Goal: Task Accomplishment & Management: Manage account settings

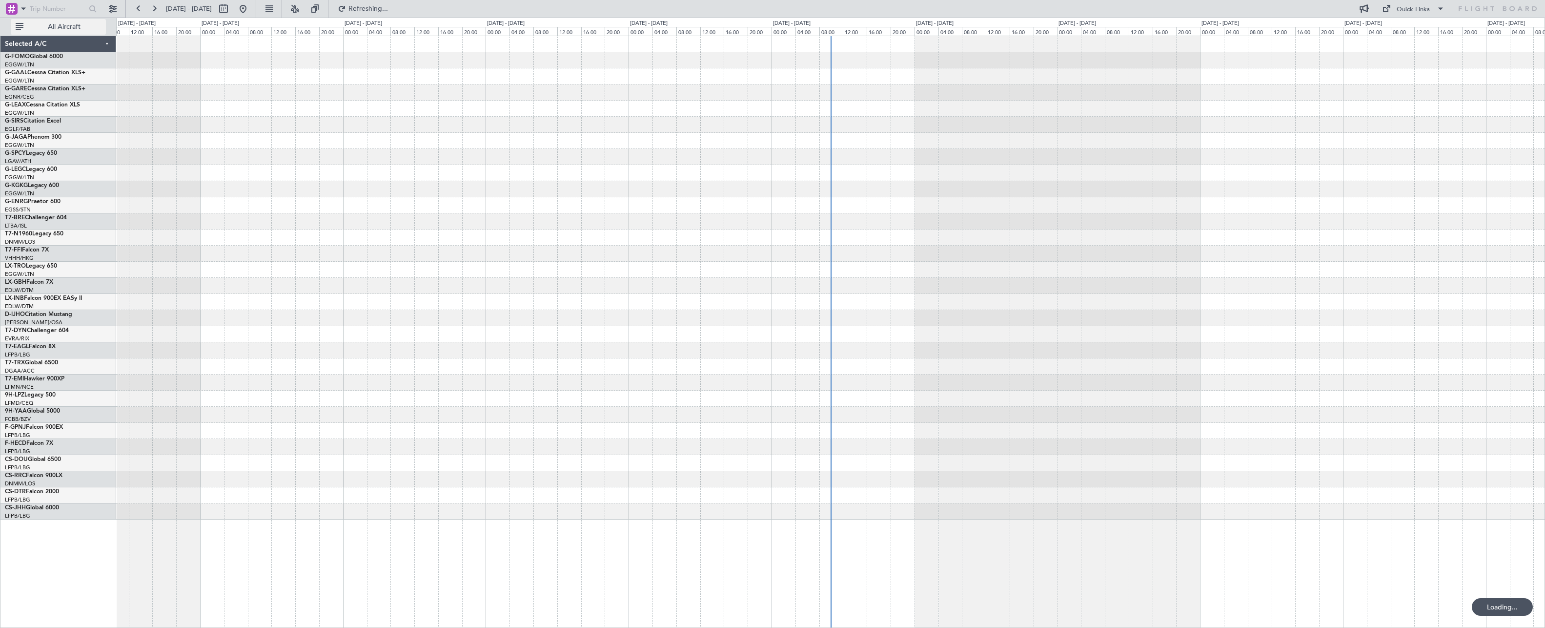
click at [69, 24] on span "All Aircraft" at bounding box center [64, 26] width 78 height 7
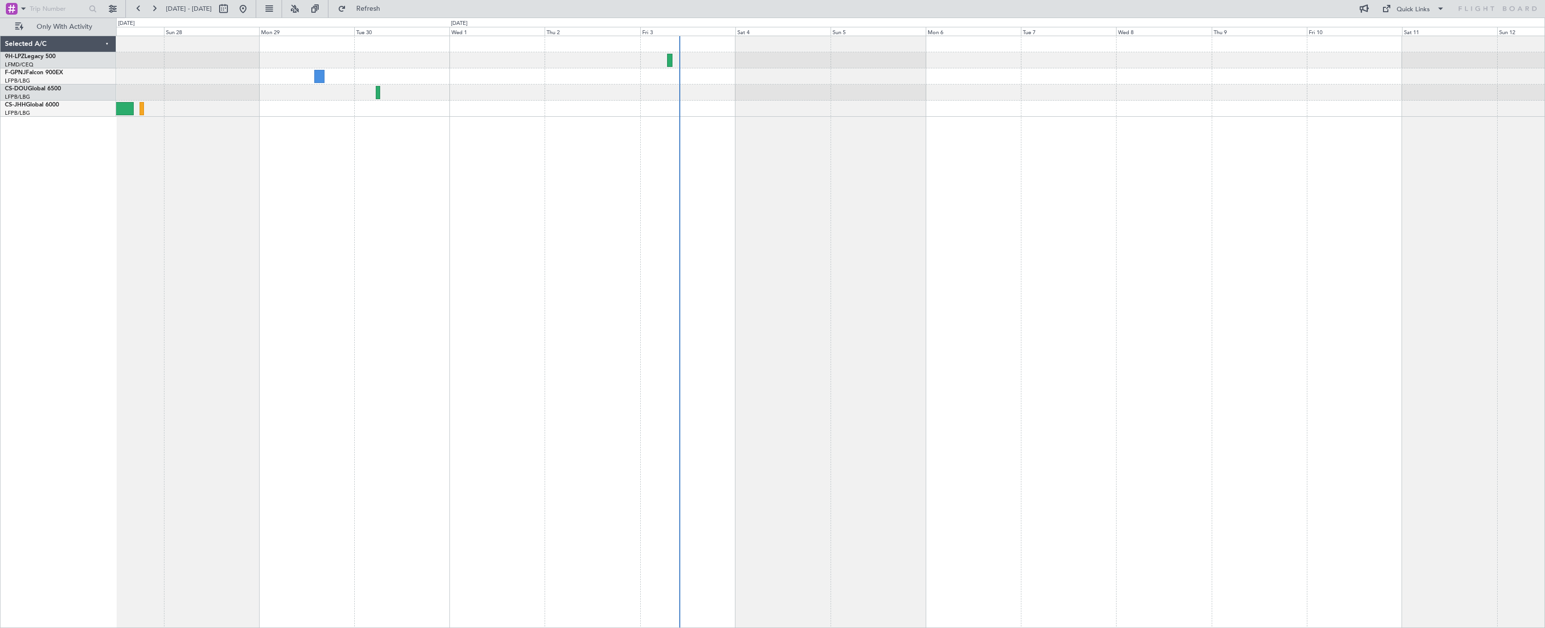
click at [668, 161] on div at bounding box center [830, 332] width 1429 height 592
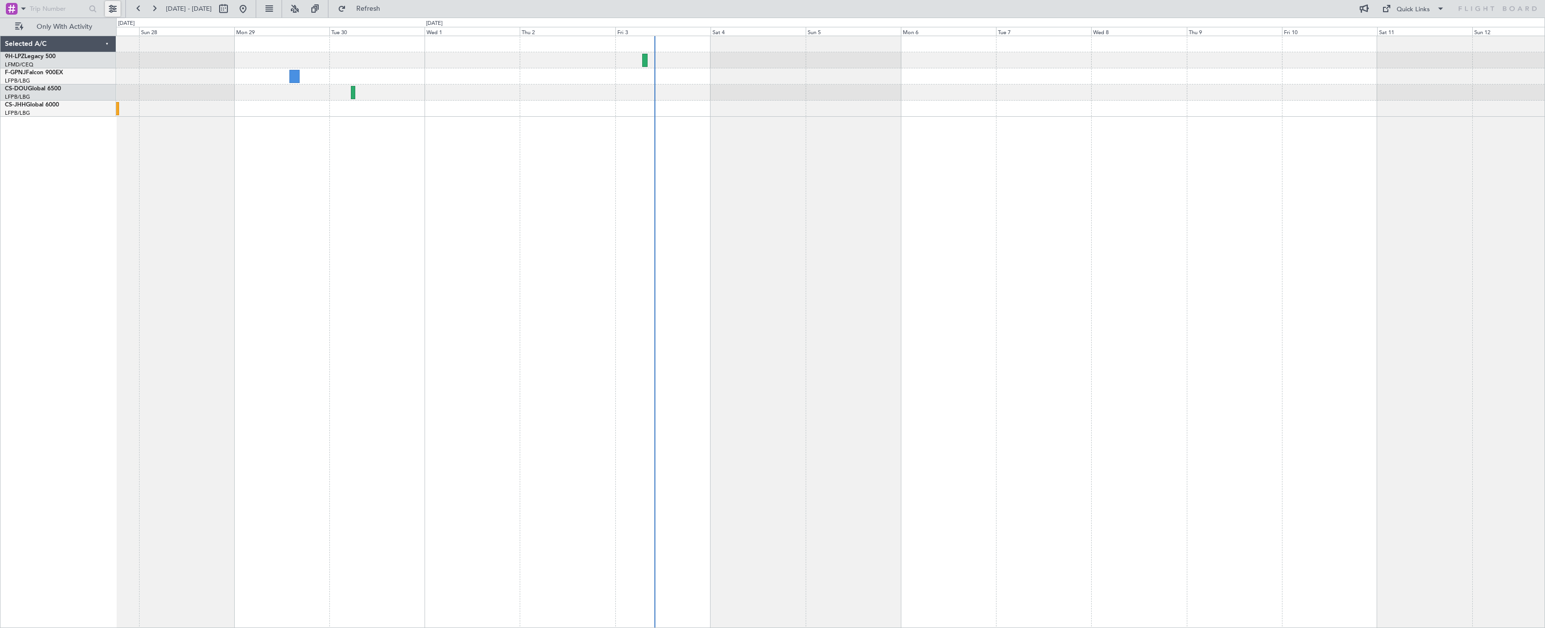
click at [115, 8] on button at bounding box center [113, 9] width 16 height 16
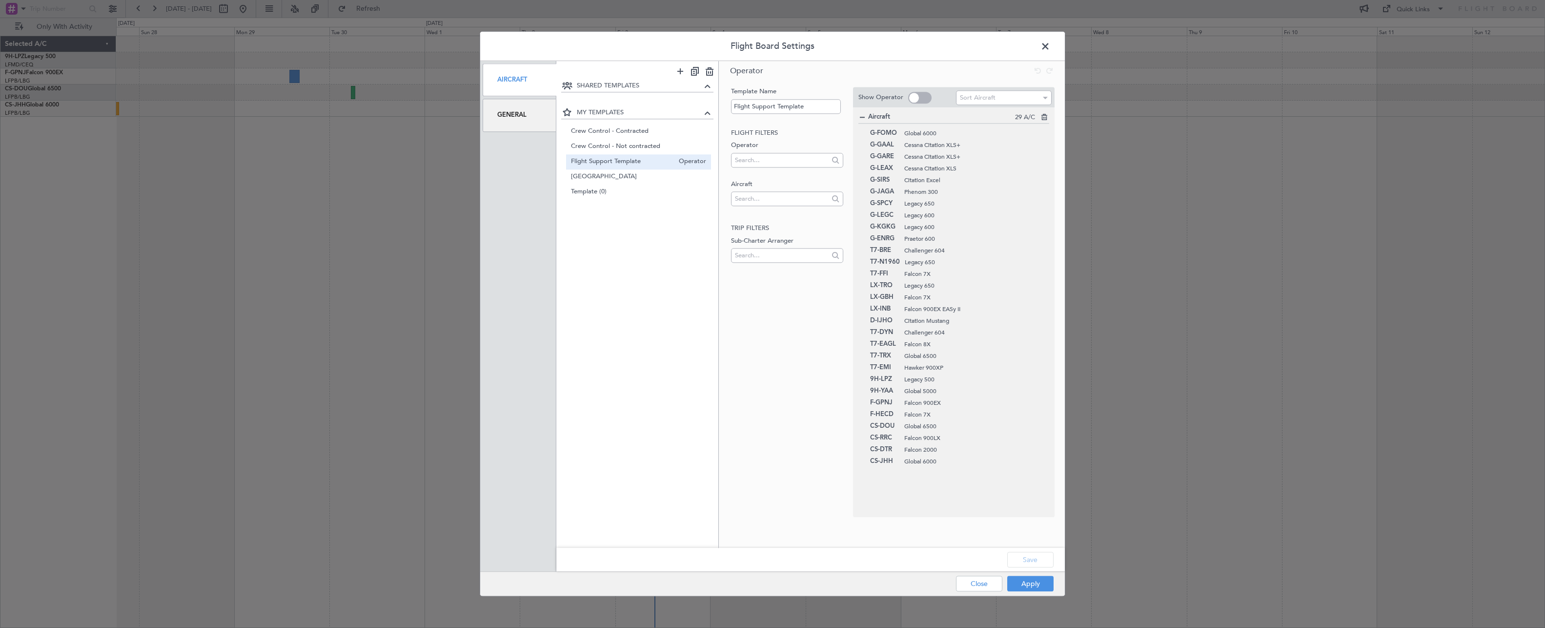
click at [532, 112] on div "General" at bounding box center [520, 115] width 74 height 33
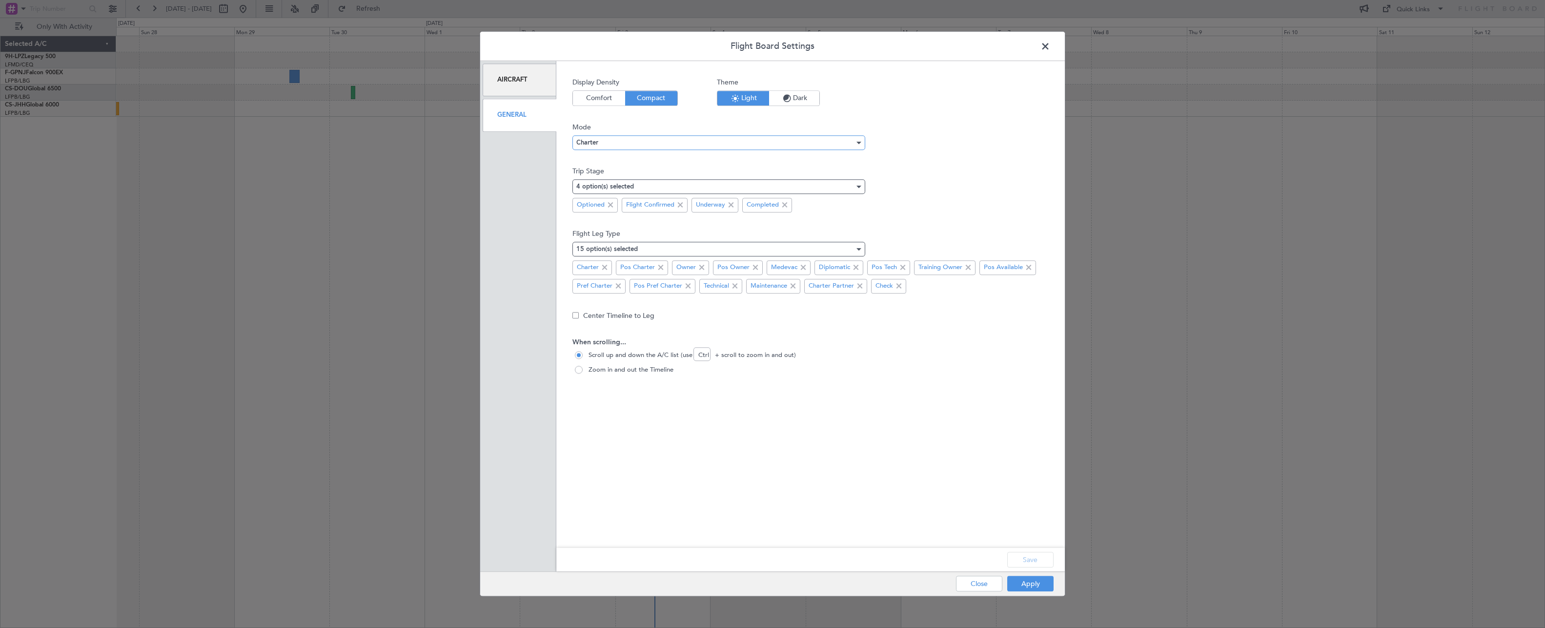
click at [653, 144] on div "Charter" at bounding box center [715, 142] width 278 height 15
click at [646, 174] on mat-option "Ops" at bounding box center [719, 173] width 292 height 15
click at [1029, 587] on button "Apply" at bounding box center [1031, 584] width 46 height 16
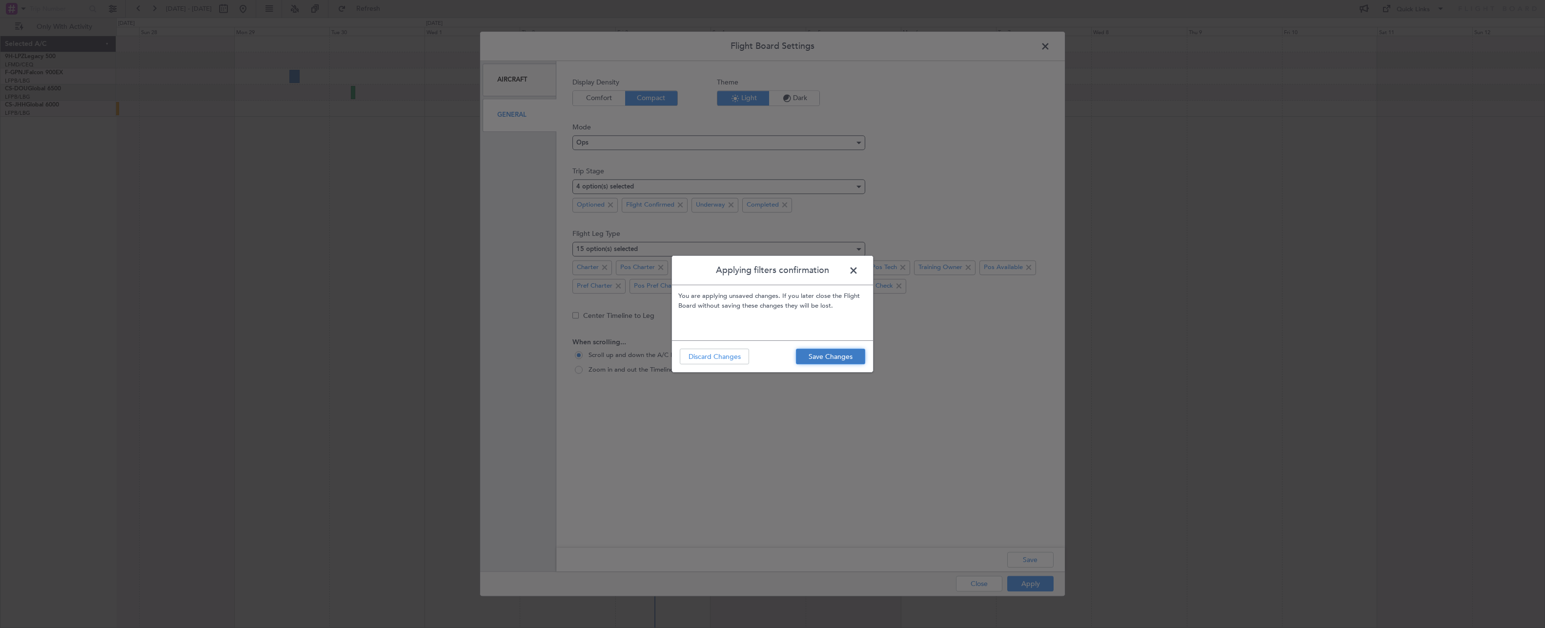
click at [832, 361] on button "Save Changes" at bounding box center [830, 357] width 69 height 16
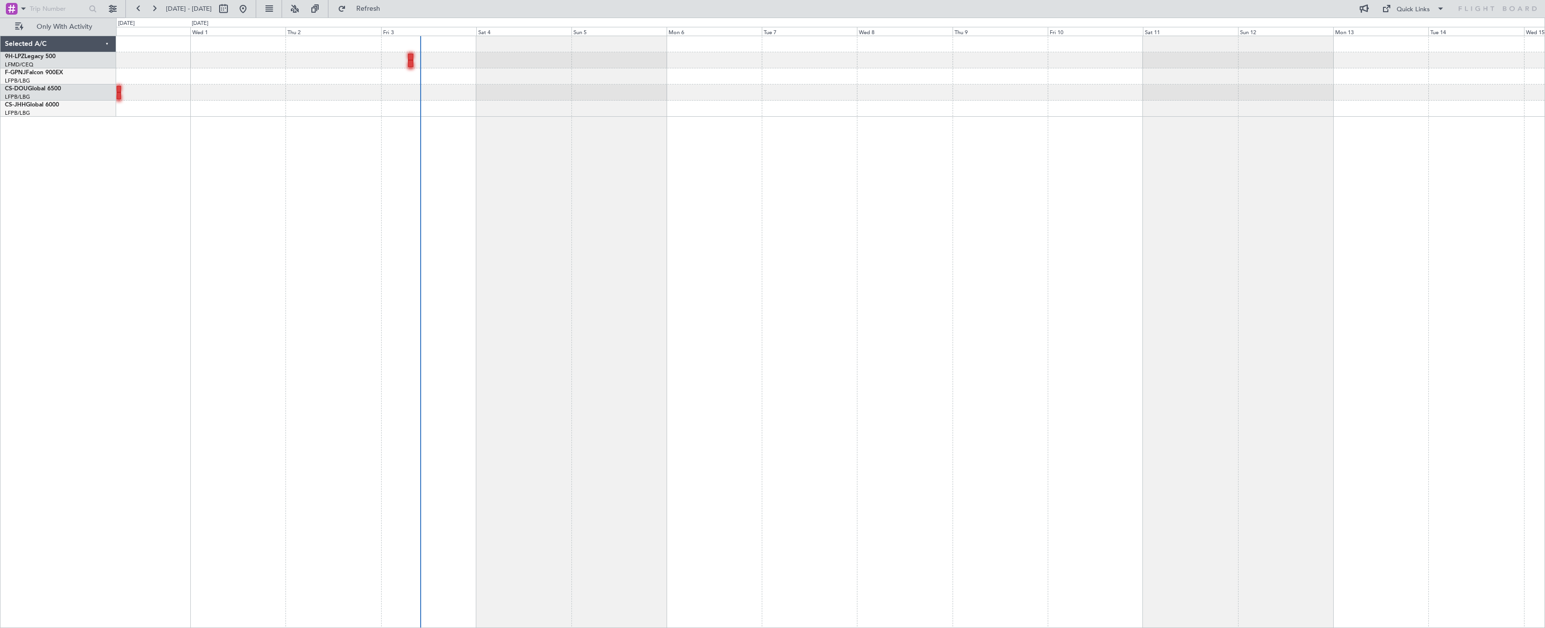
click at [647, 266] on div "HTZA 06:30 Z EGLF 16:30 Z - -" at bounding box center [830, 332] width 1429 height 592
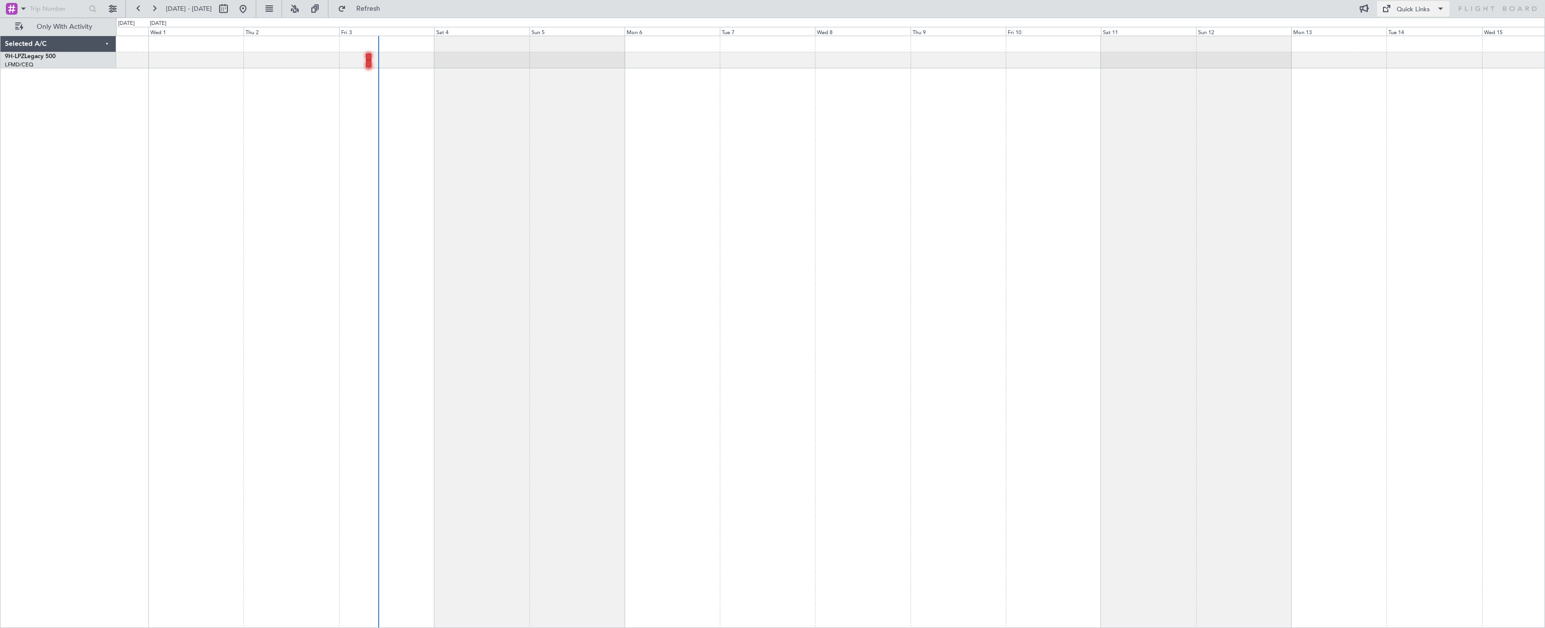
click at [1404, 14] on div "Quick Links" at bounding box center [1413, 10] width 33 height 10
click at [1434, 28] on span "Trip Builder" at bounding box center [1414, 28] width 58 height 12
click at [384, 12] on button "Refresh" at bounding box center [362, 9] width 59 height 16
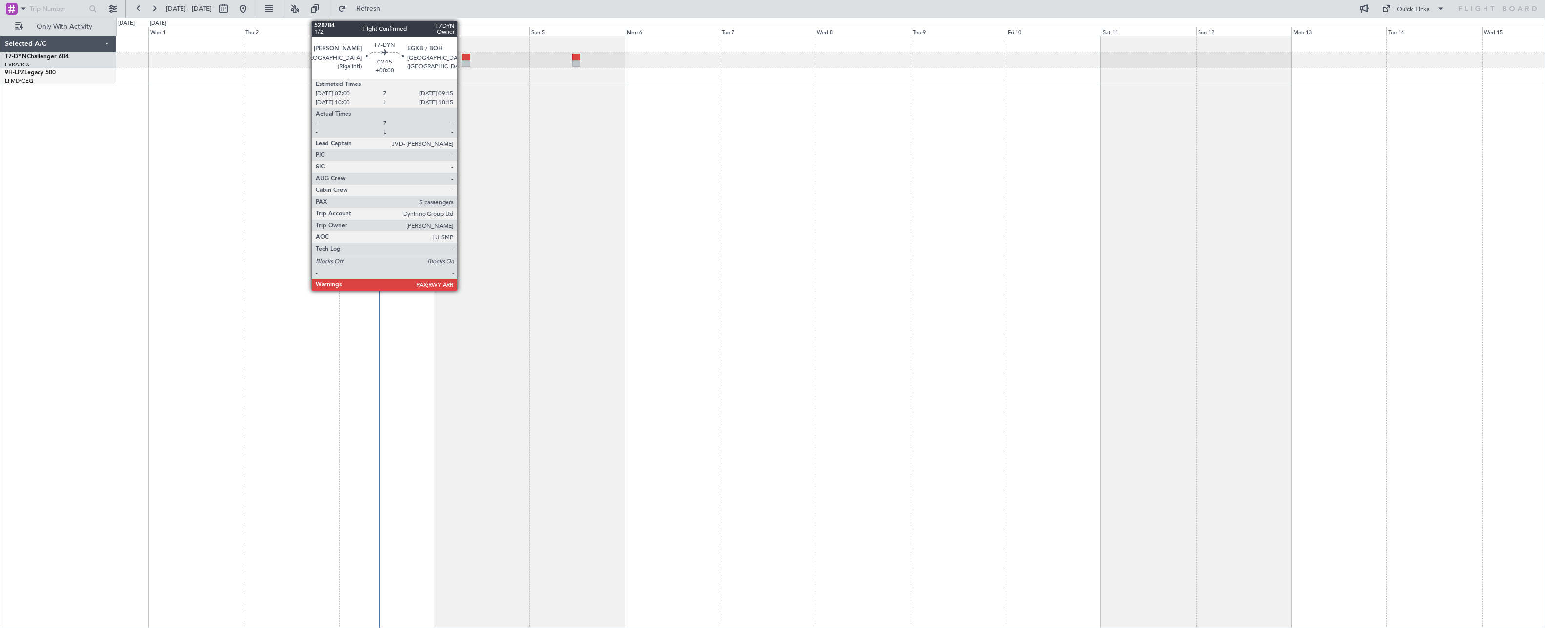
click at [462, 63] on div at bounding box center [466, 63] width 9 height 7
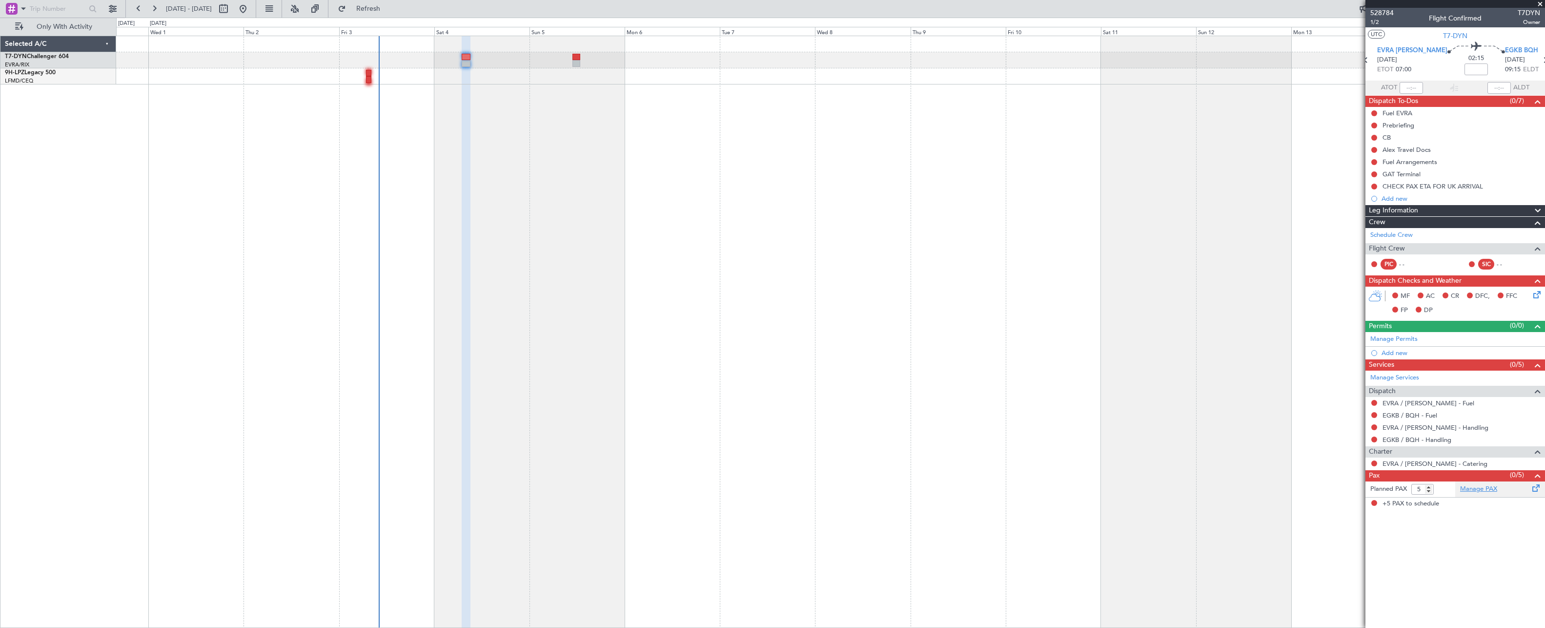
click at [1462, 490] on link "Manage PAX" at bounding box center [1479, 489] width 37 height 10
click at [392, 15] on button "Refresh" at bounding box center [362, 9] width 59 height 16
click at [1431, 426] on link "EVRA / RIX - Handling" at bounding box center [1436, 427] width 106 height 8
click at [389, 10] on span "Refresh" at bounding box center [368, 8] width 41 height 7
click at [1428, 442] on link "EGKB / BQH - Handling" at bounding box center [1417, 439] width 69 height 8
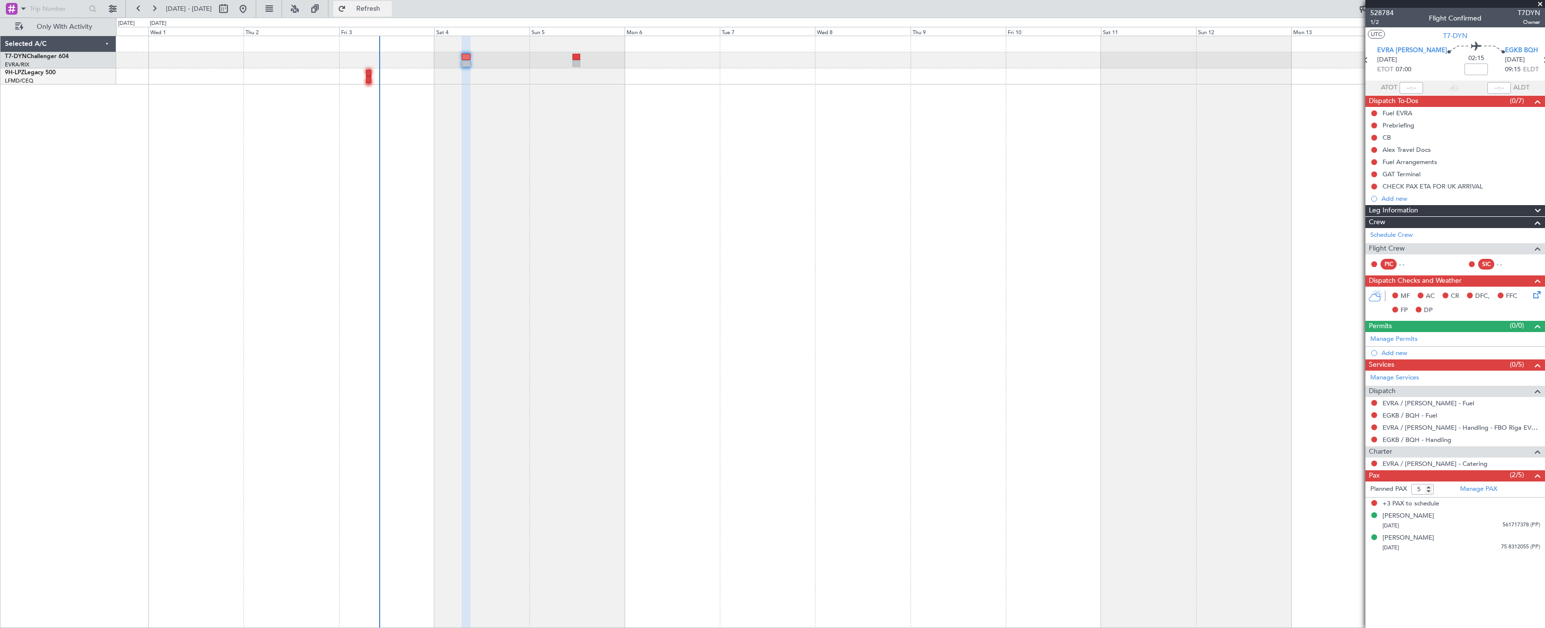
click at [377, 5] on button "Refresh" at bounding box center [362, 9] width 59 height 16
drag, startPoint x: 1376, startPoint y: 250, endPoint x: 1502, endPoint y: 266, distance: 126.4
click at [1502, 266] on div "Flight Crew PIC - - SIC - -" at bounding box center [1456, 259] width 180 height 32
click at [1400, 265] on div "- -" at bounding box center [1410, 264] width 22 height 9
drag, startPoint x: 1403, startPoint y: 265, endPoint x: 1419, endPoint y: 265, distance: 15.6
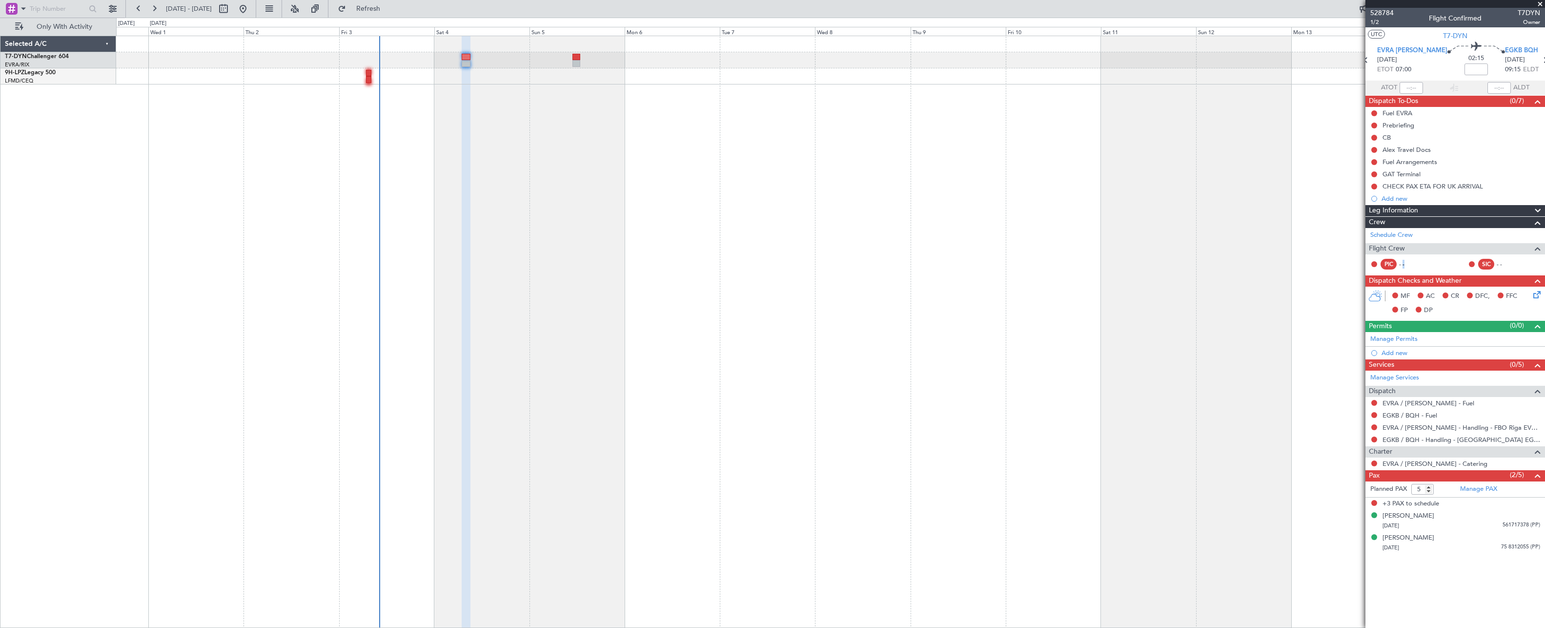
click at [1419, 265] on div "- -" at bounding box center [1410, 264] width 22 height 9
click at [1403, 237] on link "Schedule Crew" at bounding box center [1392, 235] width 42 height 10
click at [392, 15] on button "Refresh" at bounding box center [362, 9] width 59 height 16
click at [388, 14] on button "Refresh" at bounding box center [362, 9] width 59 height 16
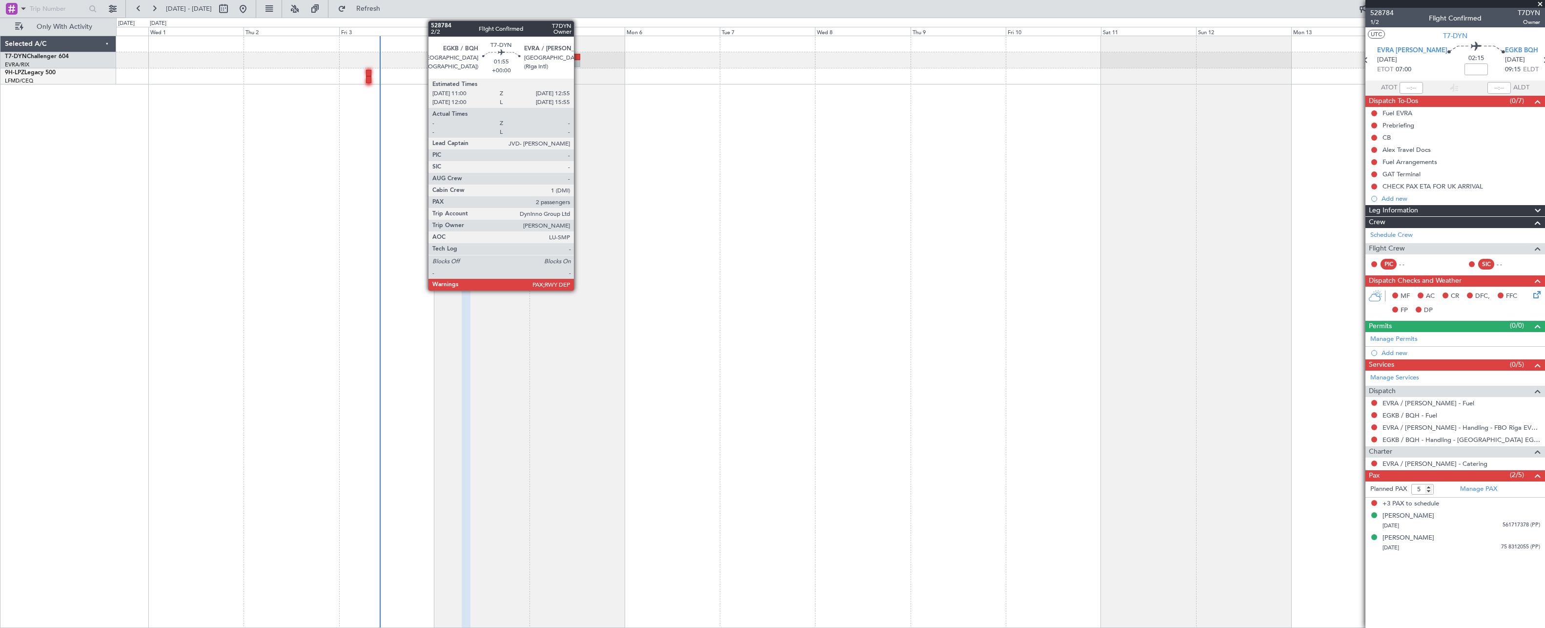
click at [578, 58] on div at bounding box center [577, 57] width 8 height 7
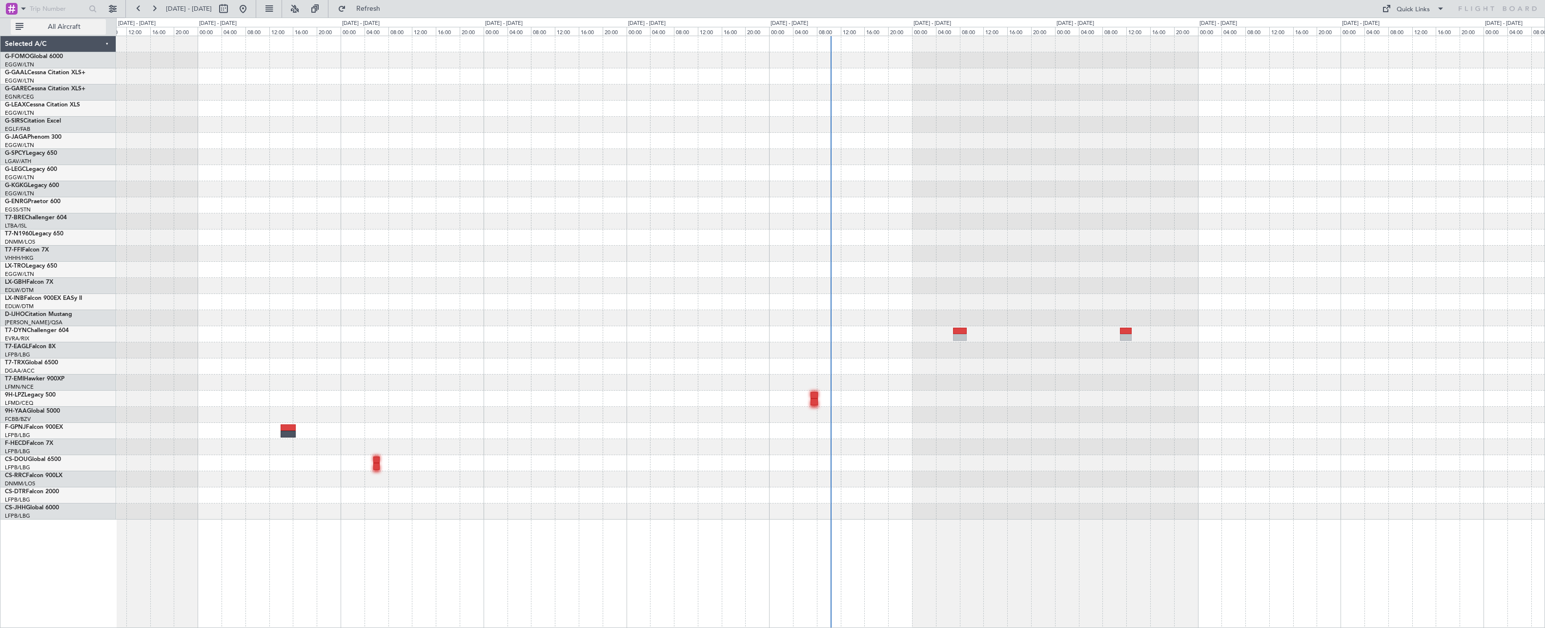
click at [42, 21] on button "All Aircraft" at bounding box center [58, 27] width 95 height 16
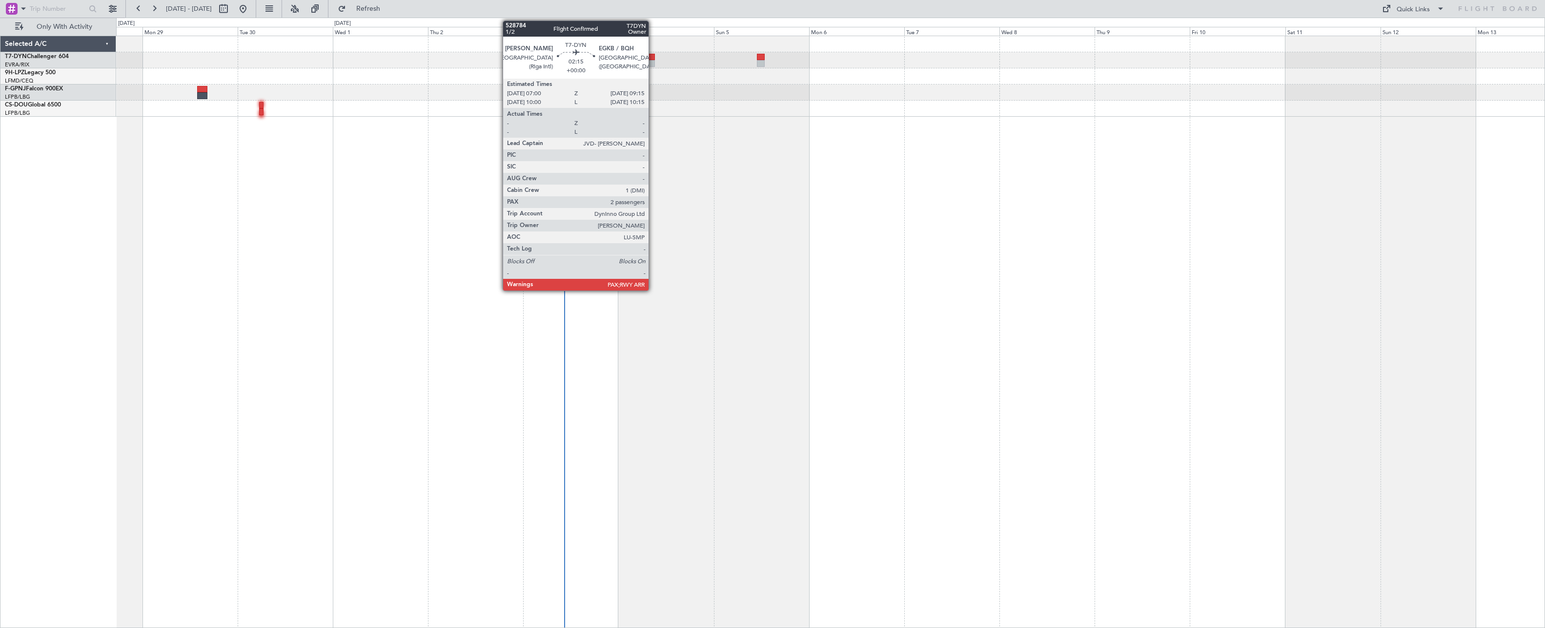
click at [653, 65] on div at bounding box center [650, 63] width 9 height 7
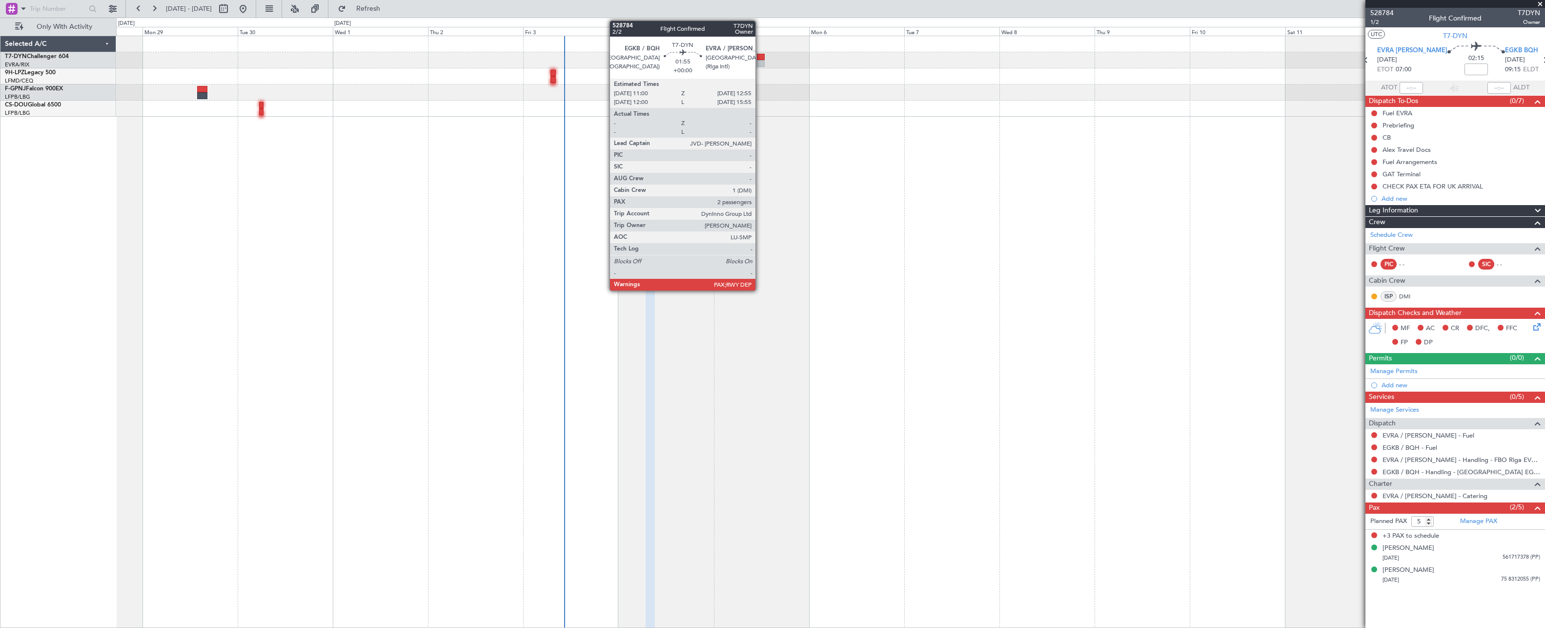
click at [760, 57] on div at bounding box center [761, 57] width 8 height 7
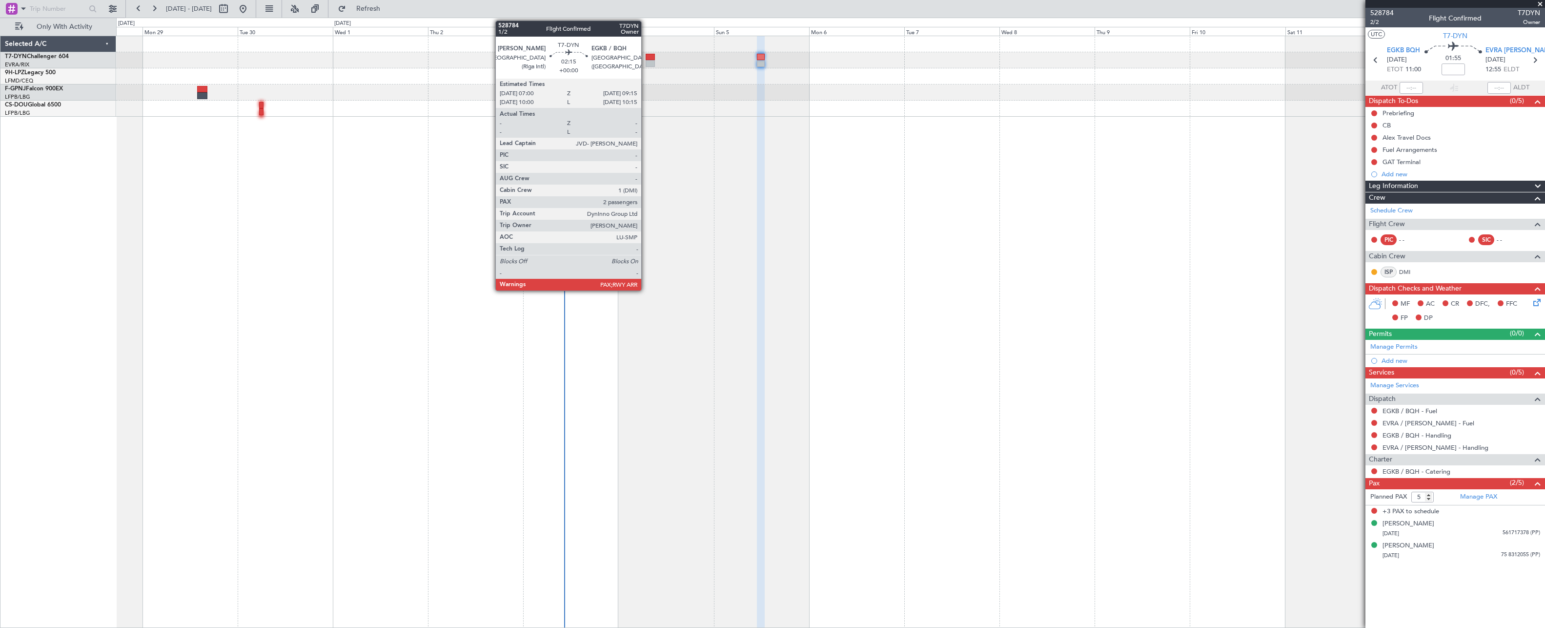
click at [649, 62] on div at bounding box center [650, 63] width 9 height 7
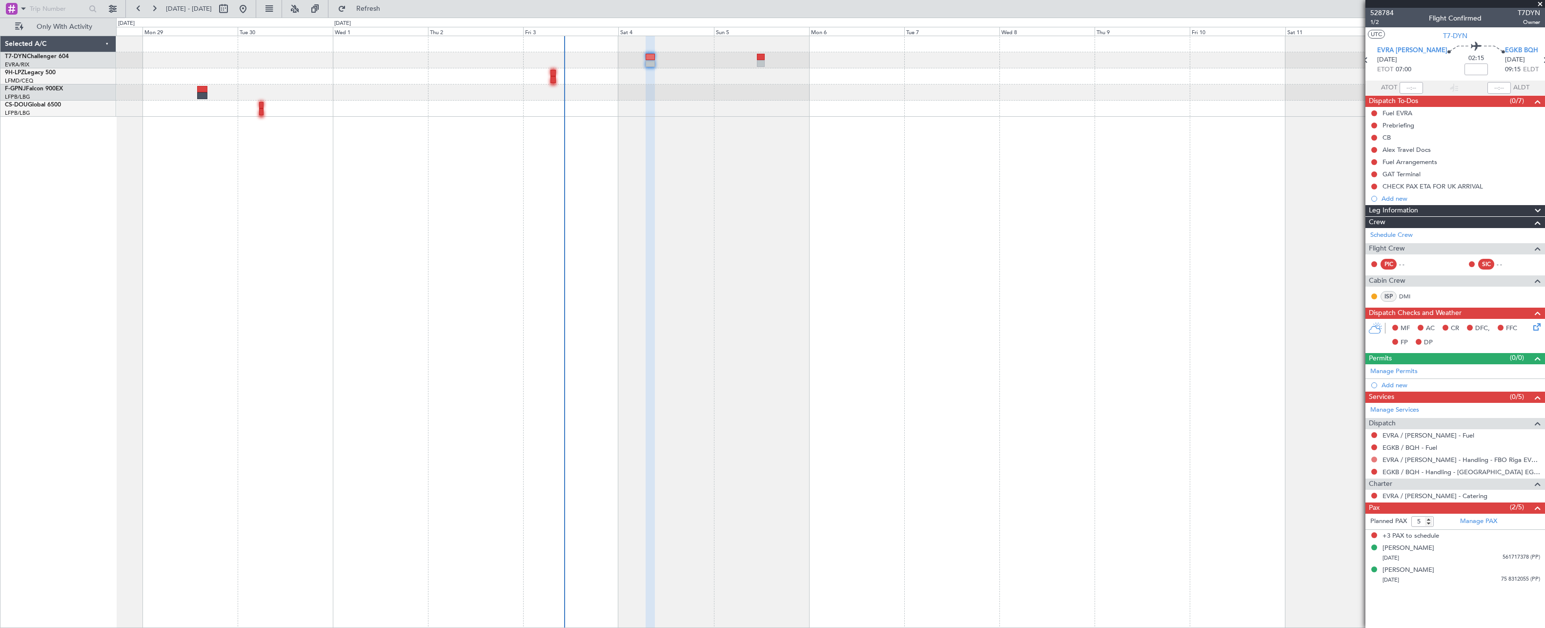
click at [1375, 459] on button at bounding box center [1375, 459] width 6 height 6
click at [1347, 516] on span "Requested" at bounding box center [1347, 517] width 31 height 10
click at [1377, 458] on button at bounding box center [1375, 459] width 6 height 6
click at [1373, 493] on li "Not Requested" at bounding box center [1374, 487] width 113 height 15
click at [1420, 150] on div "Alex Travel Docs" at bounding box center [1407, 149] width 48 height 8
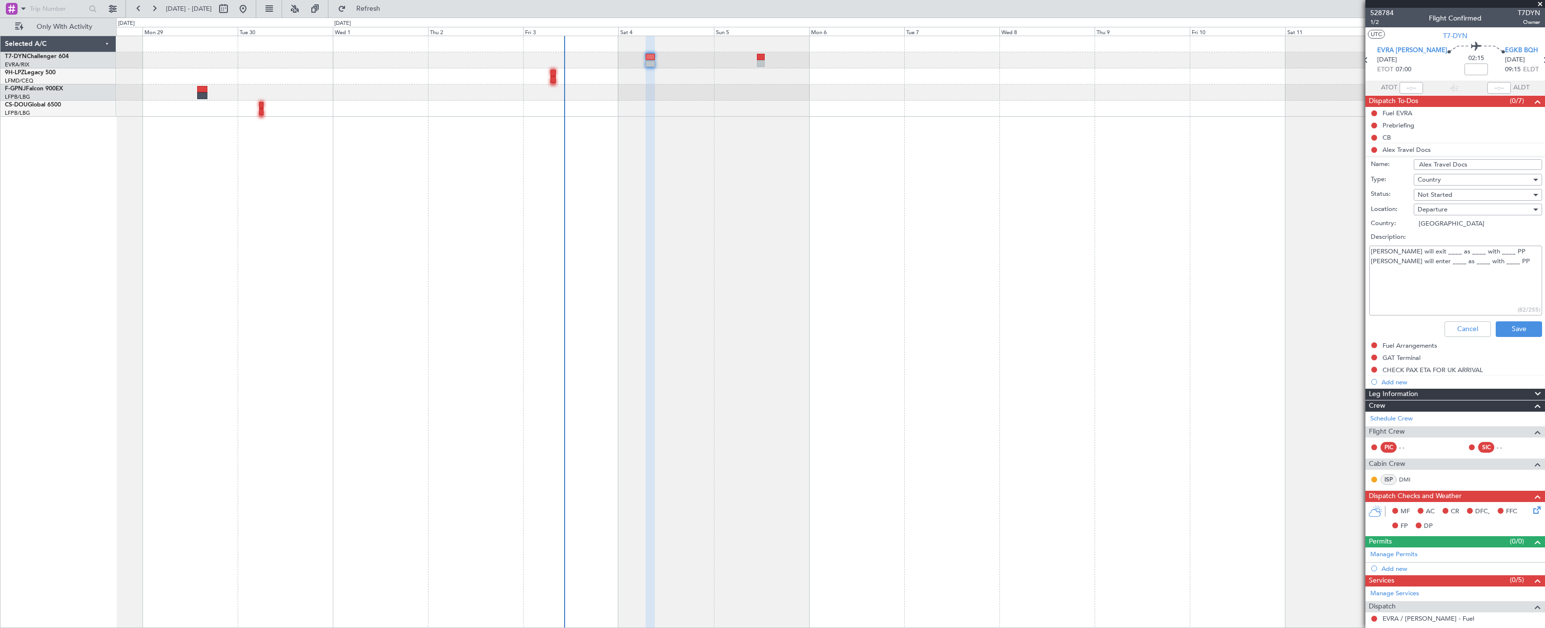
drag, startPoint x: 1376, startPoint y: 249, endPoint x: 1528, endPoint y: 269, distance: 153.2
click at [1528, 269] on textarea "Alex will exit ____ as ____ with ____ PP Alex will enter ____ as ____ with ____…" at bounding box center [1456, 281] width 173 height 70
click at [1527, 271] on textarea "Alex will exit ____ as ____ with ____ PP Alex will enter ____ as ____ with ____…" at bounding box center [1456, 281] width 173 height 70
click at [1417, 252] on textarea "Alex will exit ____ as ____ with ____ PP Alex will enter ____ as ____ with ____…" at bounding box center [1456, 281] width 173 height 70
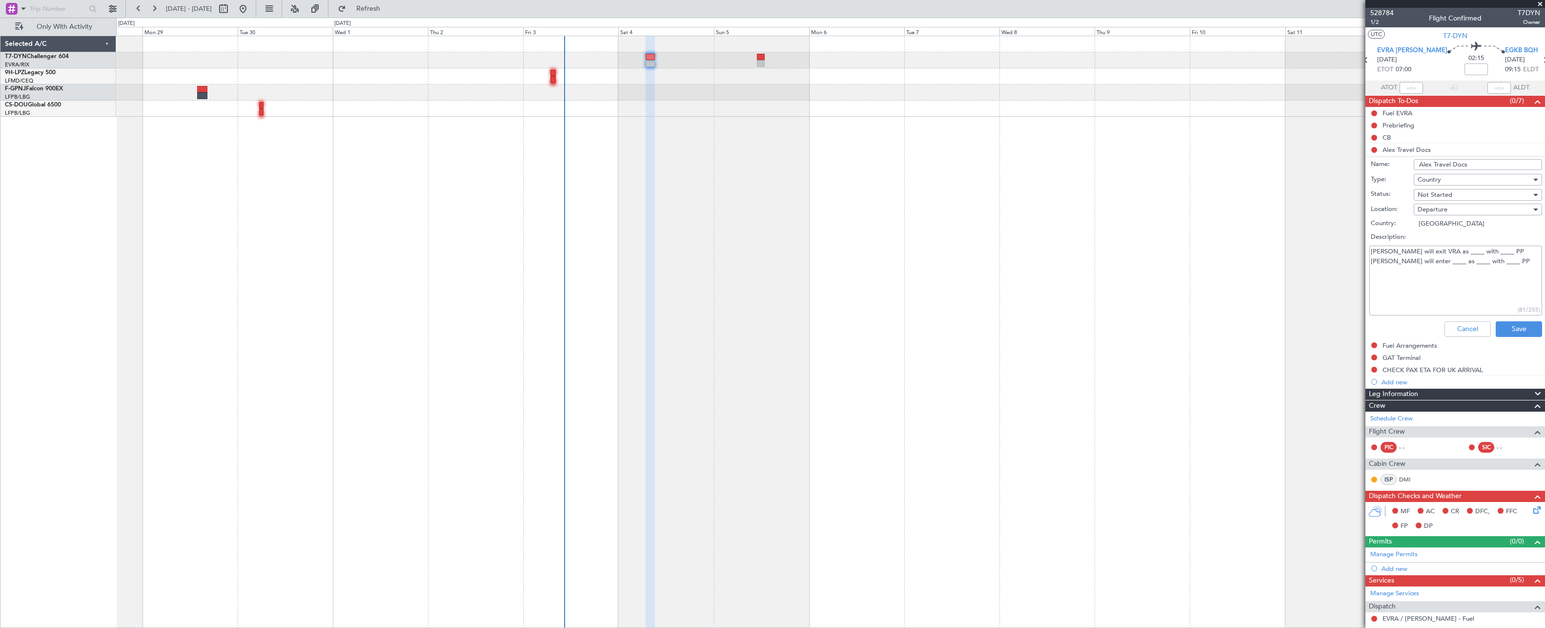
click at [1438, 253] on textarea "Alex will exit VRA as ____ with ____ PP Alex will enter ____ as ____ with ____ …" at bounding box center [1456, 281] width 173 height 70
click at [1462, 249] on textarea "Alex will exit VRA as PAX with ____ PP Alex will enter ____ as ____ with ____ PP" at bounding box center [1456, 281] width 173 height 70
click at [1418, 261] on textarea "Alex will exit VRA as PAX with RO PP Alex will enter ____ as ____ with ____ PP" at bounding box center [1456, 281] width 173 height 70
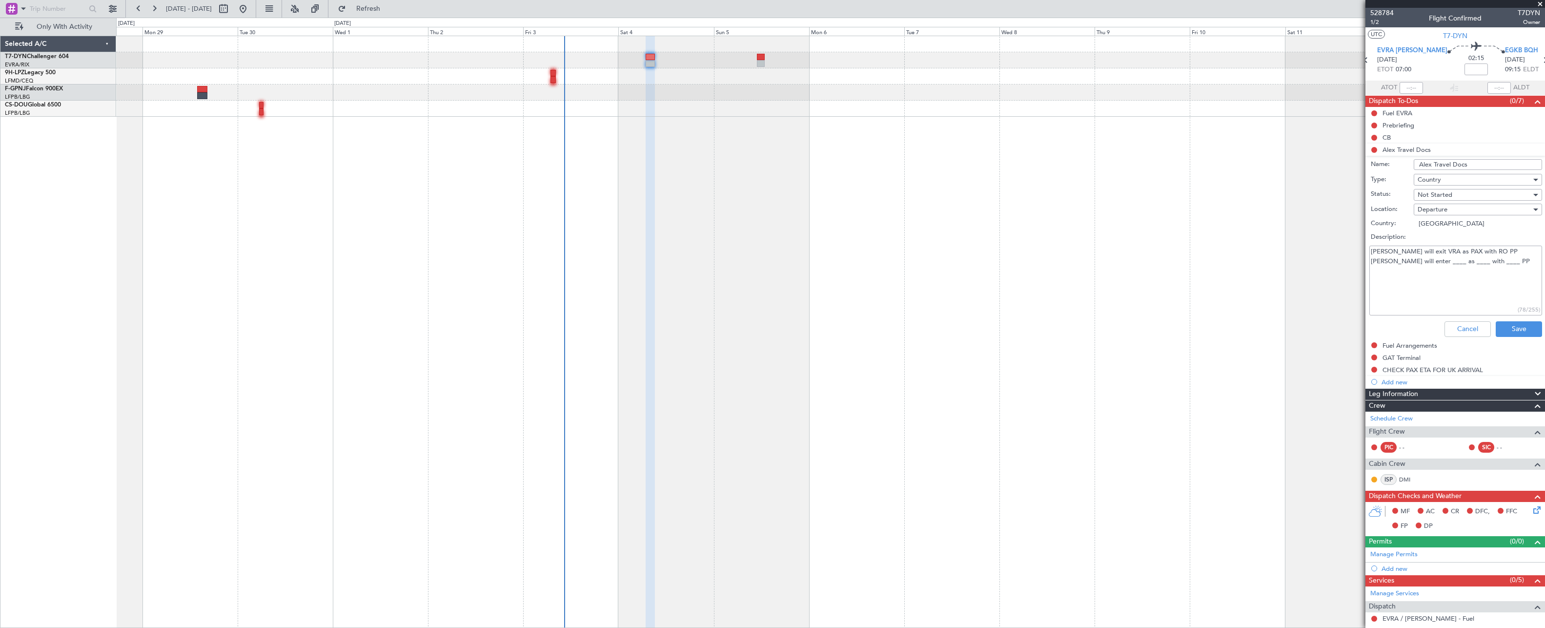
click at [1418, 261] on textarea "Alex will exit VRA as PAX with RO PP Alex will enter ____ as ____ with ____ PP" at bounding box center [1456, 281] width 173 height 70
click at [1448, 265] on textarea "Alex will exit VRA as PAX with RO PP Alex will enter EGKB as ____ with ____ PP" at bounding box center [1456, 281] width 173 height 70
click at [1448, 264] on textarea "Alex will exit VRA as PAX with RO PP Alex will enter EGKB as ____ with ____ PP" at bounding box center [1456, 281] width 173 height 70
click at [1472, 262] on textarea "Alex will exit VRA as PAX with RO PP Alex will enter EGKB as PAX with ____ PP" at bounding box center [1456, 281] width 173 height 70
click at [1473, 262] on textarea "Alex will exit VRA as PAX with RO PP Alex will enter EGKB as PAX with ____ PP" at bounding box center [1456, 281] width 173 height 70
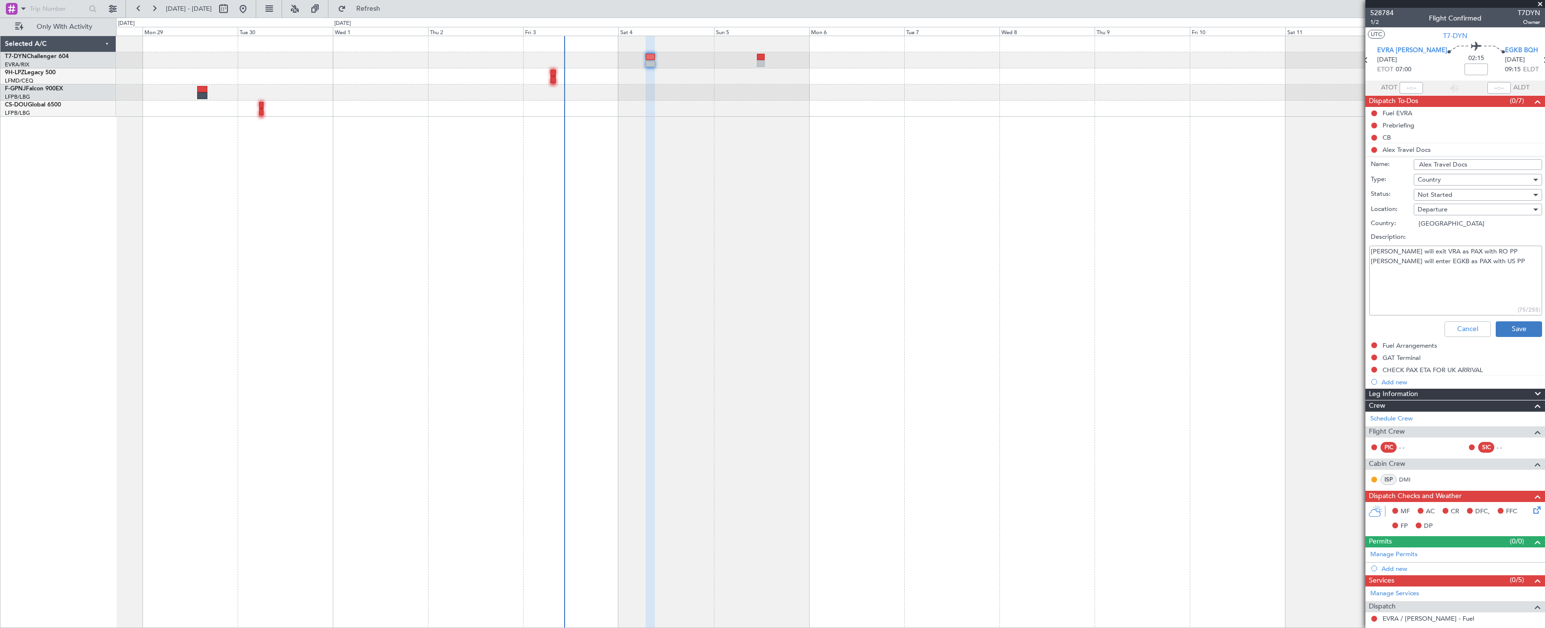
type textarea "Alex will exit VRA as PAX with RO PP Alex will enter EGKB as PAX with US PP"
click at [1512, 324] on button "Save" at bounding box center [1519, 329] width 46 height 16
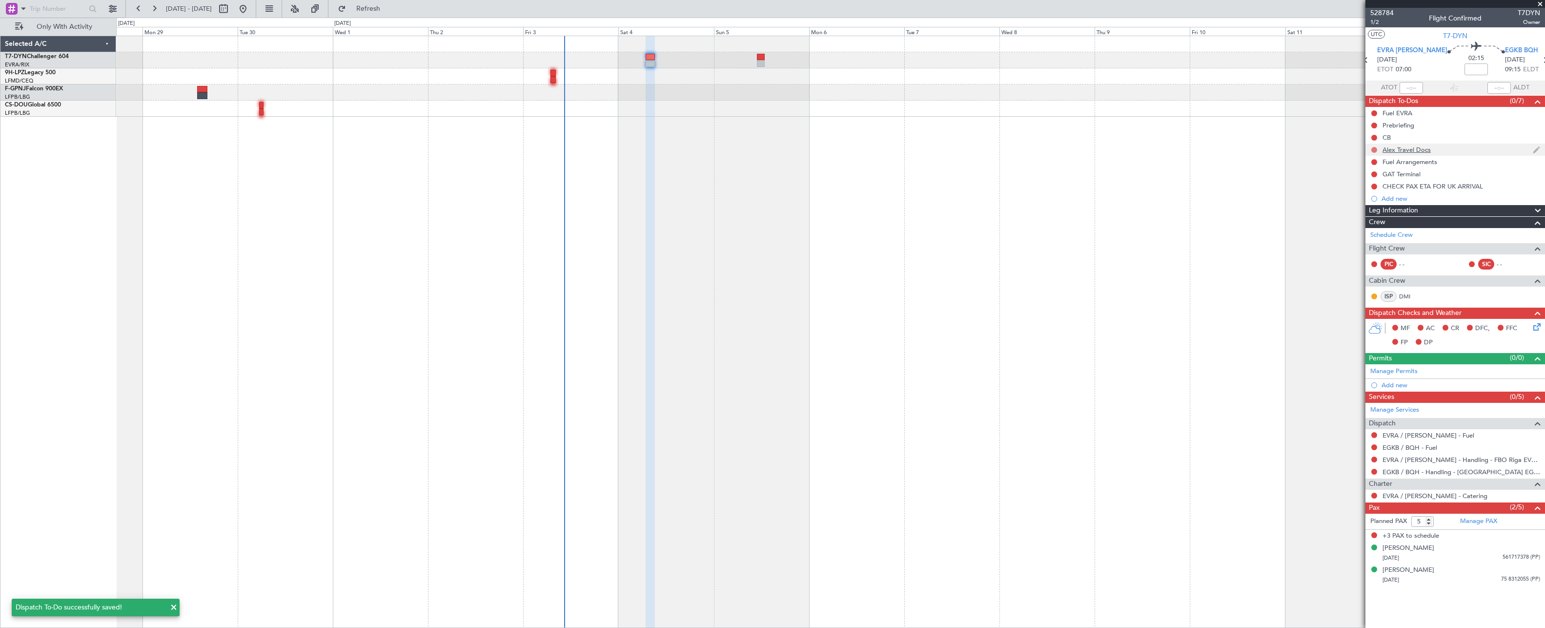
click at [1376, 147] on button at bounding box center [1375, 150] width 6 height 6
click at [1368, 193] on span "Completed" at bounding box center [1378, 193] width 32 height 10
click at [1404, 175] on div "GAT Terminal" at bounding box center [1402, 174] width 38 height 8
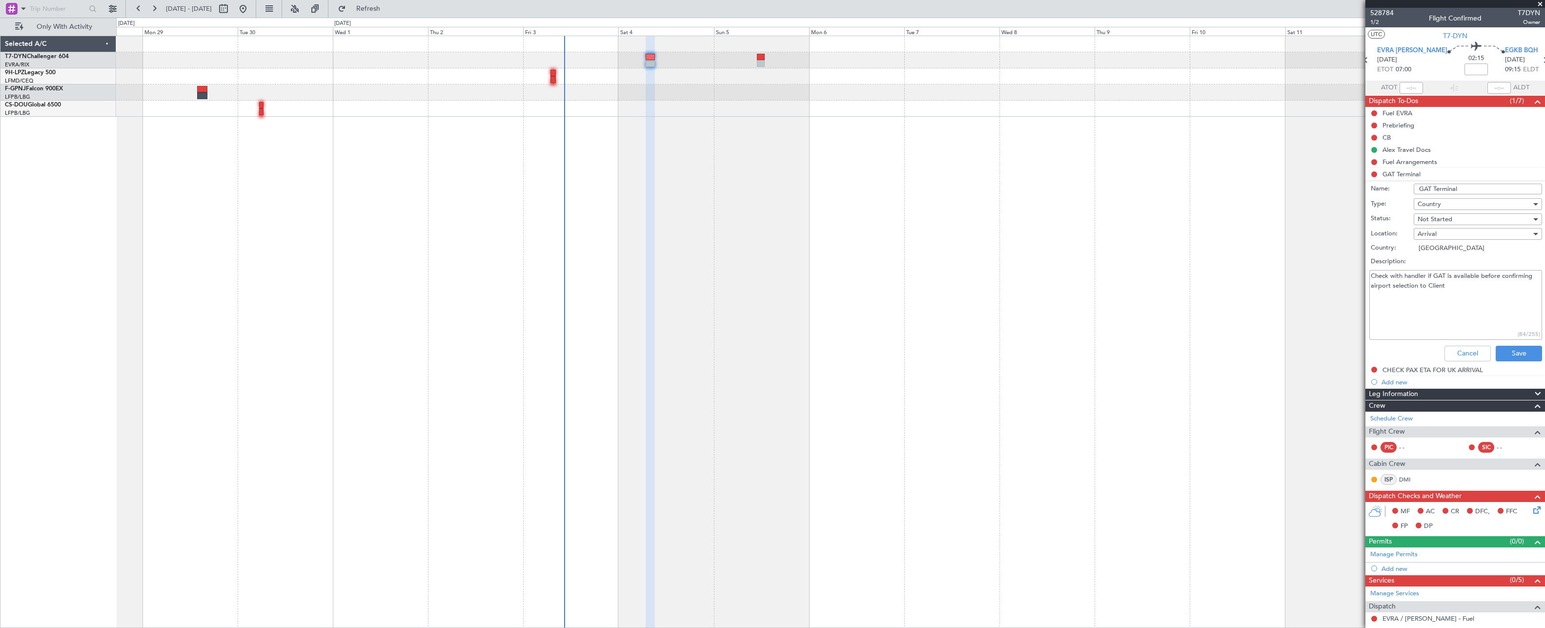
drag, startPoint x: 1473, startPoint y: 286, endPoint x: 1351, endPoint y: 261, distance: 124.5
click at [1351, 261] on fb-app "28 Sep 2025 - 13 Oct 2025 Refresh Quick Links Only With Activity Selected A/C T…" at bounding box center [772, 317] width 1545 height 620
click at [1455, 351] on button "Cancel" at bounding box center [1468, 354] width 46 height 16
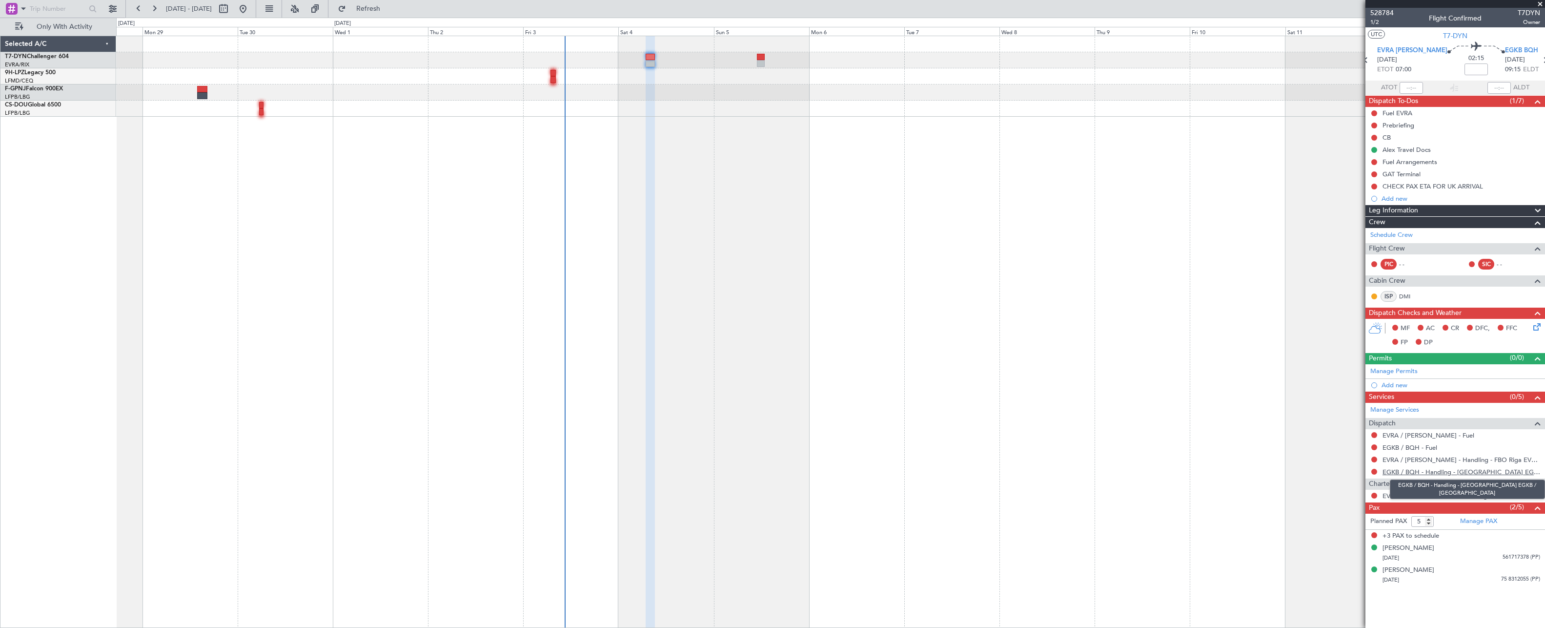
click at [1399, 475] on link "EGKB / BQH - Handling - Biggin Hill Airport EGKB / BQH" at bounding box center [1462, 472] width 158 height 8
drag, startPoint x: 1374, startPoint y: 173, endPoint x: 1371, endPoint y: 180, distance: 7.4
click at [1374, 173] on button at bounding box center [1375, 174] width 6 height 6
drag, startPoint x: 1363, startPoint y: 206, endPoint x: 1358, endPoint y: 206, distance: 5.0
click at [1365, 206] on span "In Progress" at bounding box center [1378, 203] width 33 height 10
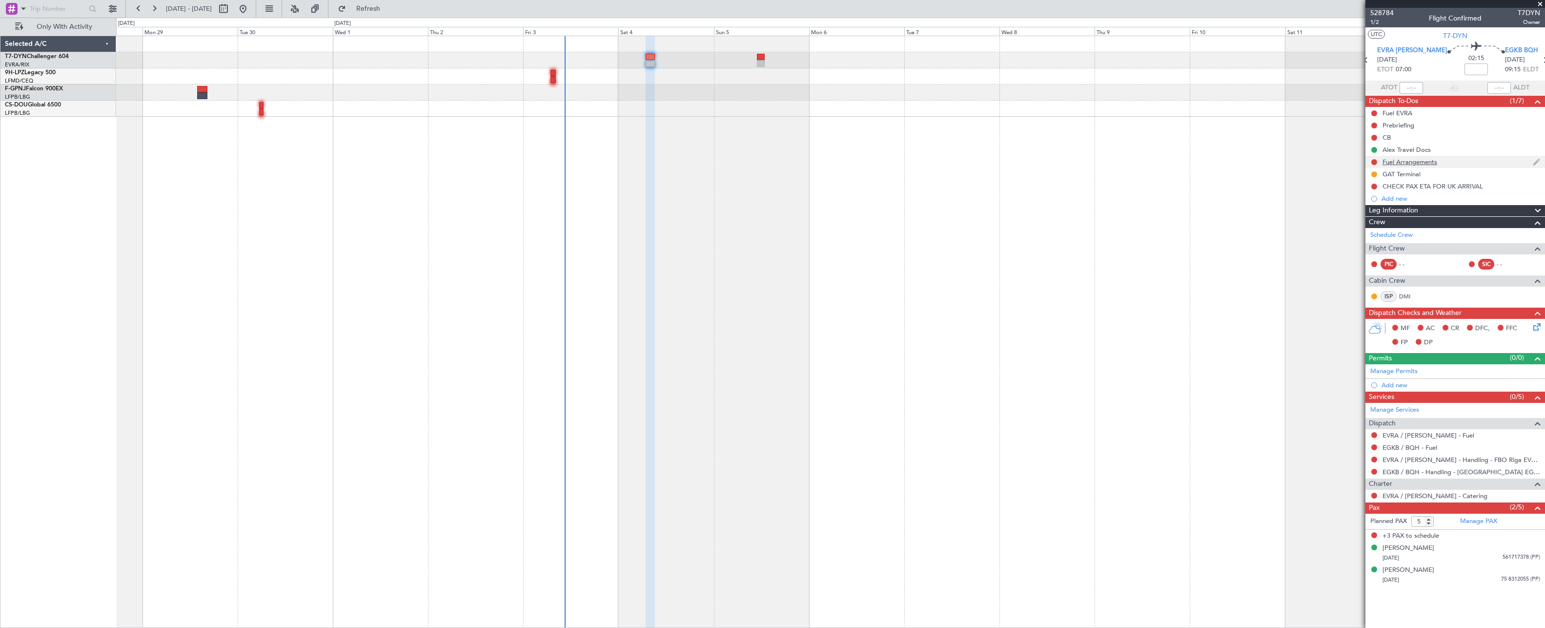
click at [1418, 165] on div "Fuel Arrangements" at bounding box center [1456, 162] width 180 height 12
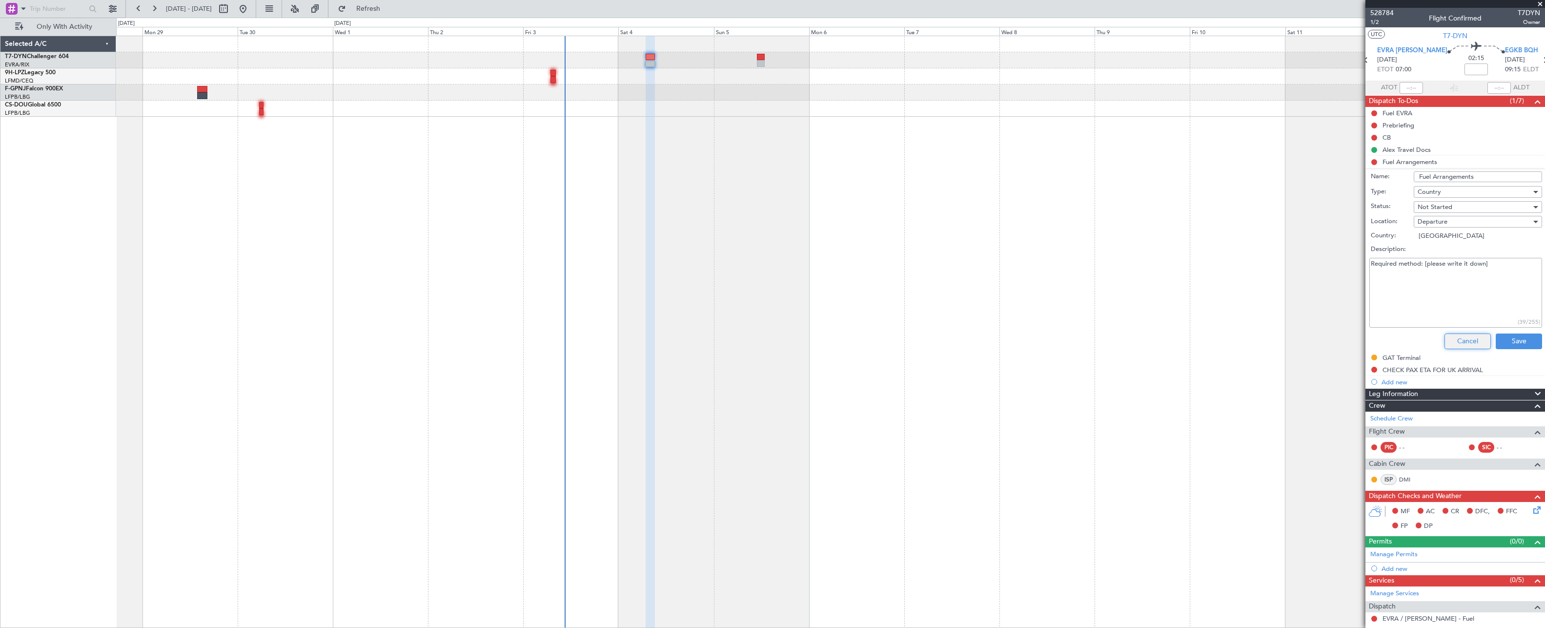
click at [1466, 339] on button "Cancel" at bounding box center [1468, 341] width 46 height 16
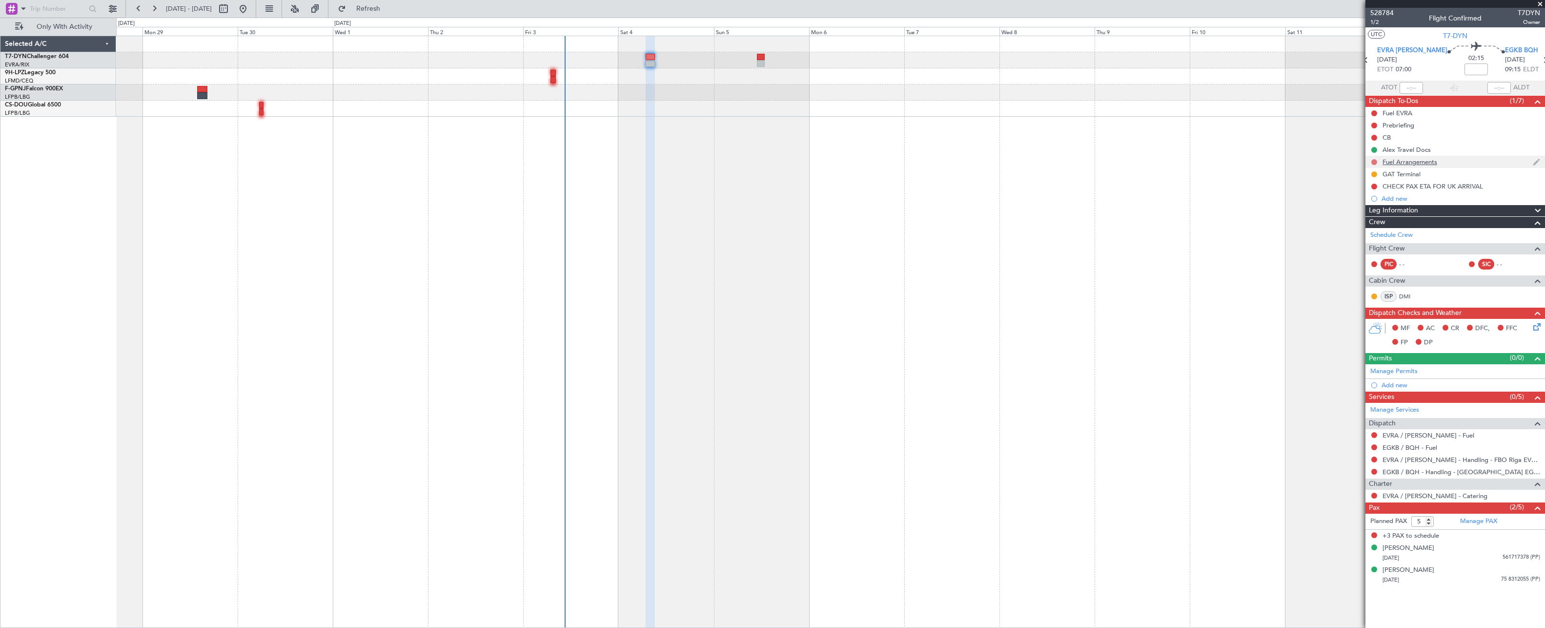
click at [1374, 163] on button at bounding box center [1375, 162] width 6 height 6
click at [1361, 193] on li "In Progress" at bounding box center [1375, 190] width 52 height 15
click at [1376, 494] on button at bounding box center [1375, 496] width 6 height 6
click at [1344, 512] on span "Not Required" at bounding box center [1351, 509] width 39 height 10
click at [1388, 10] on span "528784" at bounding box center [1382, 13] width 23 height 10
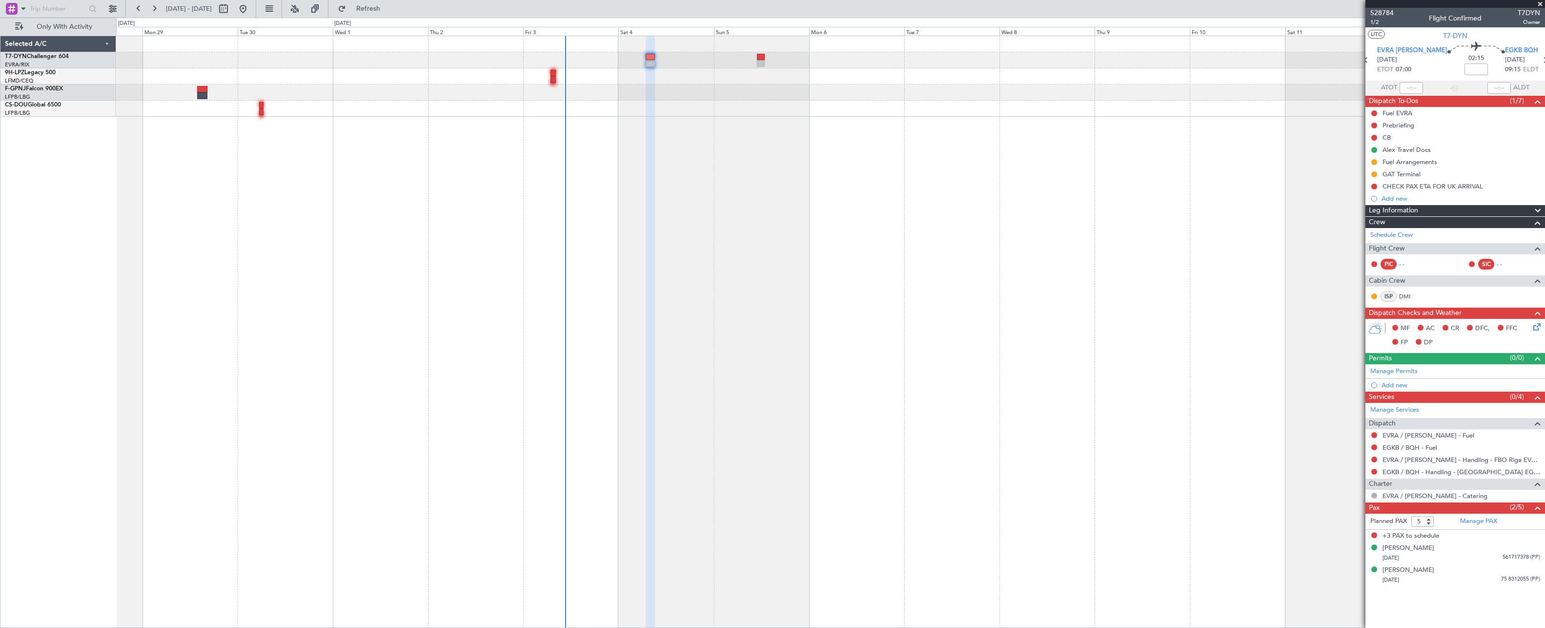
click at [641, 66] on div at bounding box center [830, 60] width 1429 height 16
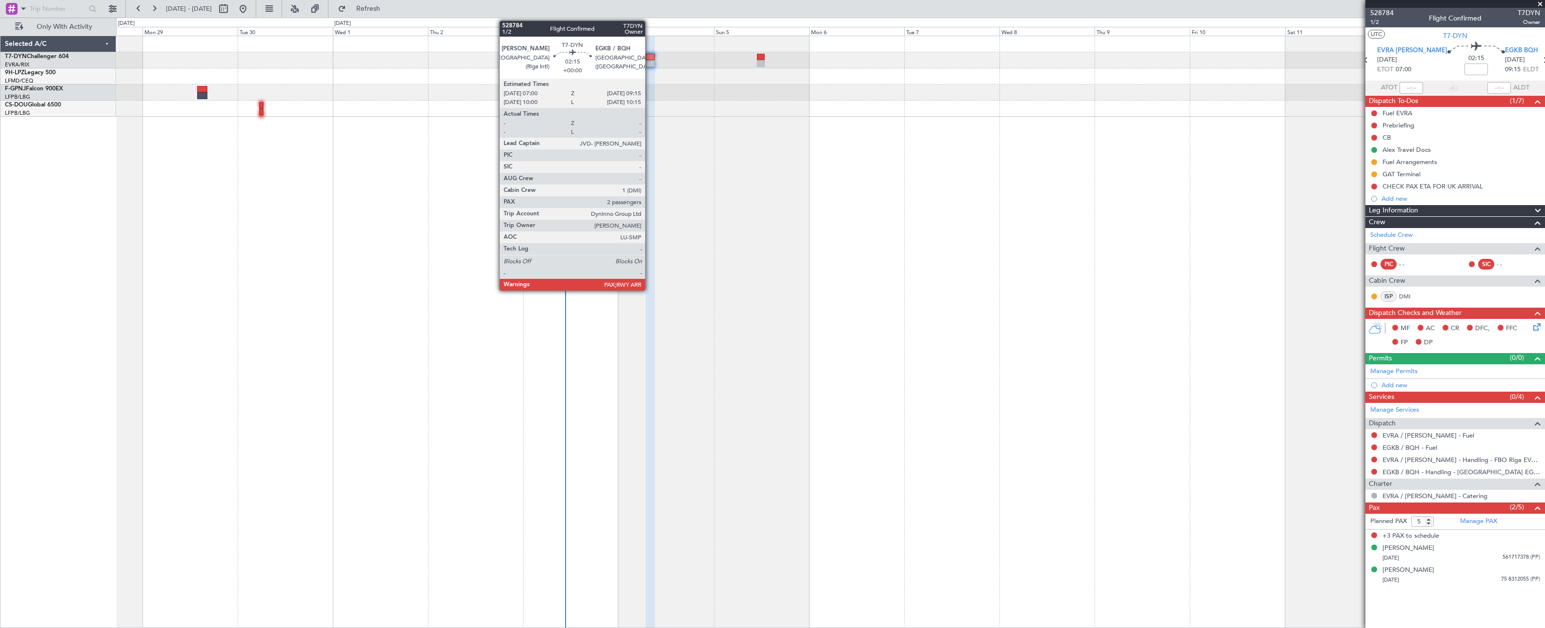
click at [650, 57] on div at bounding box center [650, 57] width 9 height 7
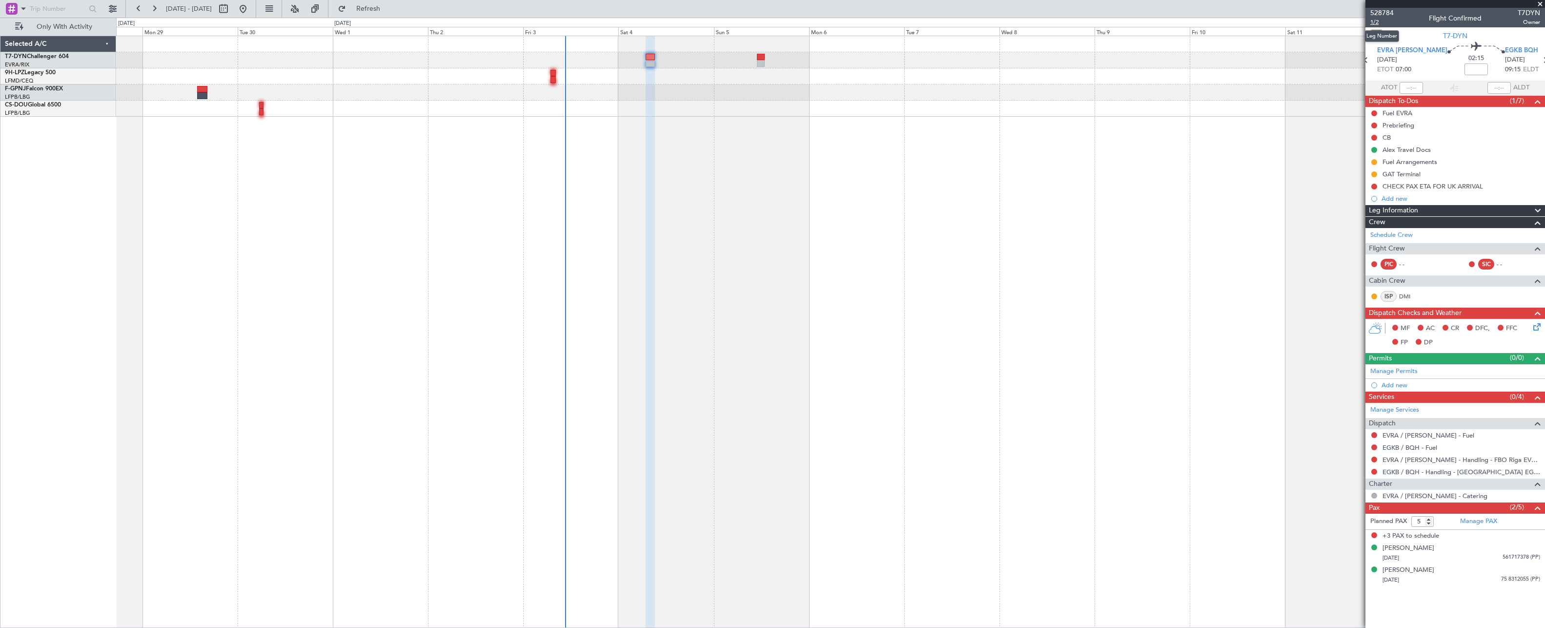
click at [1374, 21] on span "1/2" at bounding box center [1382, 22] width 23 height 8
click at [1374, 459] on button at bounding box center [1375, 459] width 6 height 6
click at [1356, 578] on span "Confirmed" at bounding box center [1347, 576] width 30 height 10
click at [1377, 21] on span "1/2" at bounding box center [1382, 22] width 23 height 8
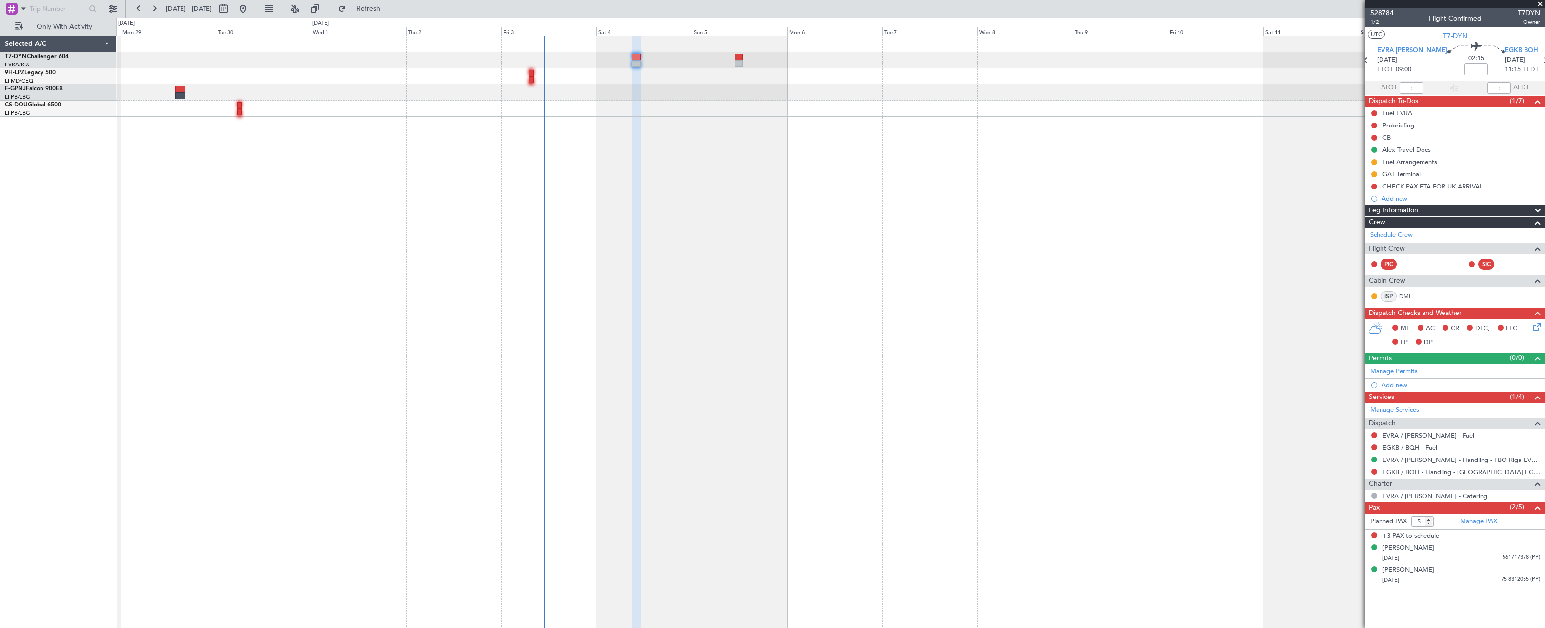
click at [655, 94] on div at bounding box center [830, 92] width 1429 height 16
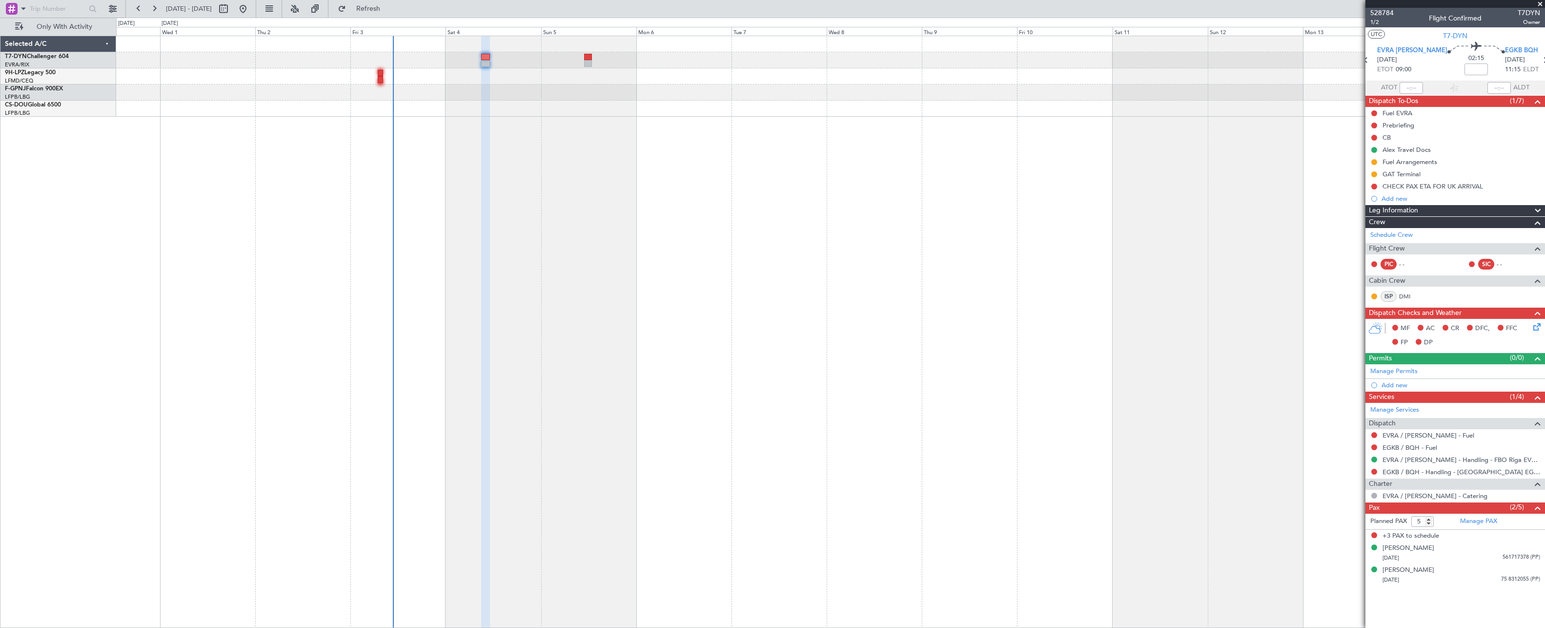
click at [488, 105] on div at bounding box center [830, 76] width 1429 height 81
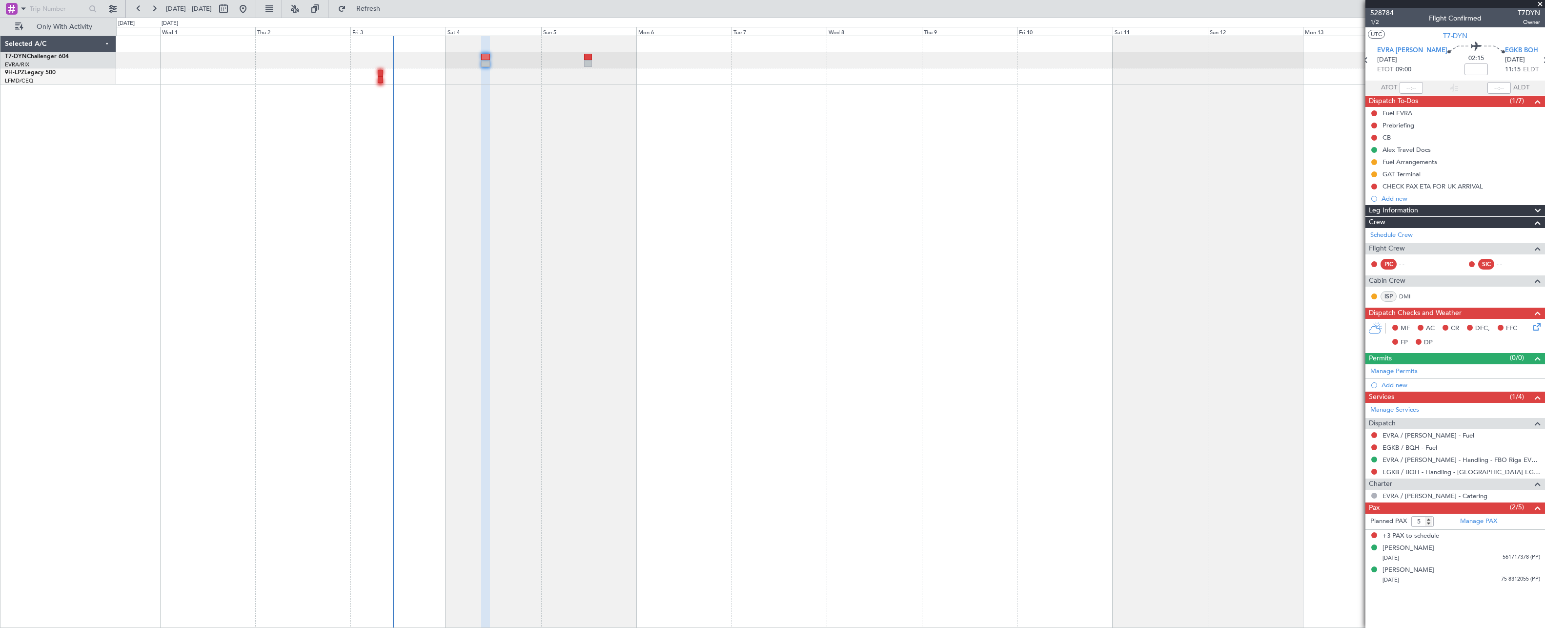
click at [42, 77] on div "9H-LPZ Legacy 500" at bounding box center [60, 72] width 111 height 9
click at [96, 24] on span "Only With Activity" at bounding box center [64, 26] width 78 height 7
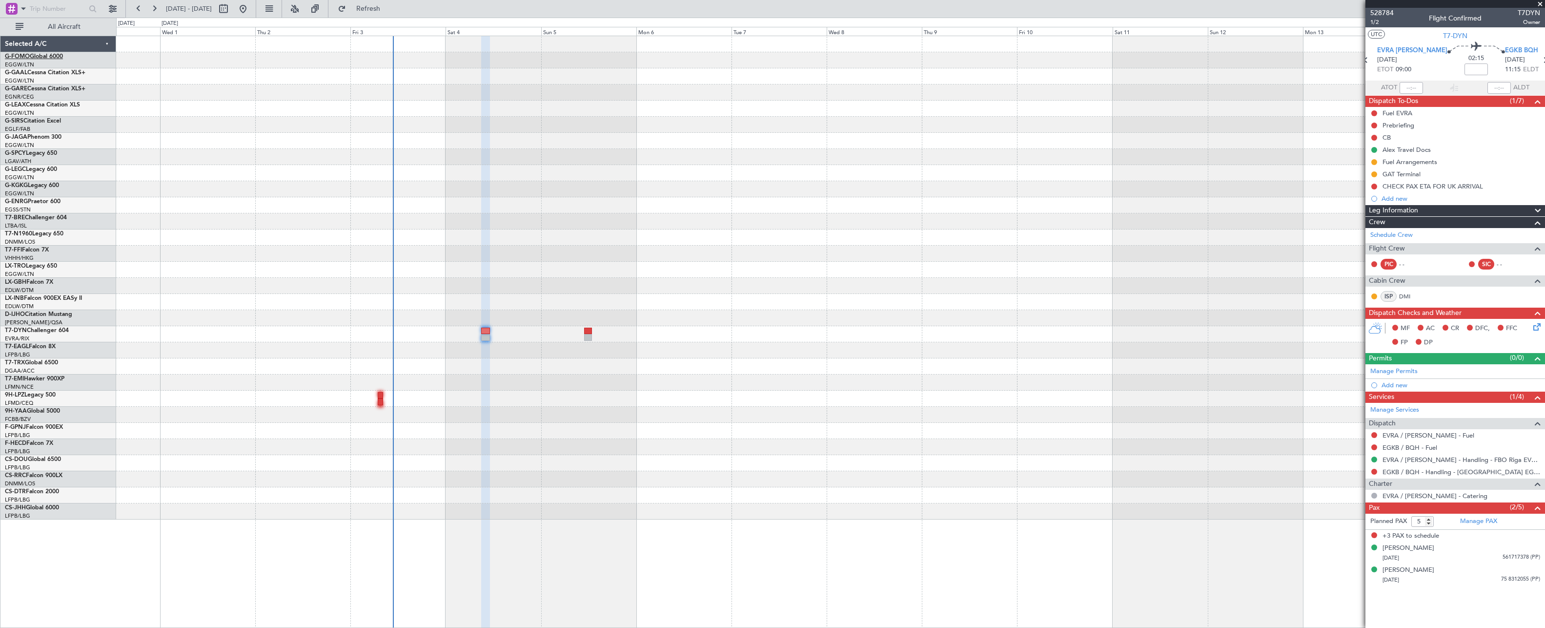
click at [63, 60] on link "G-FOMO Global 6000" at bounding box center [34, 57] width 58 height 6
click at [1537, 2] on span at bounding box center [1541, 4] width 10 height 9
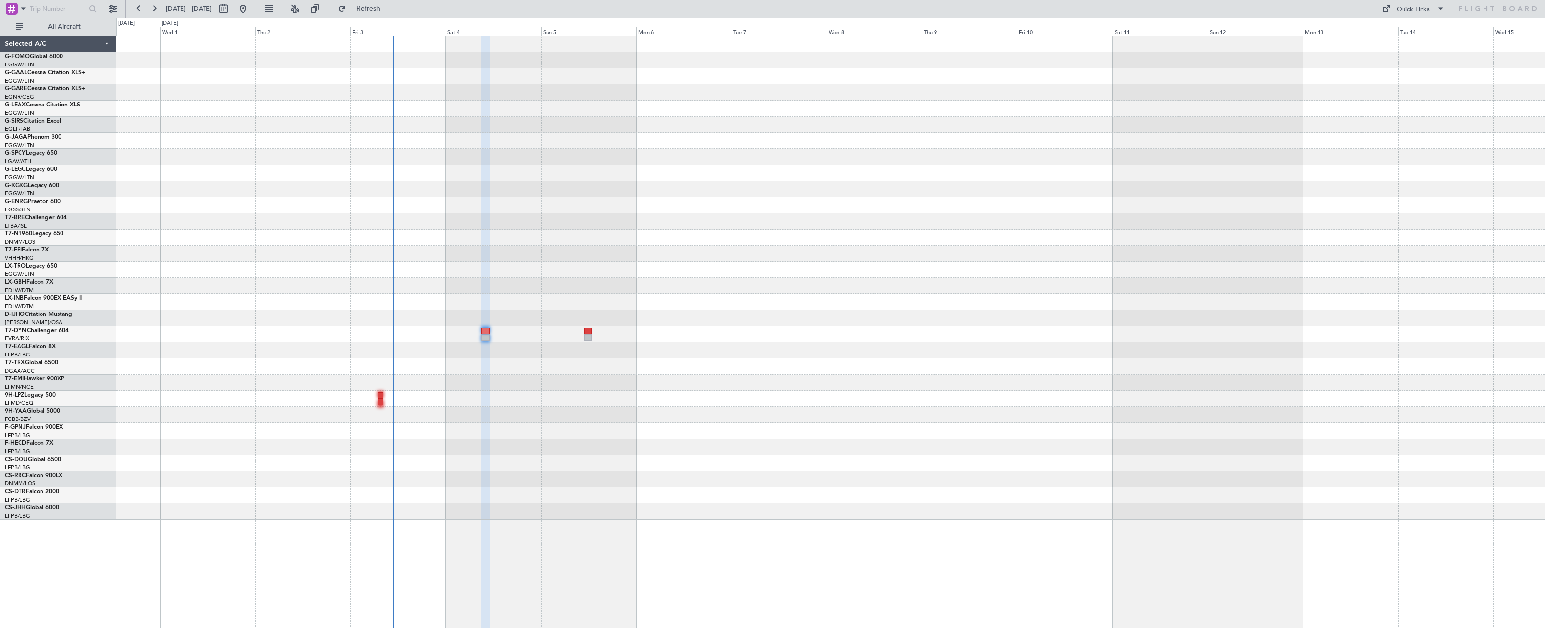
type input "0"
click at [1445, 12] on span at bounding box center [1441, 9] width 12 height 12
click at [1424, 34] on span "Trip Builder" at bounding box center [1414, 28] width 58 height 12
click at [371, 5] on button "Refresh" at bounding box center [362, 9] width 59 height 16
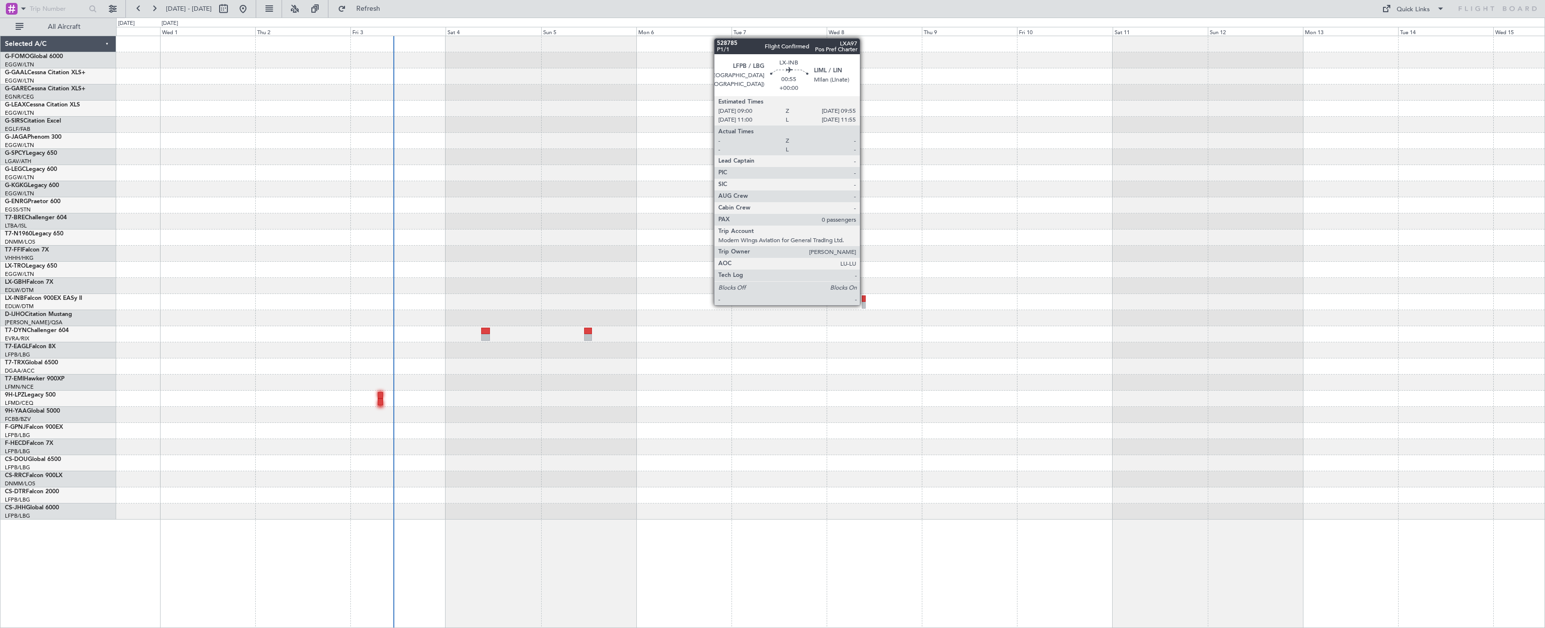
click at [864, 304] on div at bounding box center [864, 305] width 4 height 7
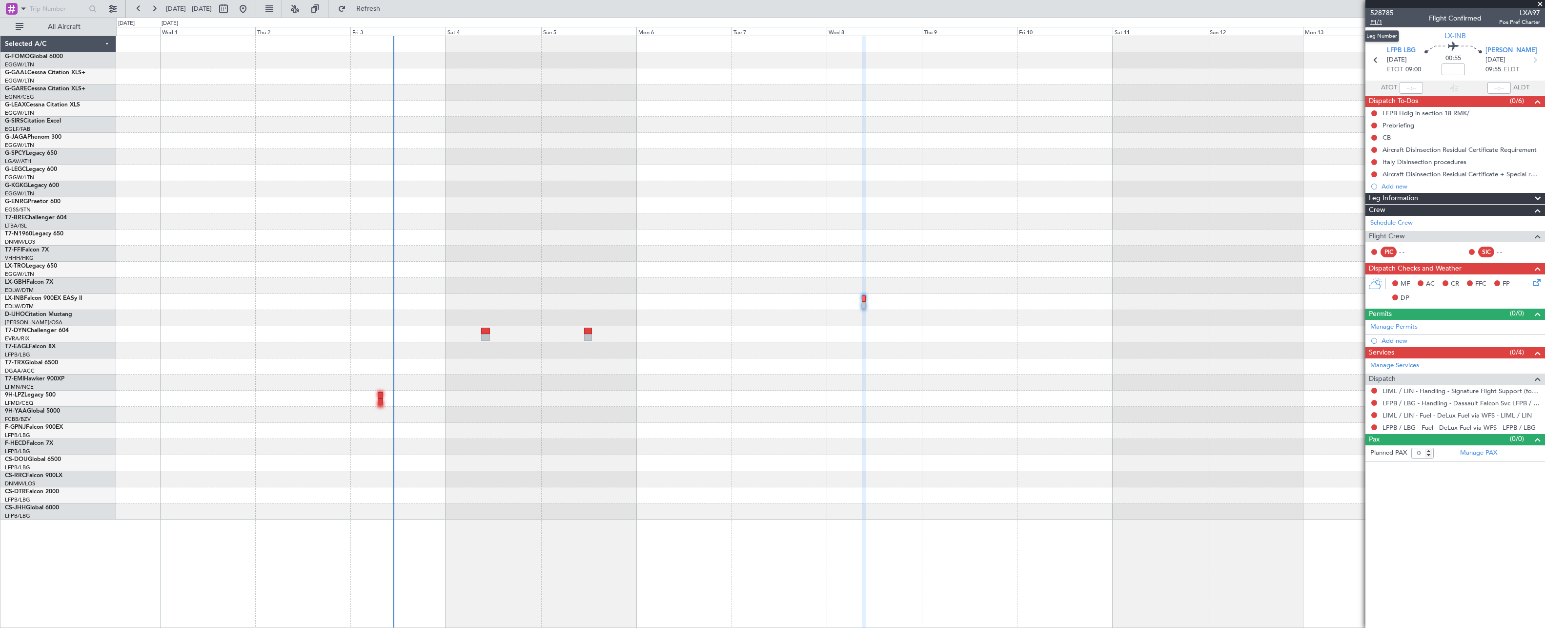
click at [1374, 21] on span "P1/1" at bounding box center [1382, 22] width 23 height 8
click at [389, 5] on span "Refresh" at bounding box center [368, 8] width 41 height 7
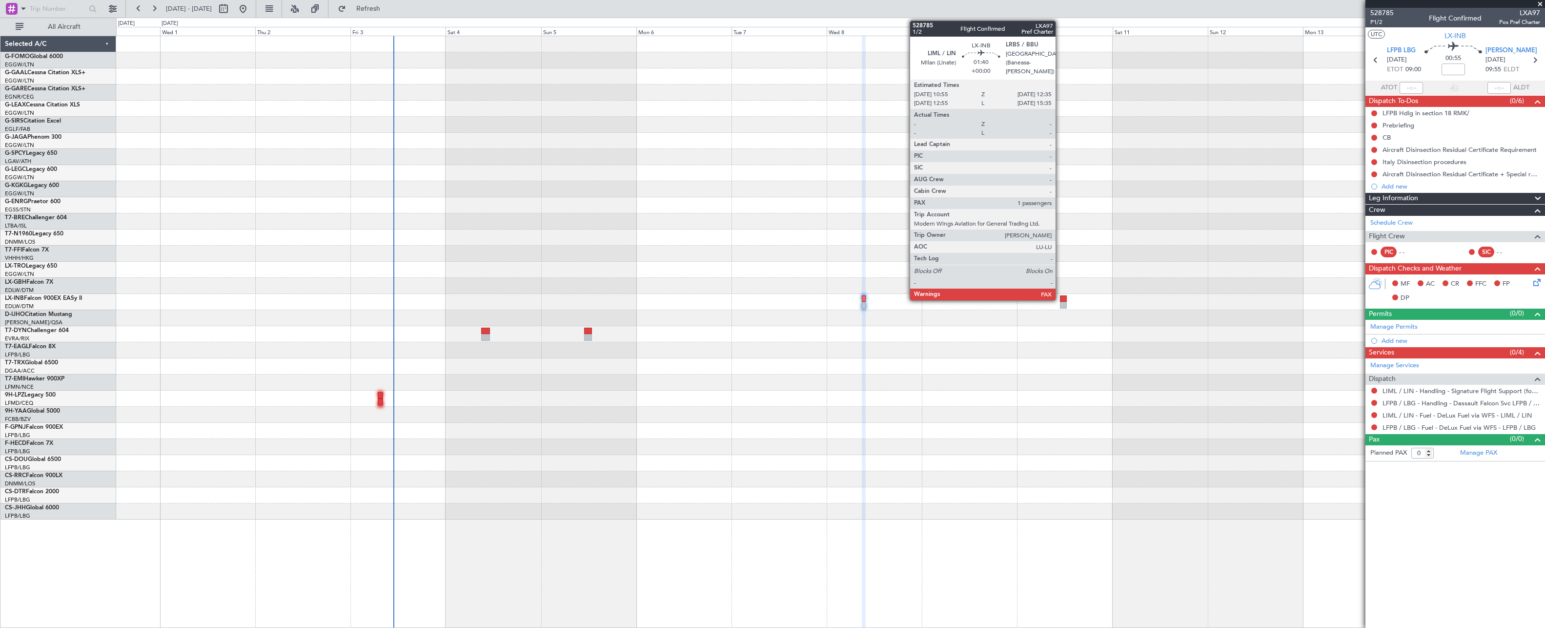
click at [1060, 299] on div at bounding box center [1063, 298] width 7 height 7
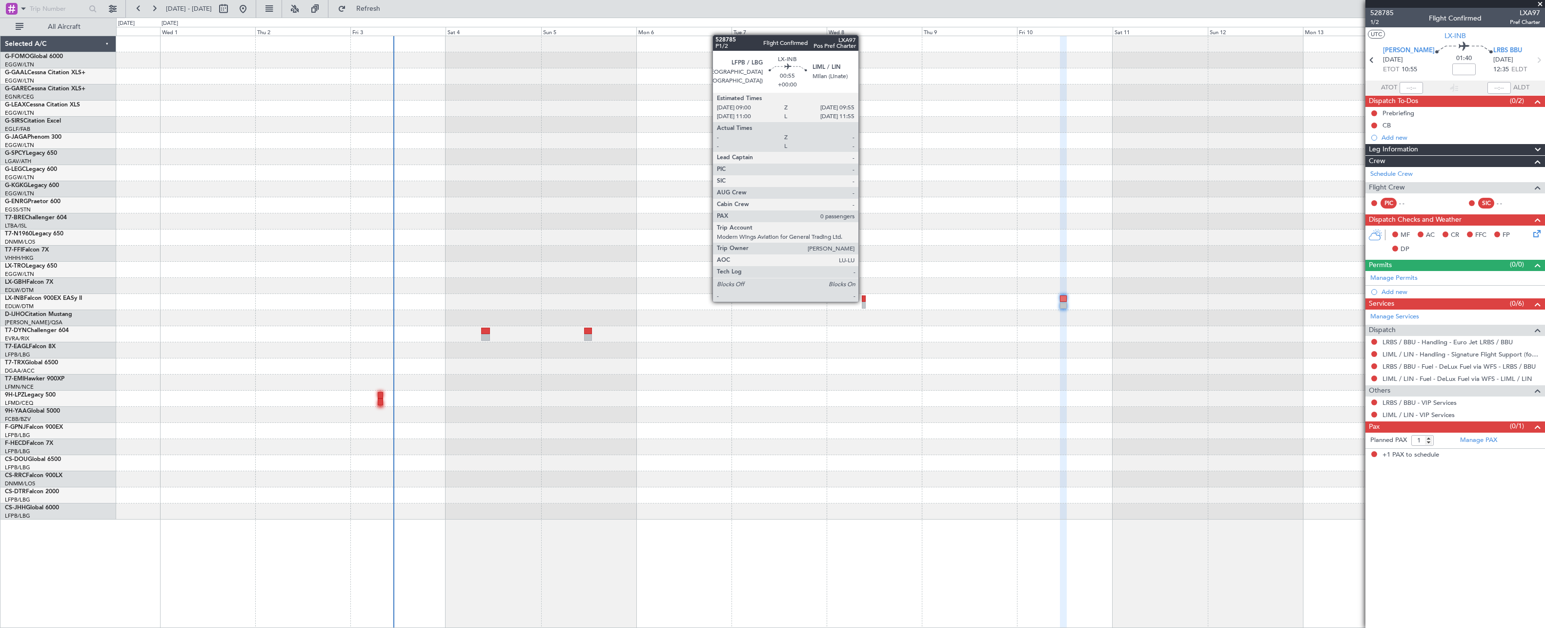
click at [863, 301] on div at bounding box center [864, 298] width 4 height 7
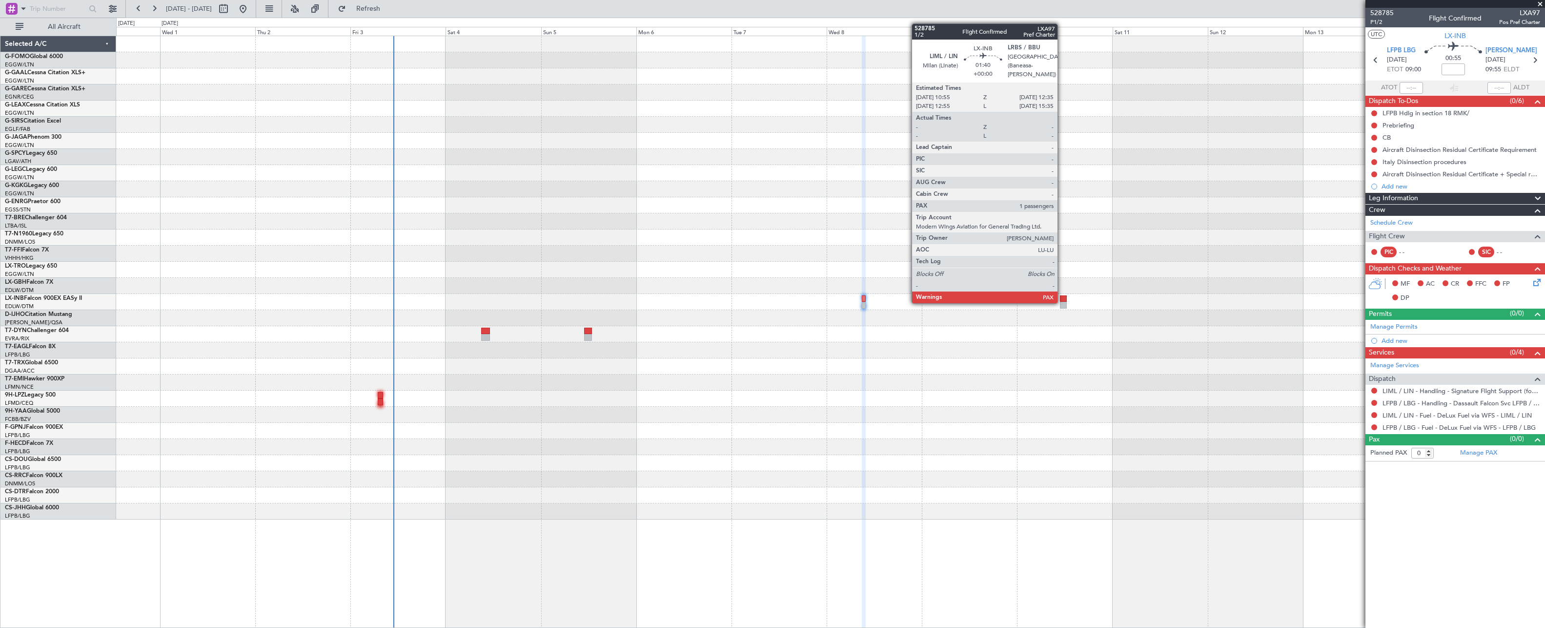
click at [1062, 302] on div at bounding box center [1063, 305] width 7 height 7
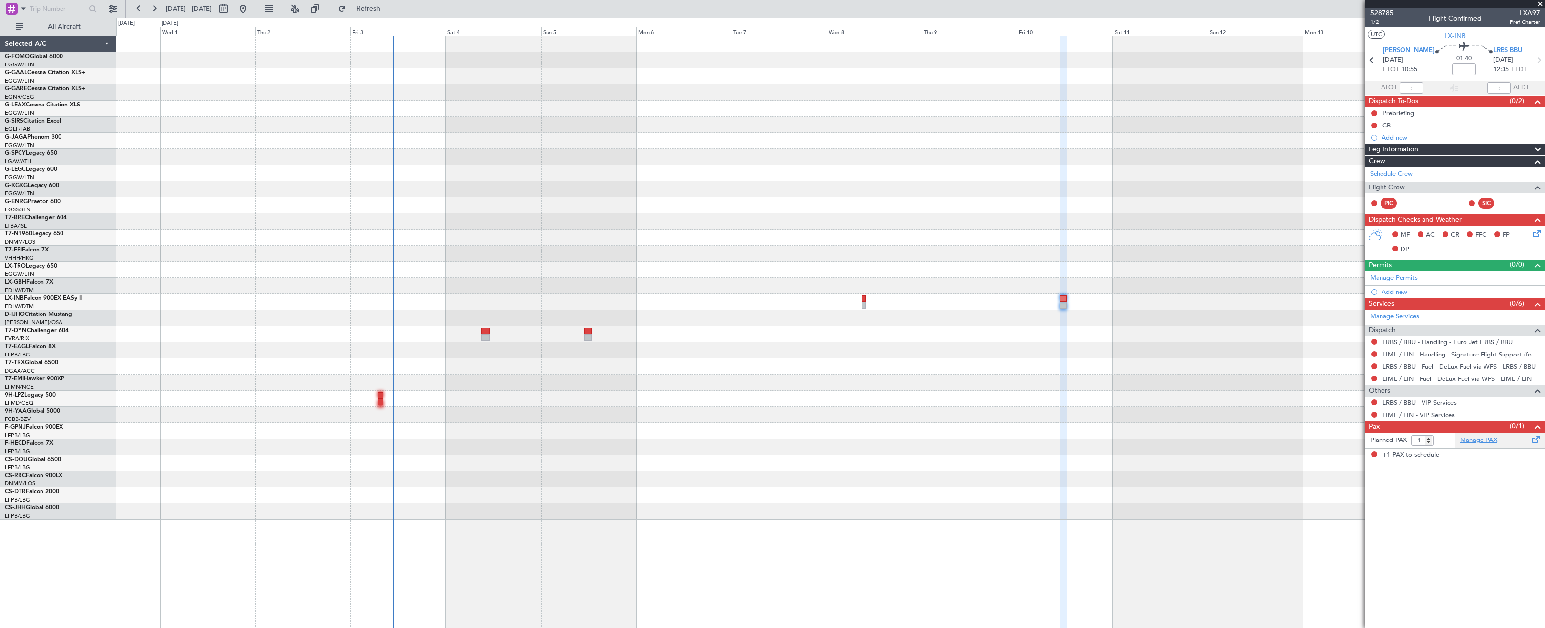
click at [1485, 441] on link "Manage PAX" at bounding box center [1479, 440] width 37 height 10
click at [392, 15] on button "Refresh" at bounding box center [362, 9] width 59 height 16
click at [1384, 12] on span "528785" at bounding box center [1382, 13] width 23 height 10
click at [389, 8] on span "Refresh" at bounding box center [368, 8] width 41 height 7
click at [1371, 23] on span "1/2" at bounding box center [1382, 22] width 23 height 8
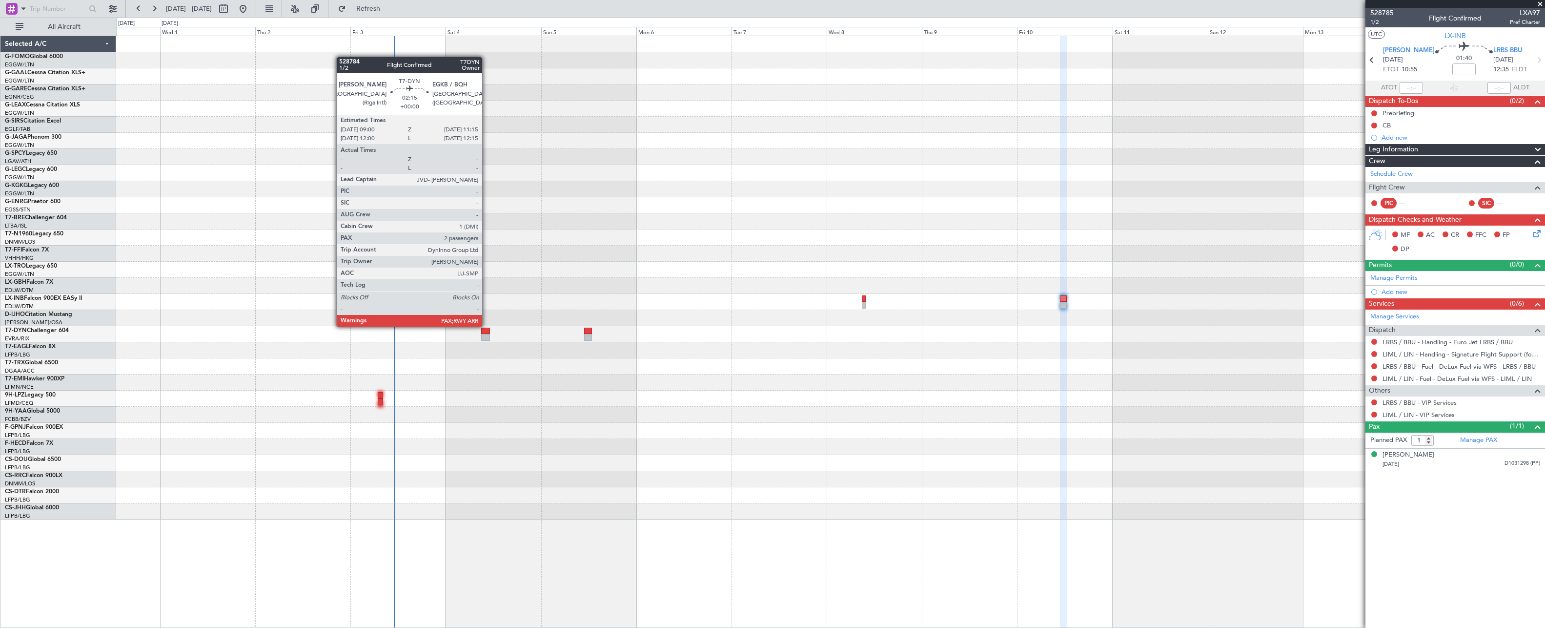
click at [487, 334] on div at bounding box center [485, 337] width 9 height 7
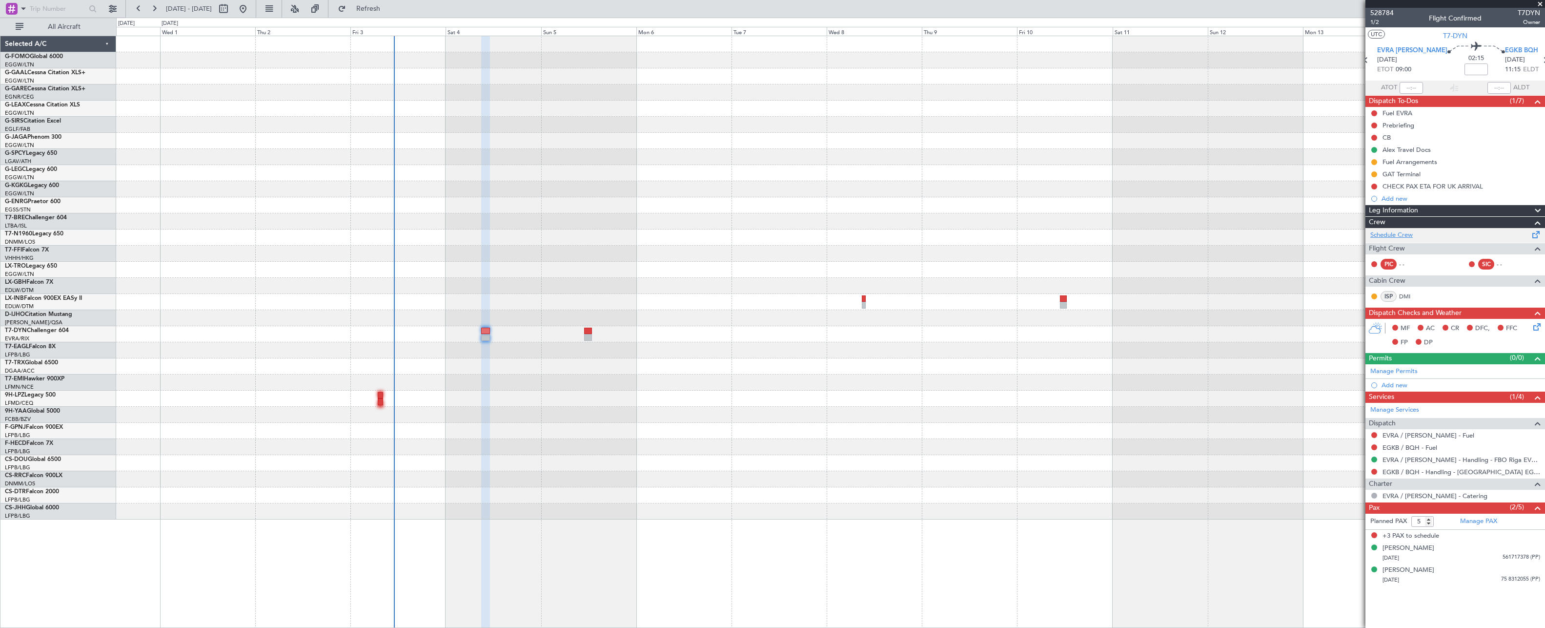
click at [1398, 236] on link "Schedule Crew" at bounding box center [1392, 235] width 42 height 10
click at [389, 7] on span "Refresh" at bounding box center [368, 8] width 41 height 7
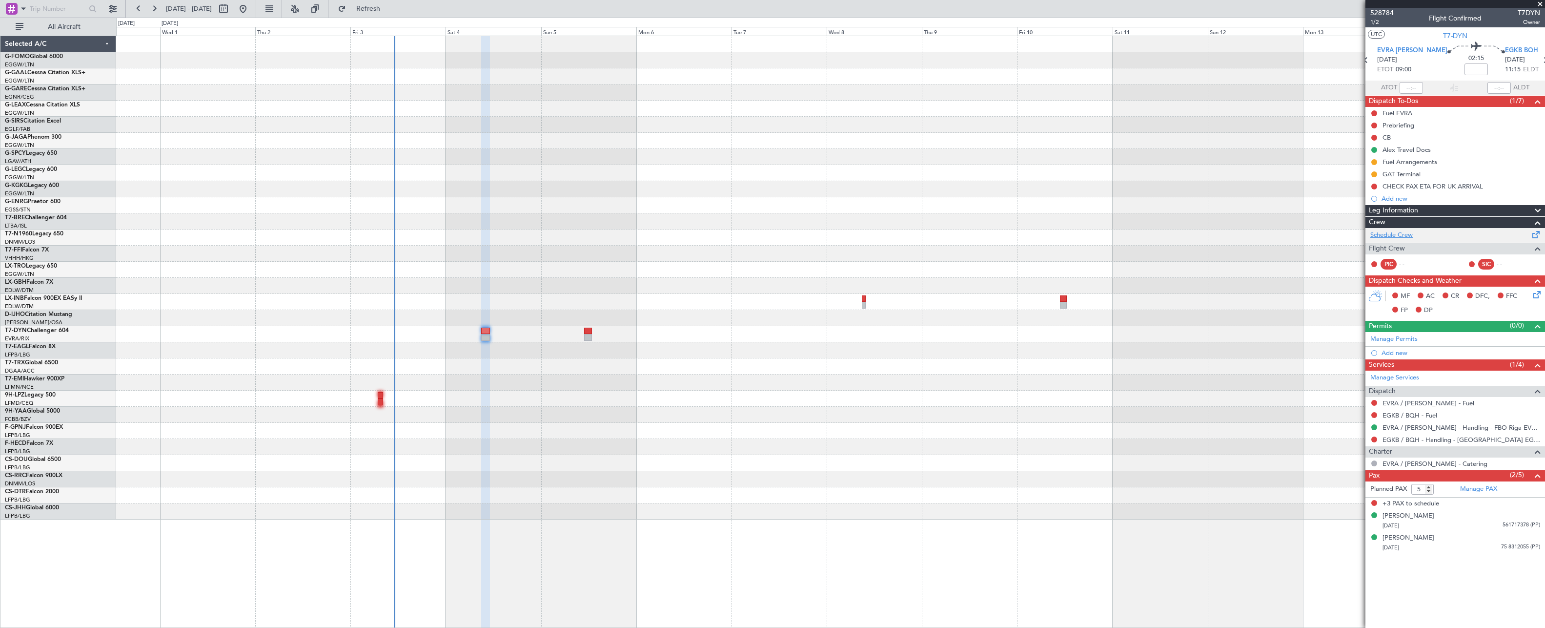
click at [1381, 233] on link "Schedule Crew" at bounding box center [1392, 235] width 42 height 10
click at [384, 14] on button "Refresh" at bounding box center [362, 9] width 59 height 16
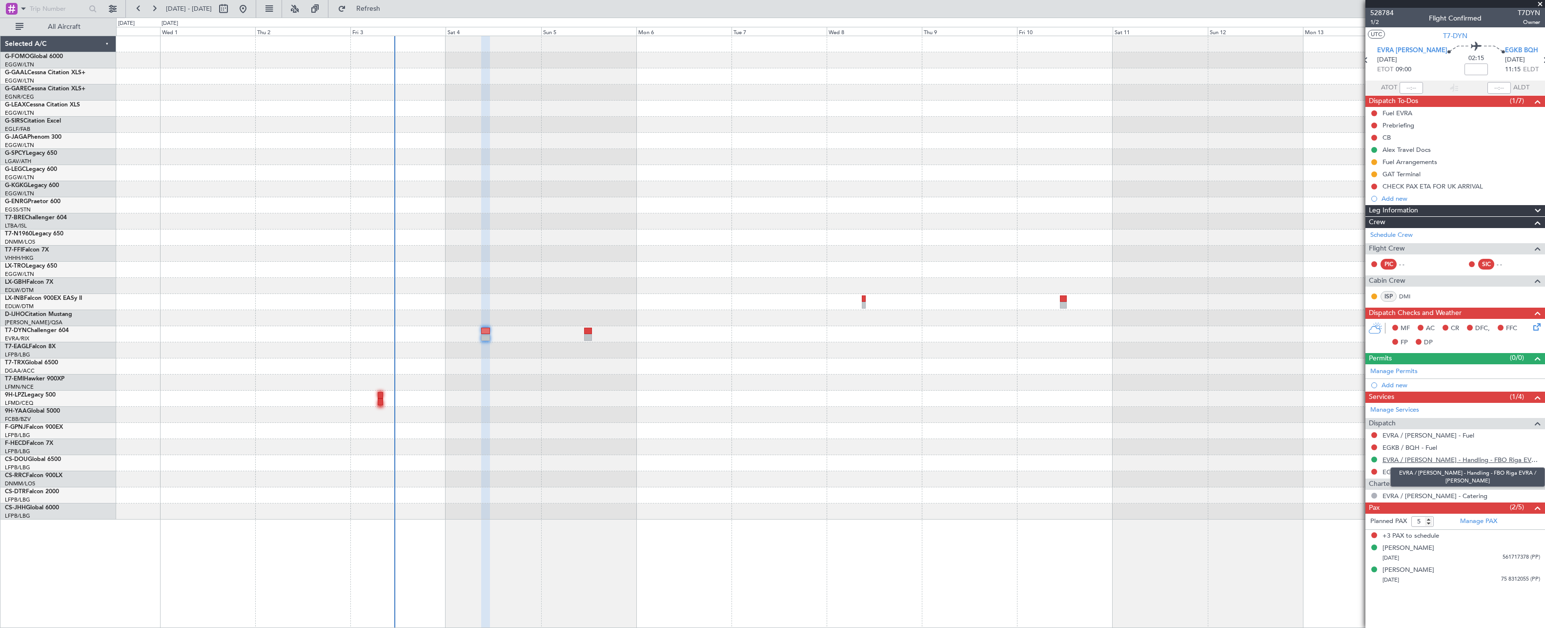
click at [1470, 460] on link "EVRA / RIX - Handling - FBO Riga EVRA / RIX" at bounding box center [1462, 459] width 158 height 8
click at [1395, 411] on link "Manage Services" at bounding box center [1395, 410] width 49 height 10
click at [1406, 410] on link "Manage Services" at bounding box center [1395, 410] width 49 height 10
click at [389, 9] on span "Refresh" at bounding box center [368, 8] width 41 height 7
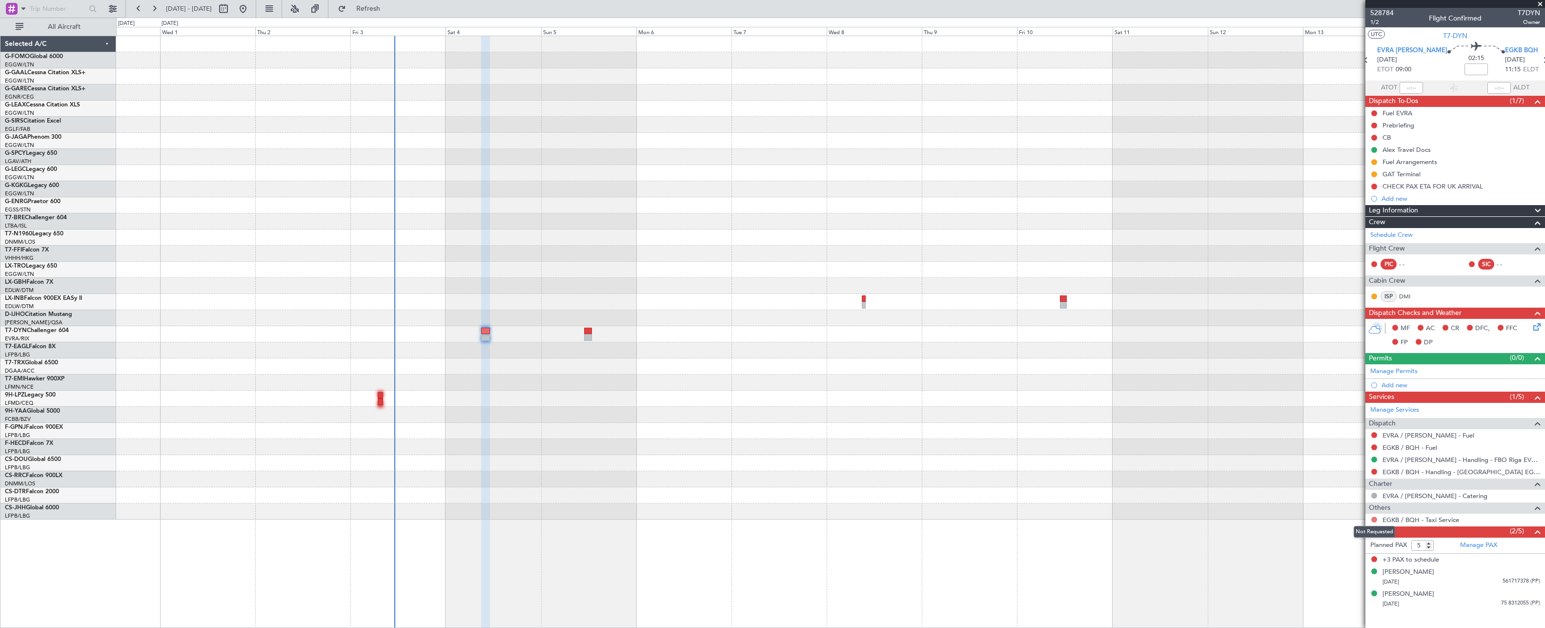
click at [1375, 517] on button at bounding box center [1375, 519] width 6 height 6
click at [1330, 452] on li "Requested" at bounding box center [1374, 446] width 113 height 15
click at [1374, 520] on button at bounding box center [1375, 519] width 6 height 6
drag, startPoint x: 1352, startPoint y: 500, endPoint x: 1342, endPoint y: 500, distance: 10.3
click at [1351, 500] on span "Confirmed" at bounding box center [1347, 505] width 30 height 10
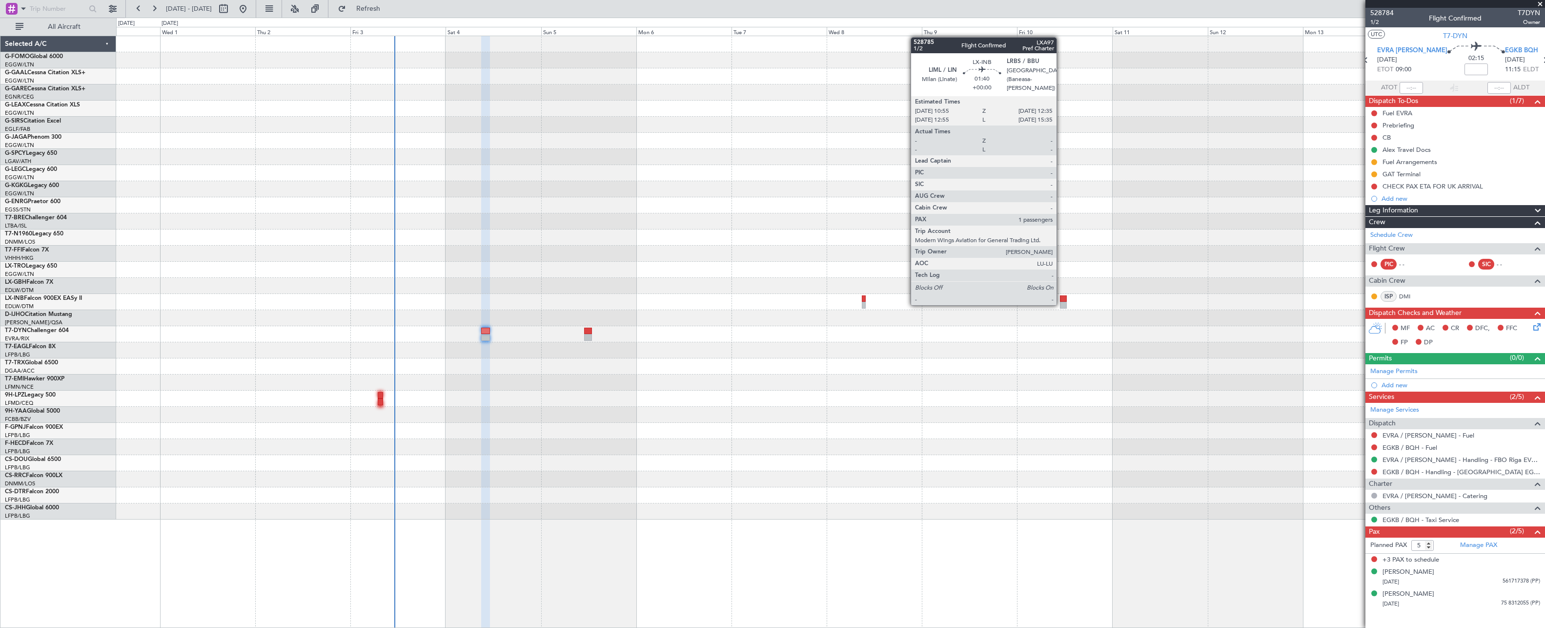
click at [1061, 305] on div at bounding box center [1063, 305] width 7 height 7
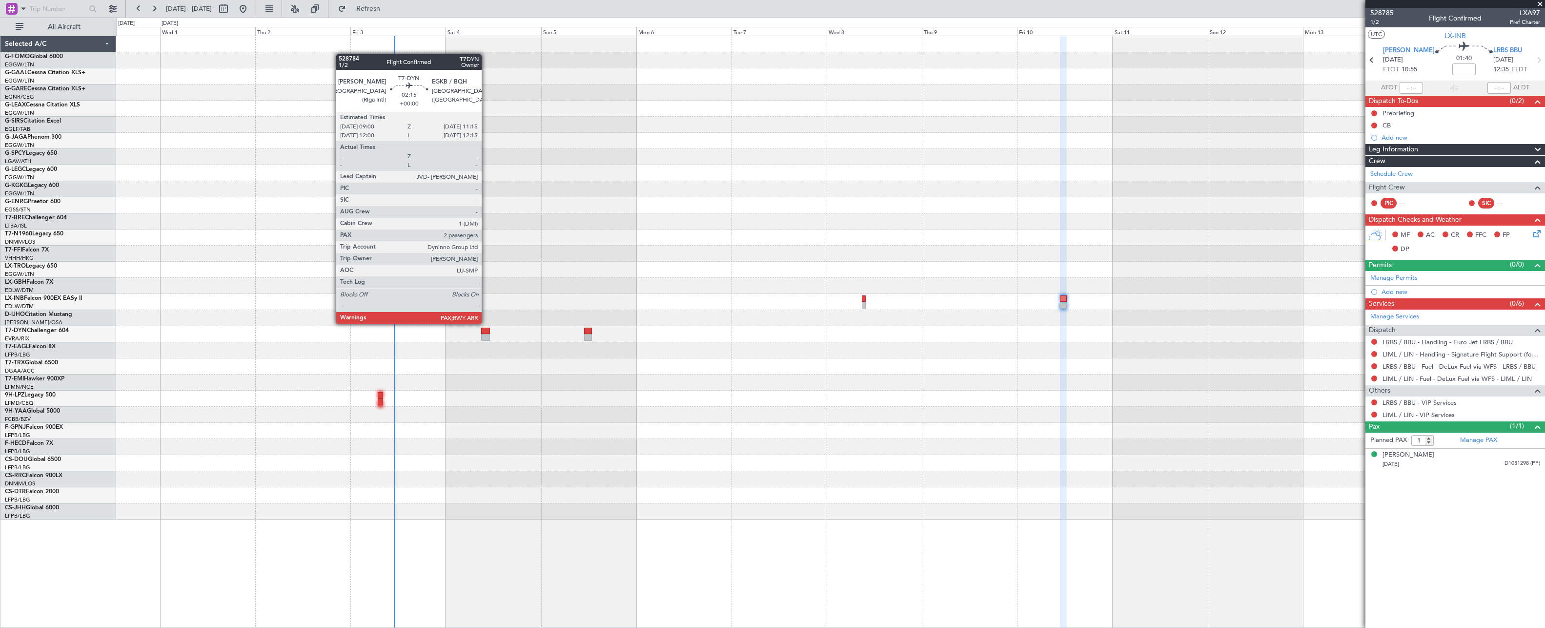
click at [486, 331] on div at bounding box center [485, 331] width 9 height 7
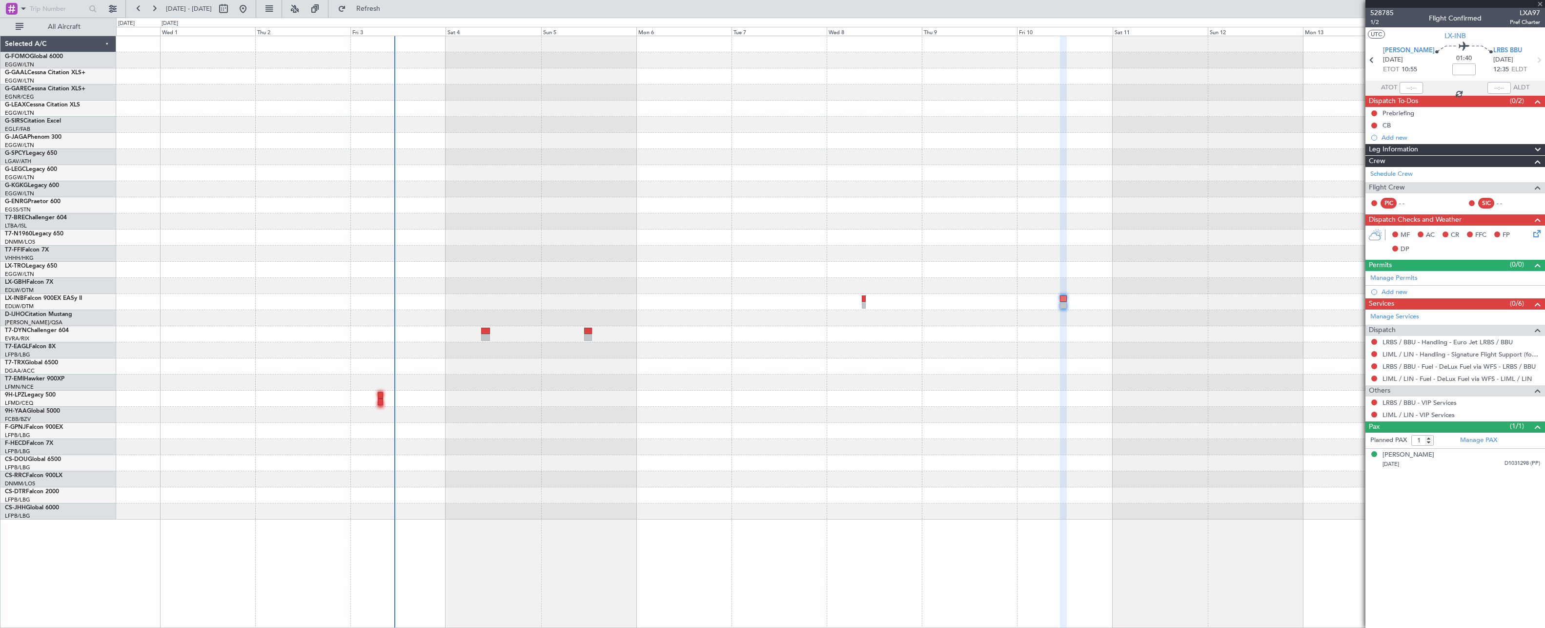
type input "5"
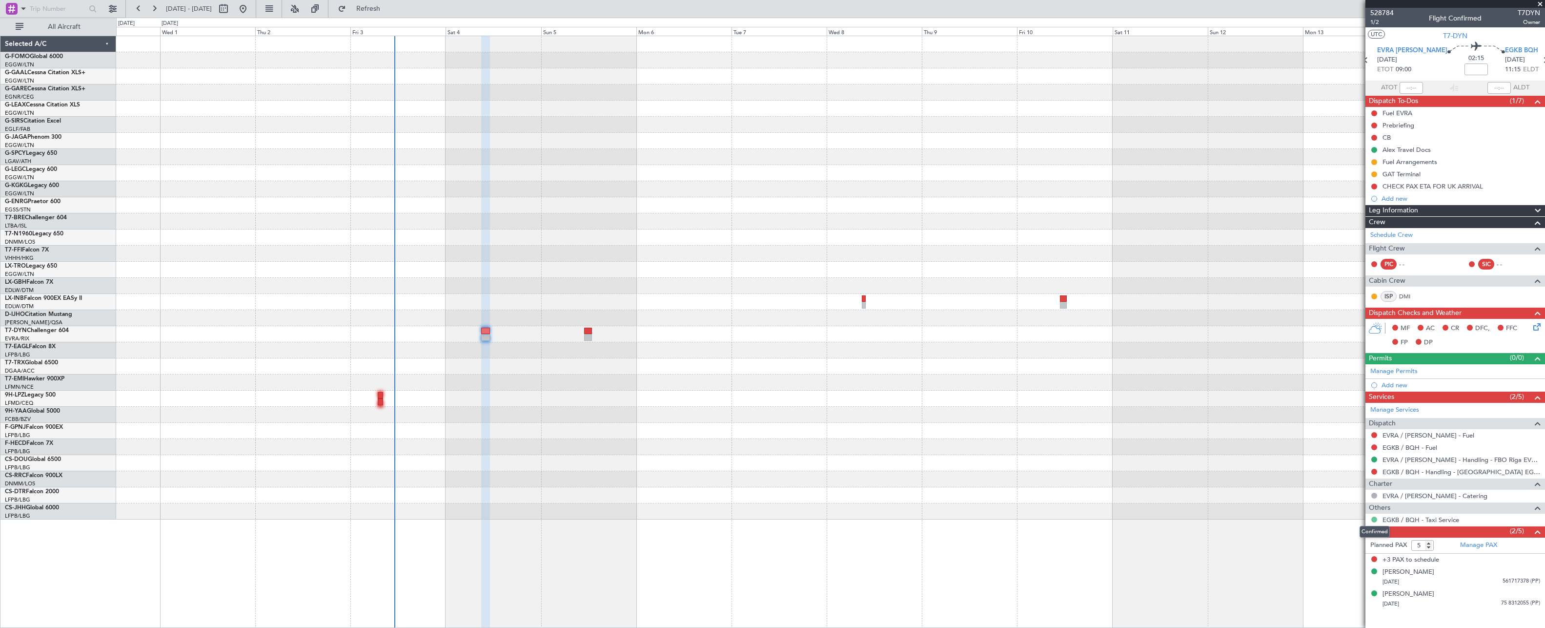
click at [1373, 518] on button at bounding box center [1375, 519] width 6 height 6
click at [1359, 432] on li "R Review" at bounding box center [1374, 431] width 113 height 15
click at [1399, 520] on link "EGKB / BQH - Taxi Service" at bounding box center [1421, 519] width 77 height 8
click at [1375, 517] on button "R" at bounding box center [1375, 519] width 6 height 6
click at [1345, 498] on li "Confirmed" at bounding box center [1374, 504] width 113 height 15
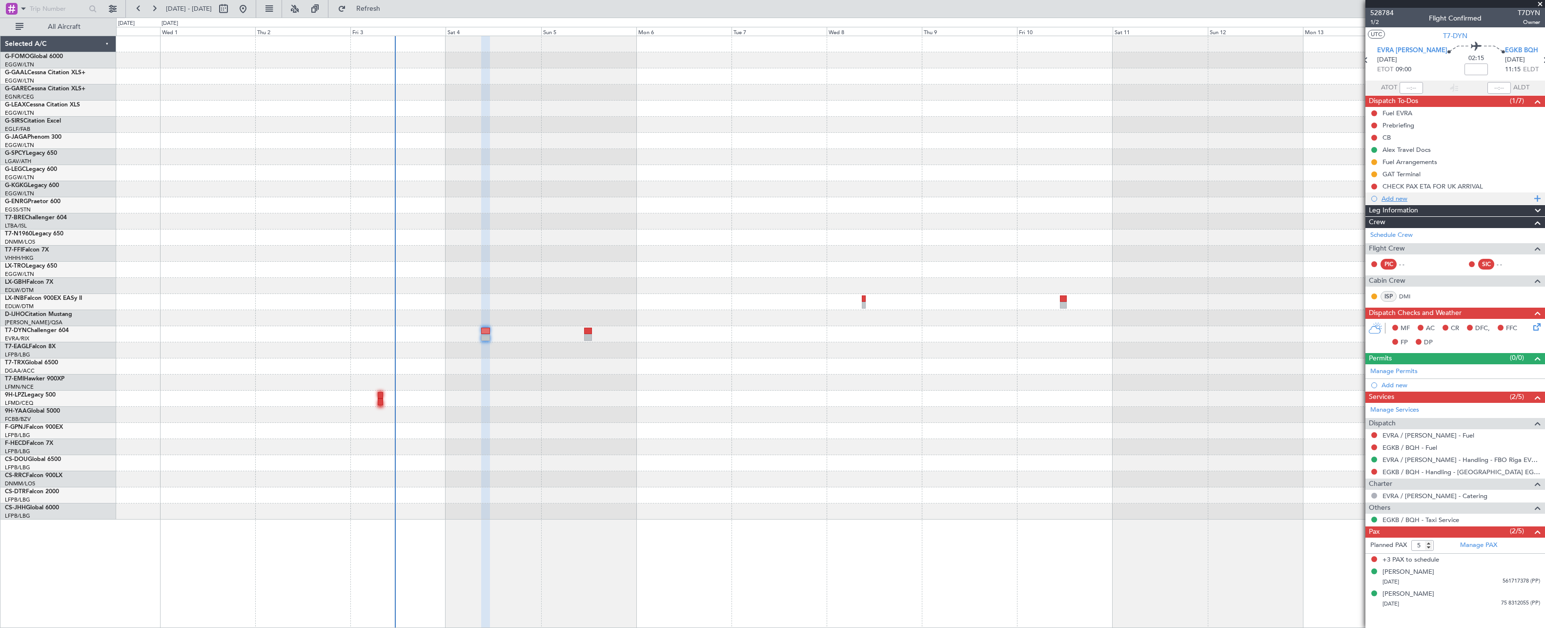
click at [1416, 198] on div "Add new" at bounding box center [1457, 198] width 150 height 8
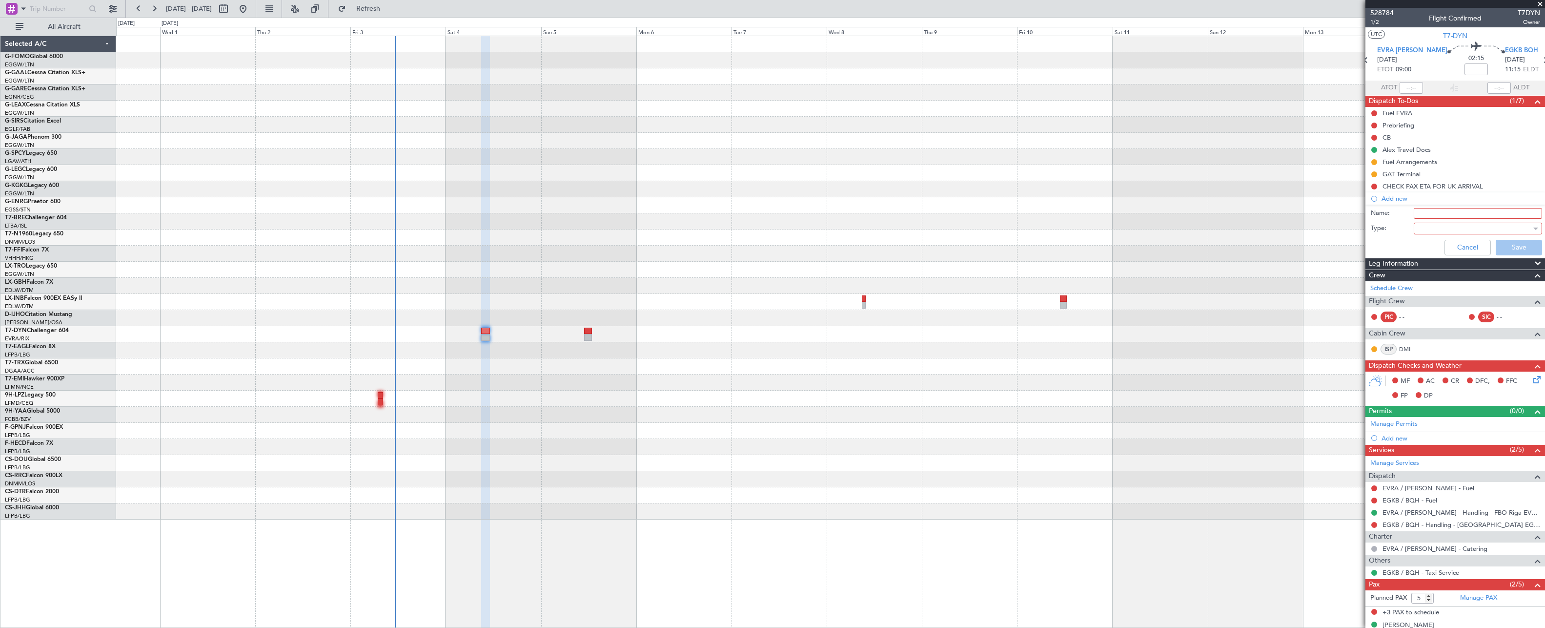
click at [1427, 208] on input "Name:" at bounding box center [1478, 213] width 128 height 11
type input "GD 30 MIN"
click at [1458, 246] on button "Cancel" at bounding box center [1468, 248] width 46 height 16
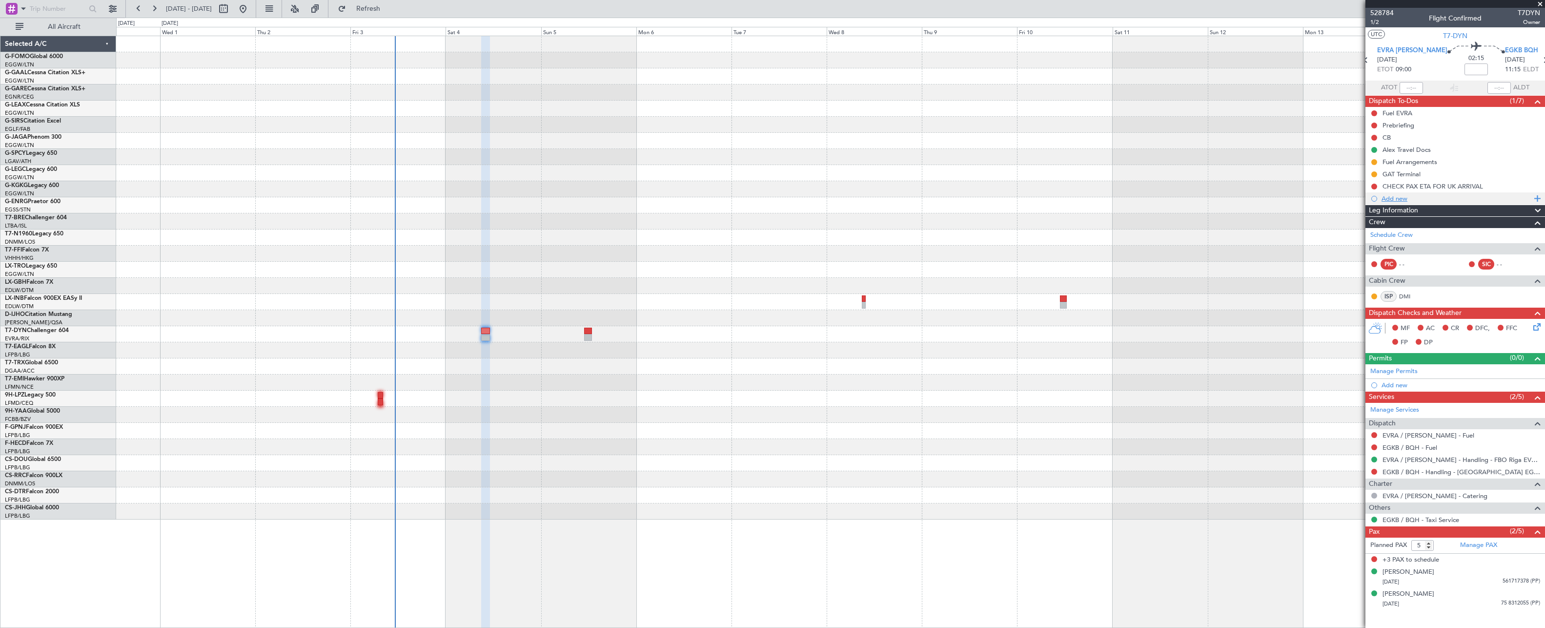
click at [1399, 200] on div "Add new" at bounding box center [1457, 198] width 150 height 8
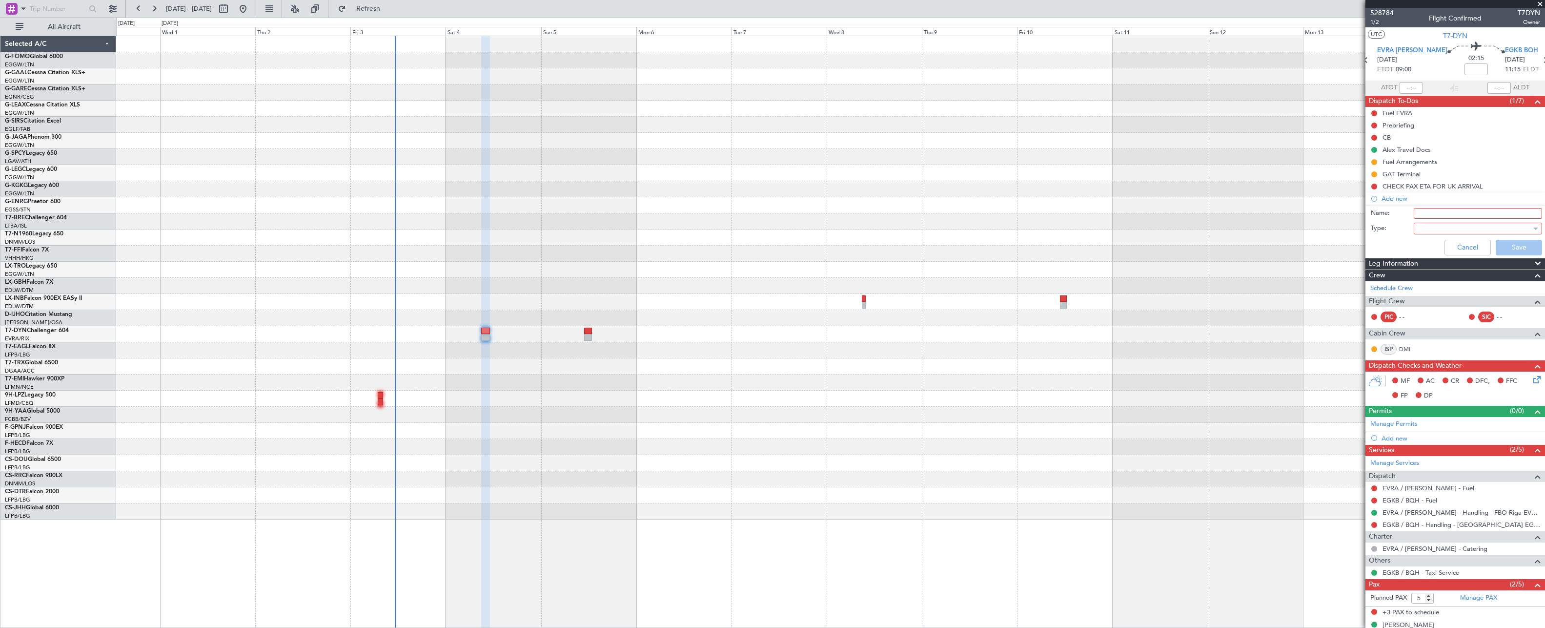
click at [1445, 215] on input "Name:" at bounding box center [1478, 213] width 128 height 11
type input "GD 30 MIN BEFORE"
click at [1444, 230] on div at bounding box center [1475, 228] width 114 height 15
click at [1444, 230] on span "Generic" at bounding box center [1431, 231] width 23 height 15
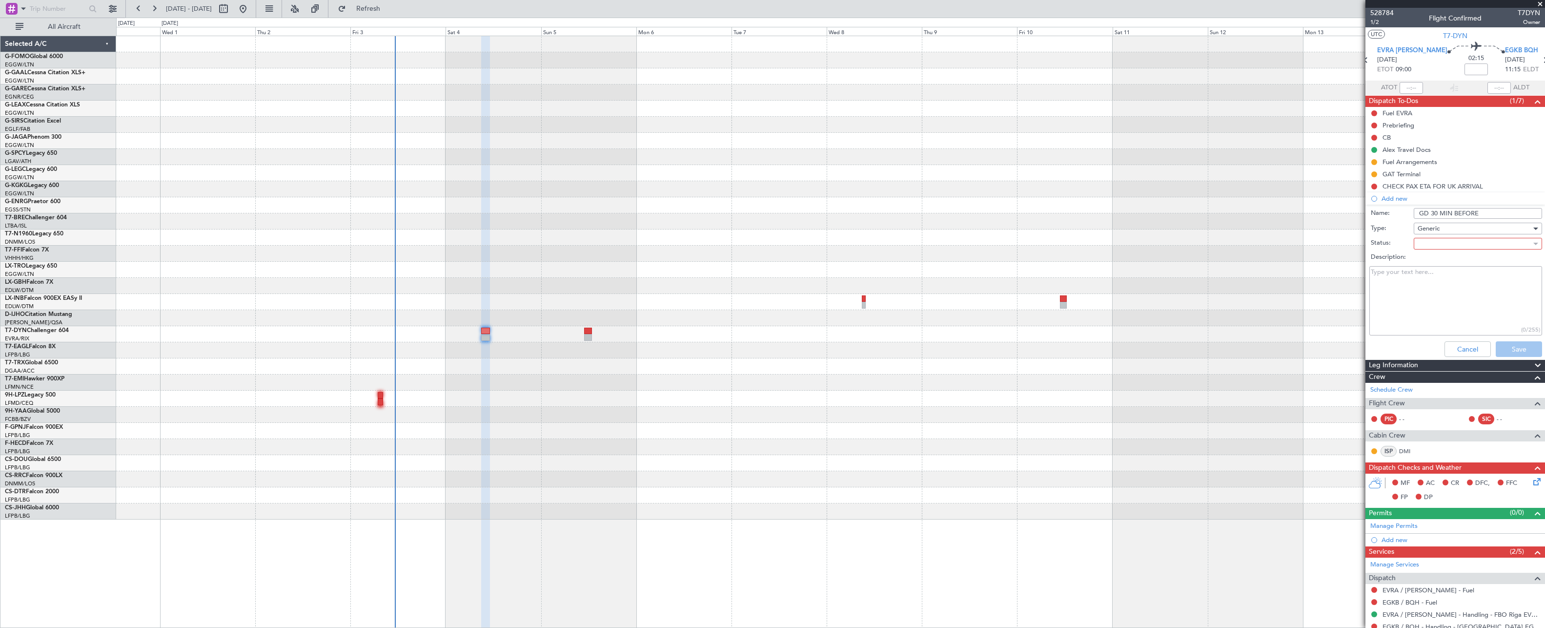
click at [1431, 252] on label "Description:" at bounding box center [1460, 257] width 179 height 10
click at [1431, 266] on textarea "Description:" at bounding box center [1456, 301] width 173 height 70
click at [1432, 246] on div at bounding box center [1475, 243] width 114 height 15
click at [1449, 246] on span "Not Started" at bounding box center [1438, 245] width 37 height 15
click at [1520, 350] on button "Save" at bounding box center [1519, 349] width 46 height 16
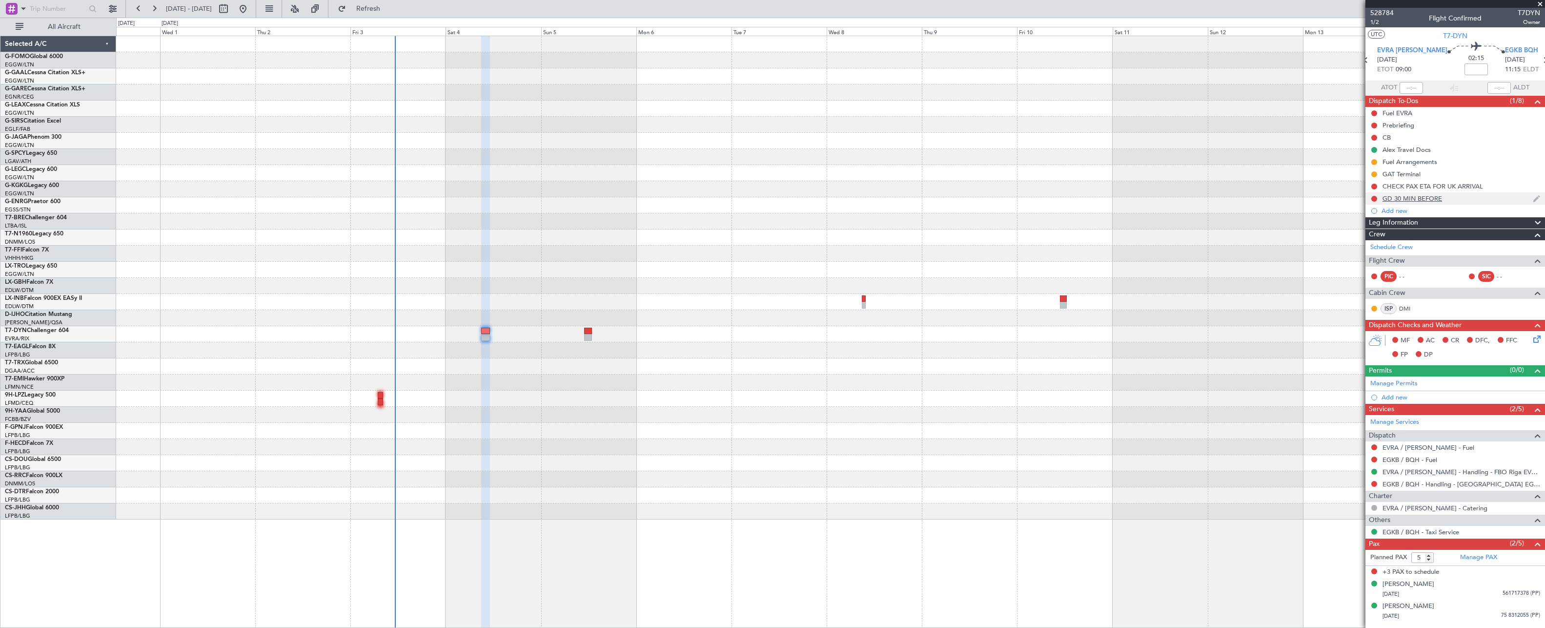
click at [1413, 201] on div "GD 30 MIN BEFORE" at bounding box center [1413, 198] width 60 height 8
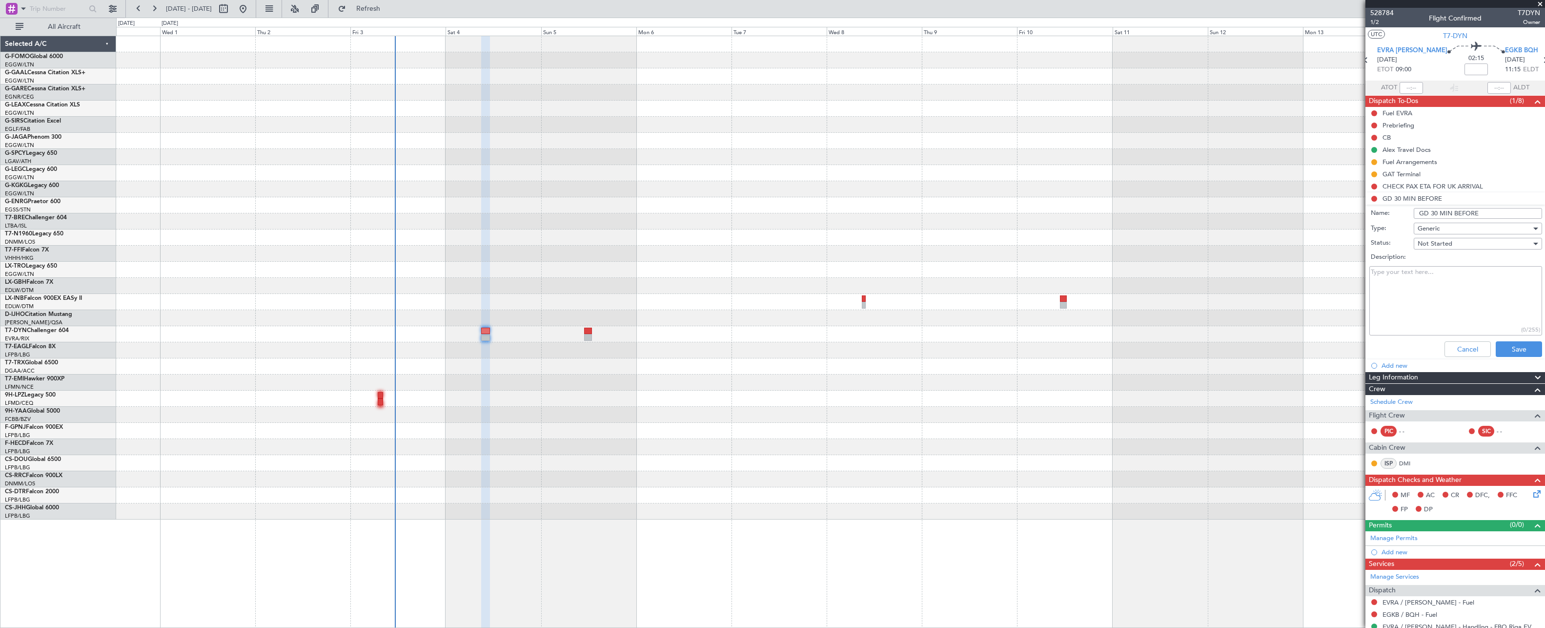
click at [1430, 316] on textarea "Description:" at bounding box center [1456, 301] width 173 height 70
type textarea "S"
drag, startPoint x: 1462, startPoint y: 313, endPoint x: 1461, endPoint y: 327, distance: 13.2
click at [1461, 327] on textarea "Description:" at bounding box center [1456, 301] width 173 height 70
click at [1457, 346] on button "Cancel" at bounding box center [1468, 349] width 46 height 16
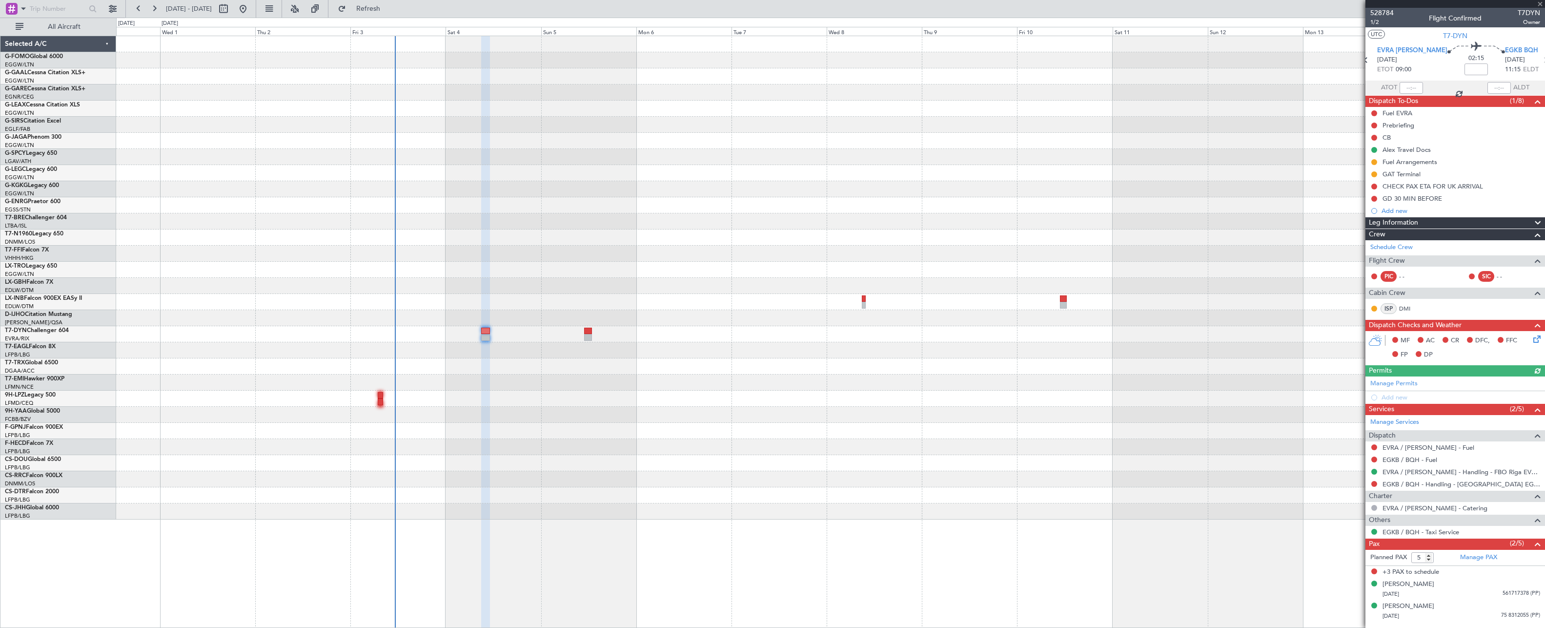
click at [24, 42] on div "Selected A/C" at bounding box center [58, 44] width 116 height 16
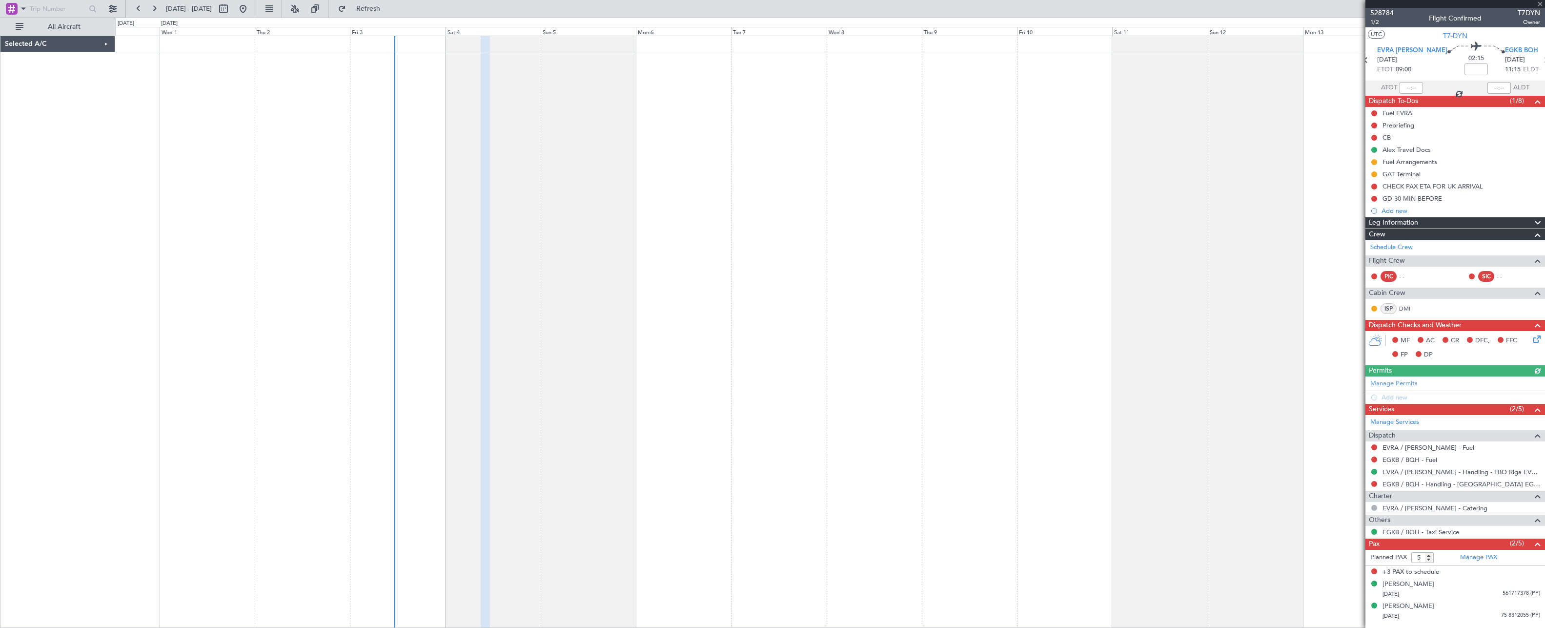
click at [34, 43] on div "Selected A/C" at bounding box center [57, 44] width 115 height 16
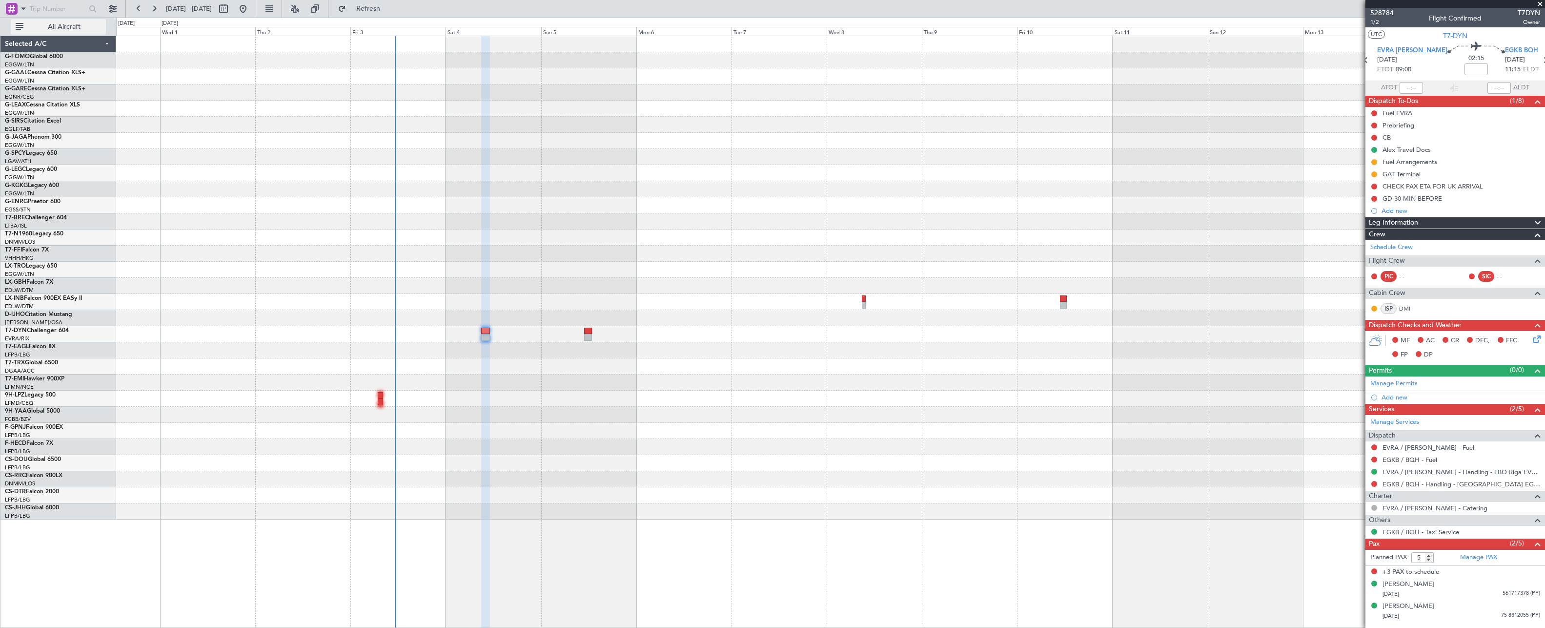
click at [44, 30] on span "All Aircraft" at bounding box center [64, 26] width 78 height 7
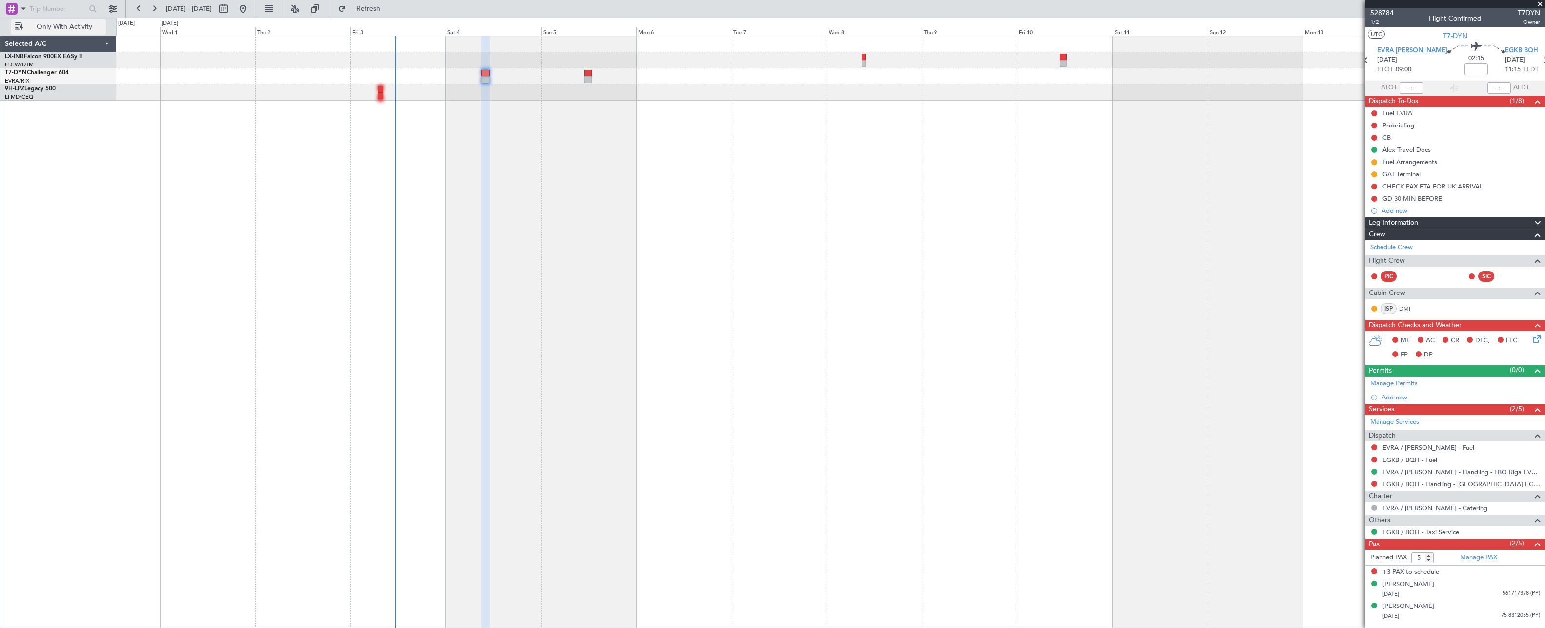
click at [87, 29] on span "Only With Activity" at bounding box center [64, 26] width 78 height 7
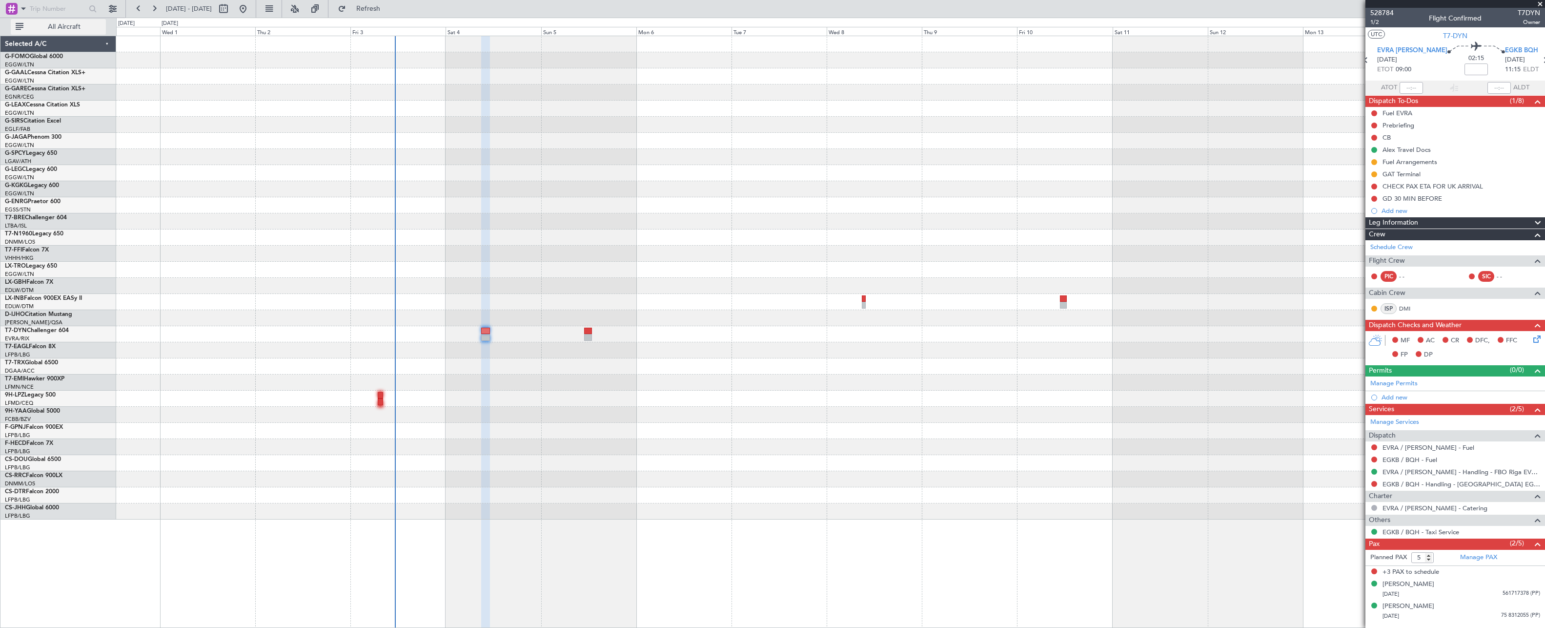
click at [88, 29] on span "All Aircraft" at bounding box center [64, 26] width 78 height 7
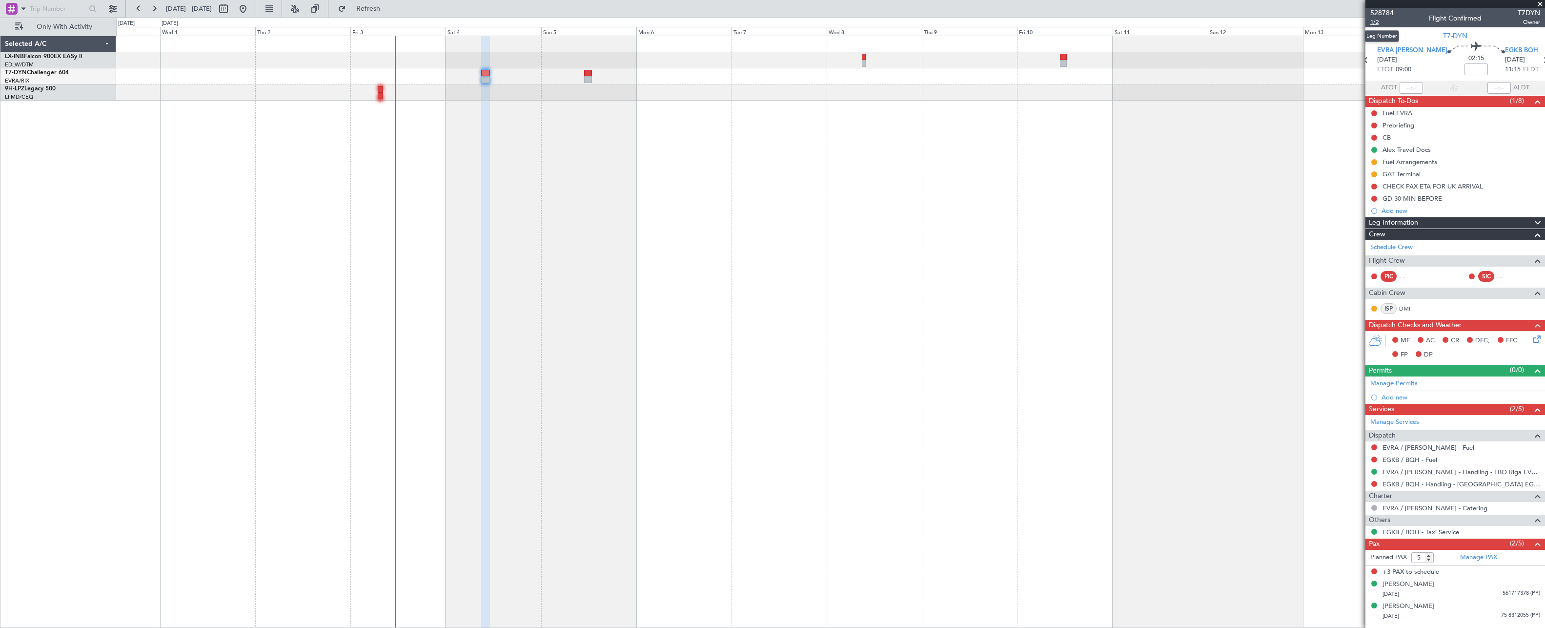
click at [1383, 24] on span "1/2" at bounding box center [1382, 22] width 23 height 8
click at [392, 15] on button "Refresh" at bounding box center [362, 9] width 59 height 16
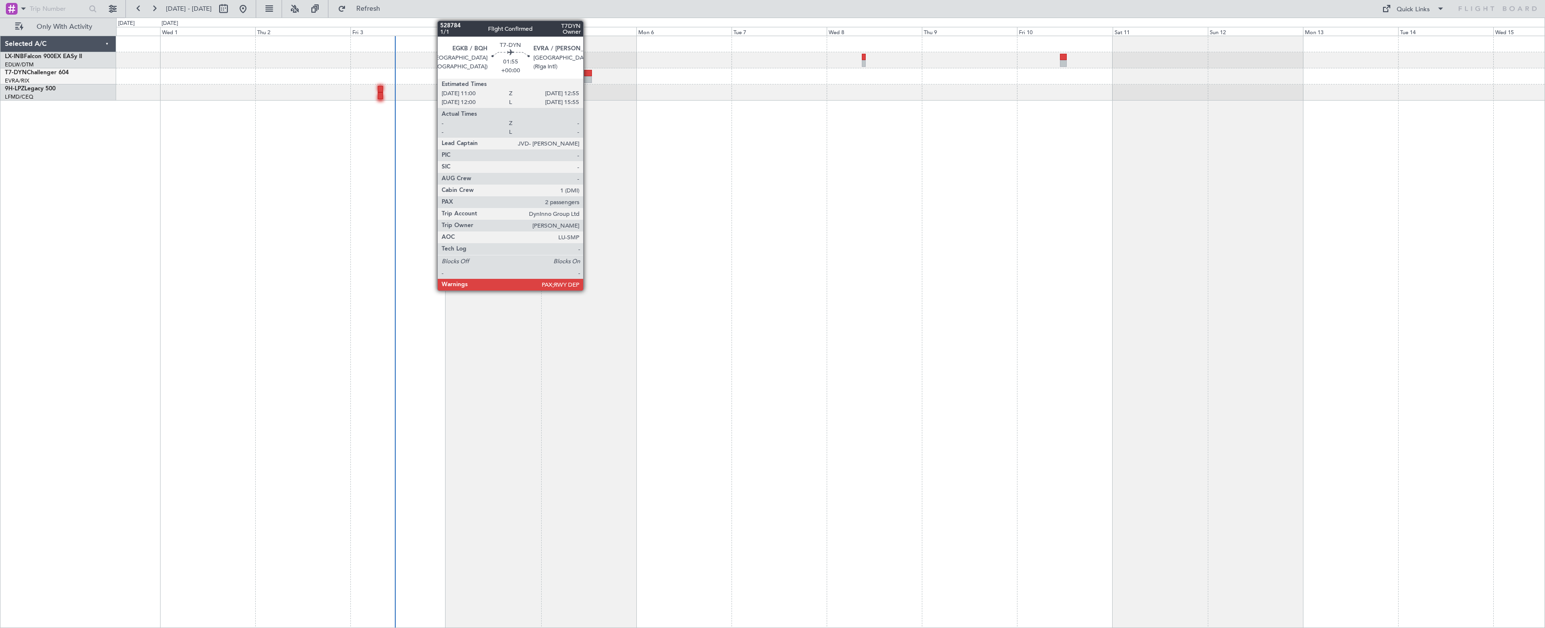
click at [588, 78] on div at bounding box center [588, 79] width 8 height 7
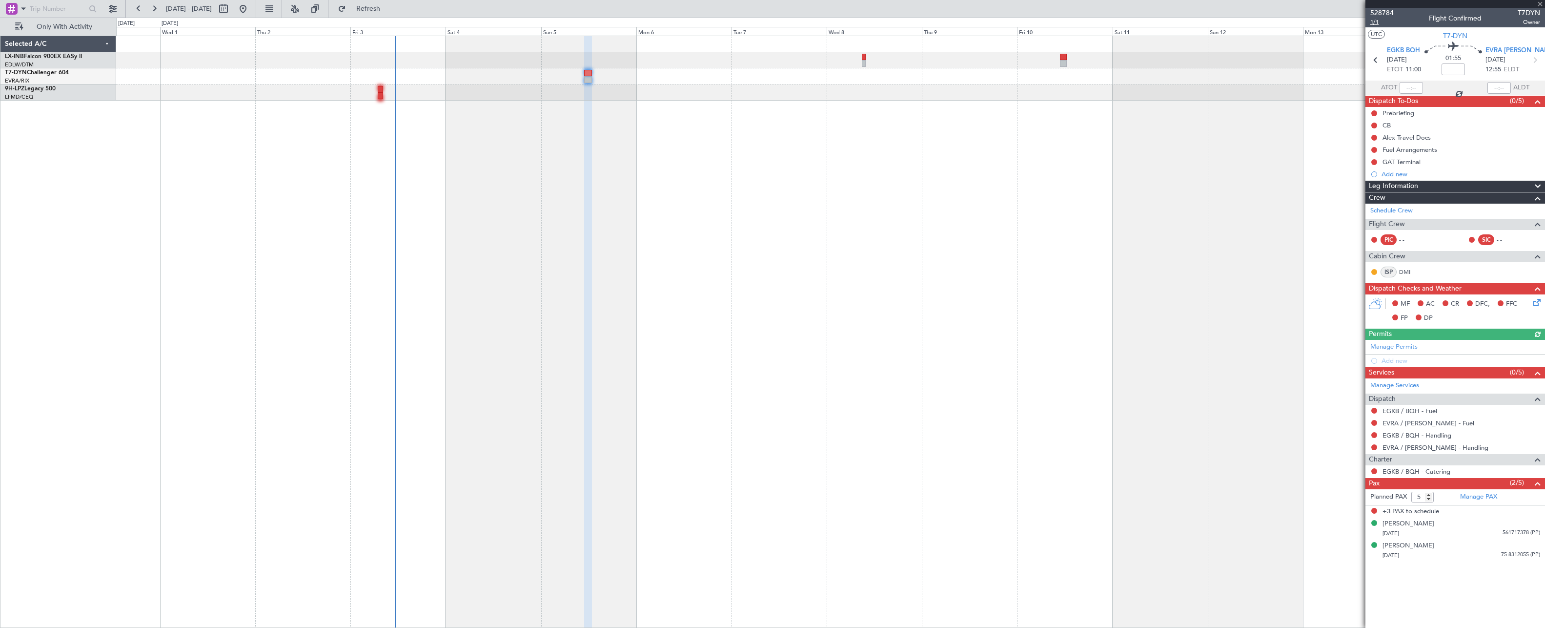
click at [1376, 25] on span "1/1" at bounding box center [1382, 22] width 23 height 8
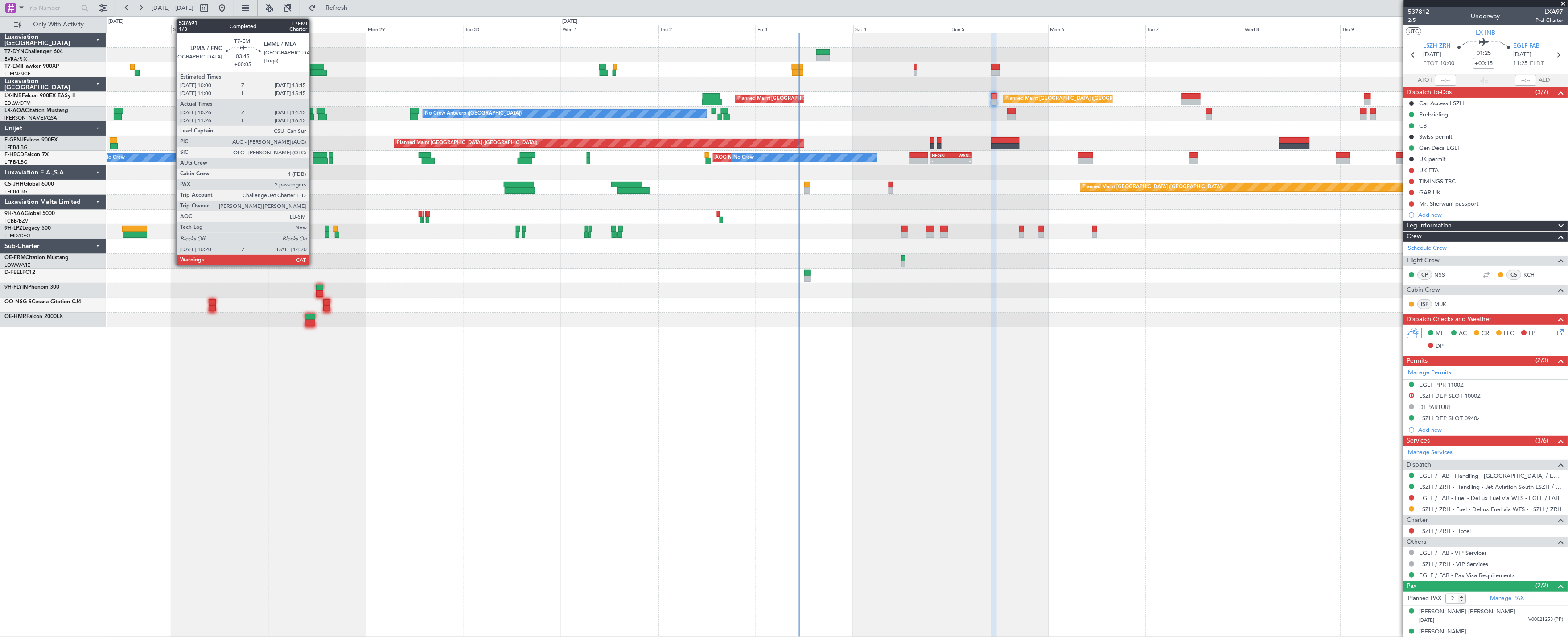
click at [314, 65] on div at bounding box center [316, 67] width 16 height 6
type input "+00:05"
type input "10:26"
type input "14:15"
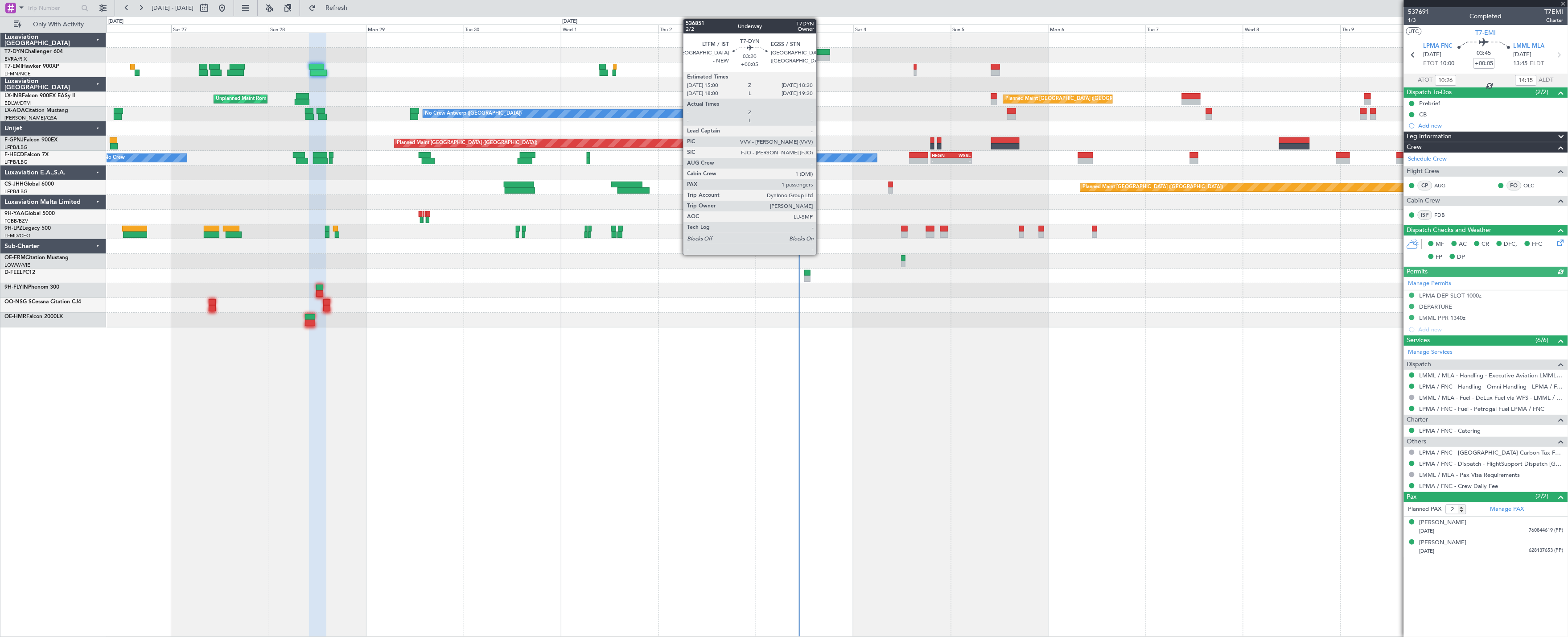
click at [821, 53] on div at bounding box center [823, 52] width 14 height 6
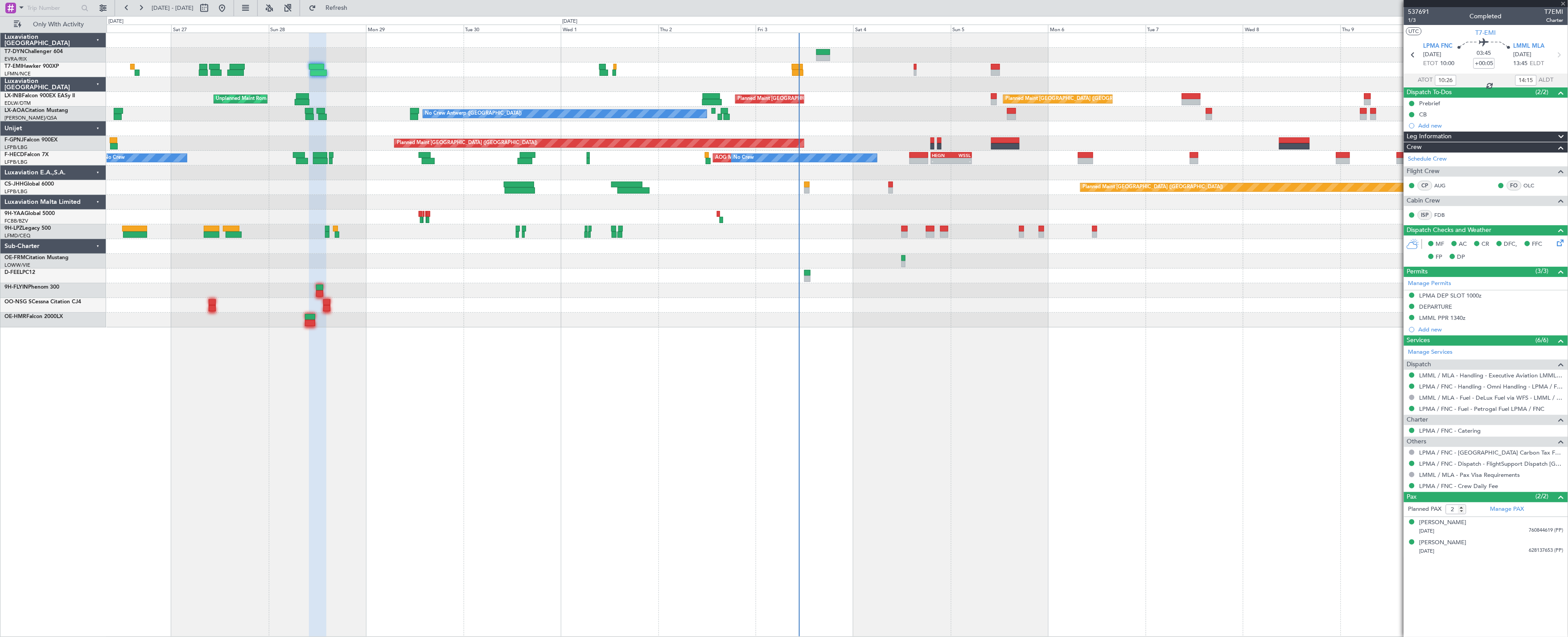
type input "1"
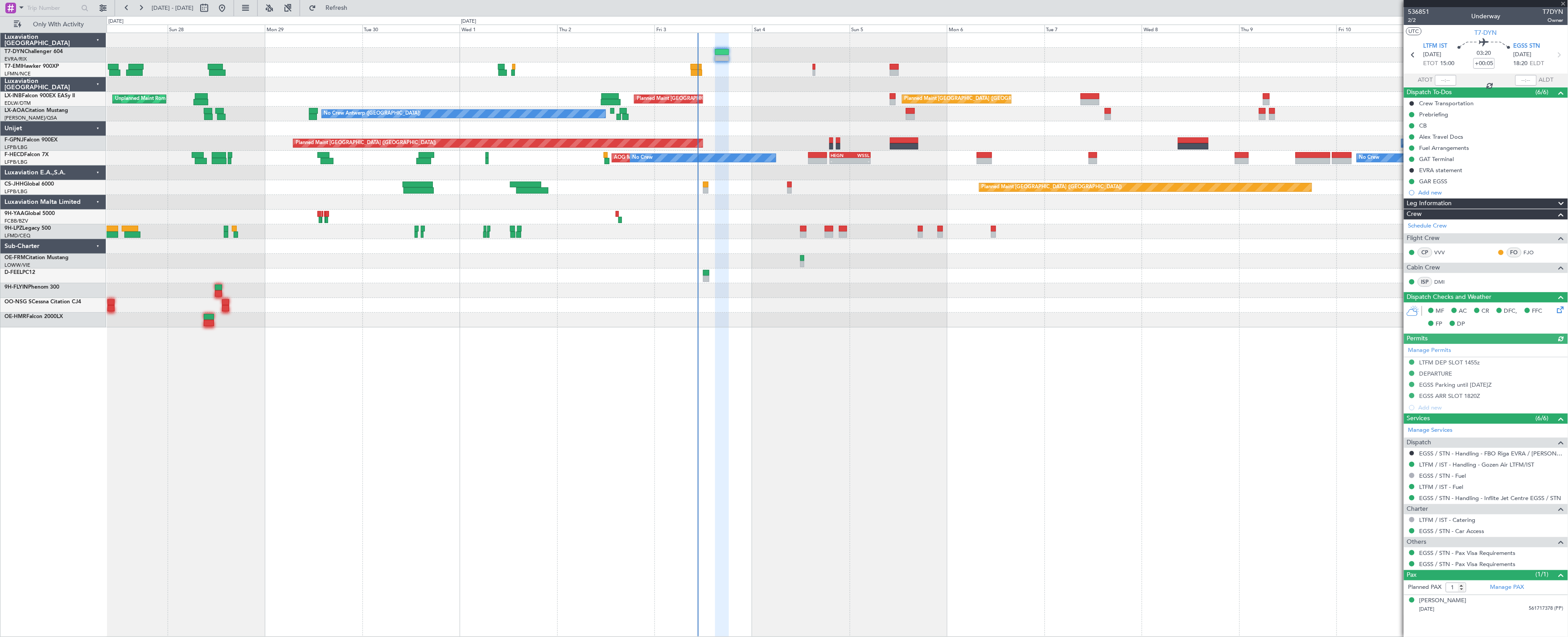
click at [715, 92] on div "No Crew Planned Maint London (Farnborough) Planned Maint Zurich Unplanned Maint…" at bounding box center [837, 180] width 1461 height 294
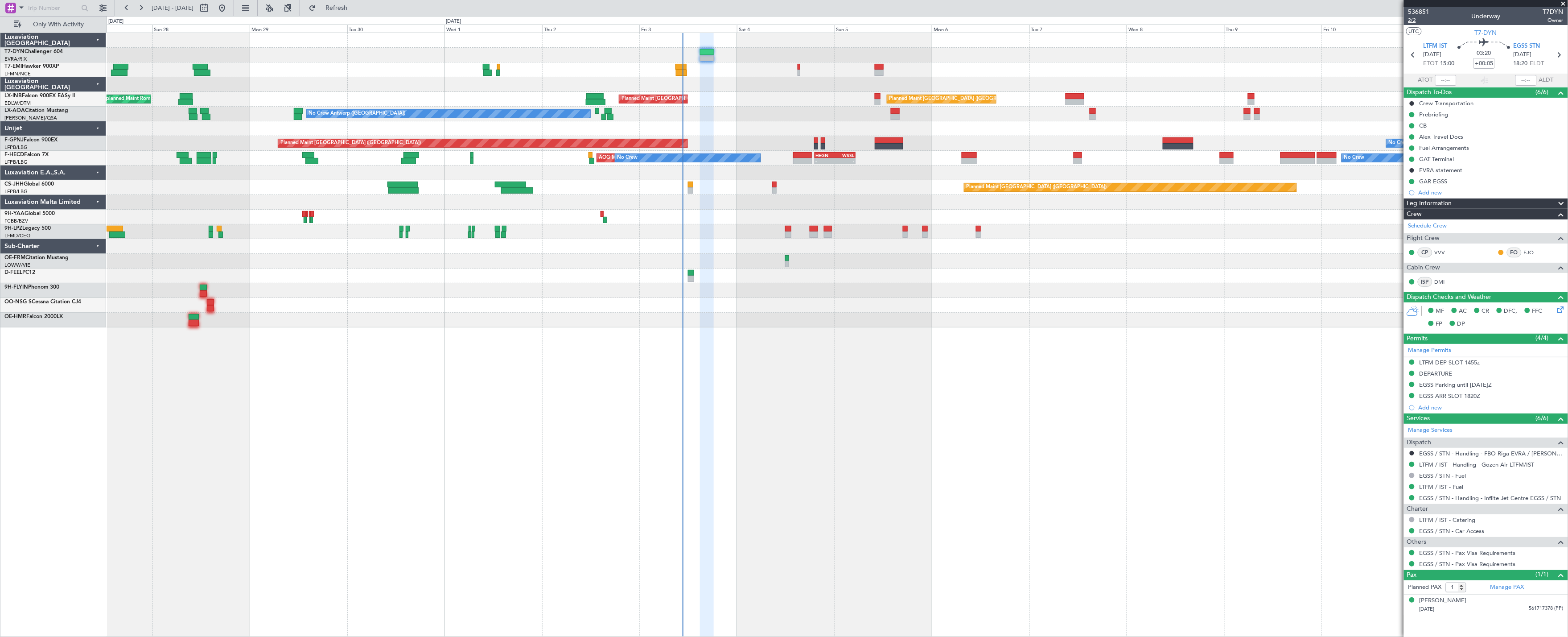
click at [1417, 19] on span "2/2" at bounding box center [1418, 20] width 21 height 7
click at [661, 90] on div at bounding box center [837, 84] width 1461 height 15
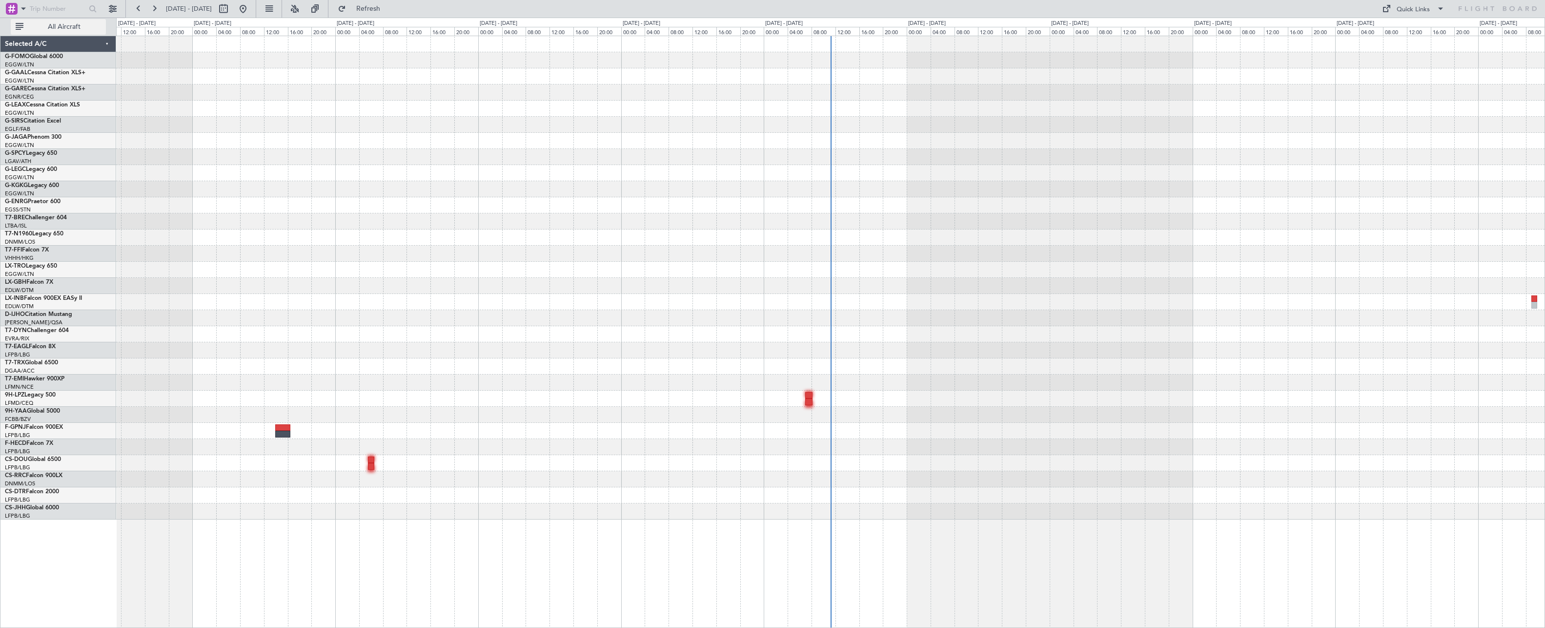
click at [74, 30] on span "All Aircraft" at bounding box center [64, 26] width 78 height 7
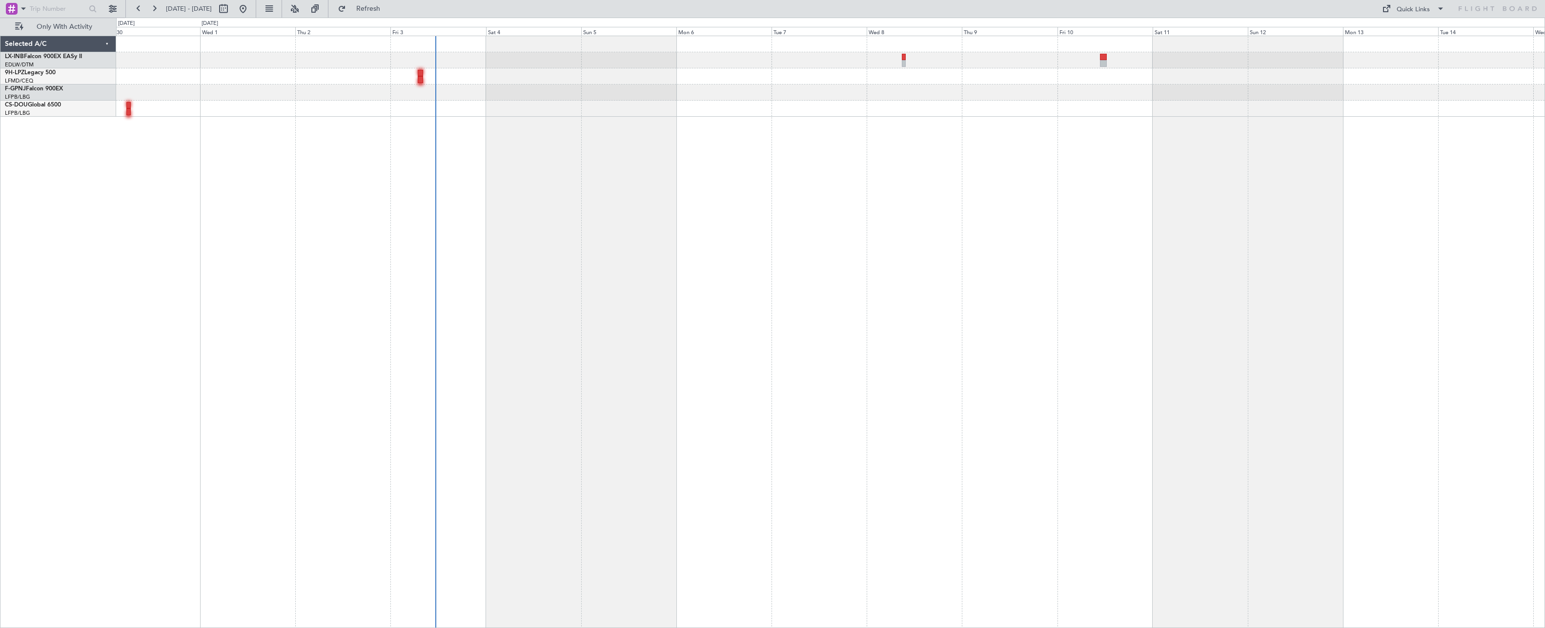
click at [277, 228] on div at bounding box center [830, 332] width 1429 height 592
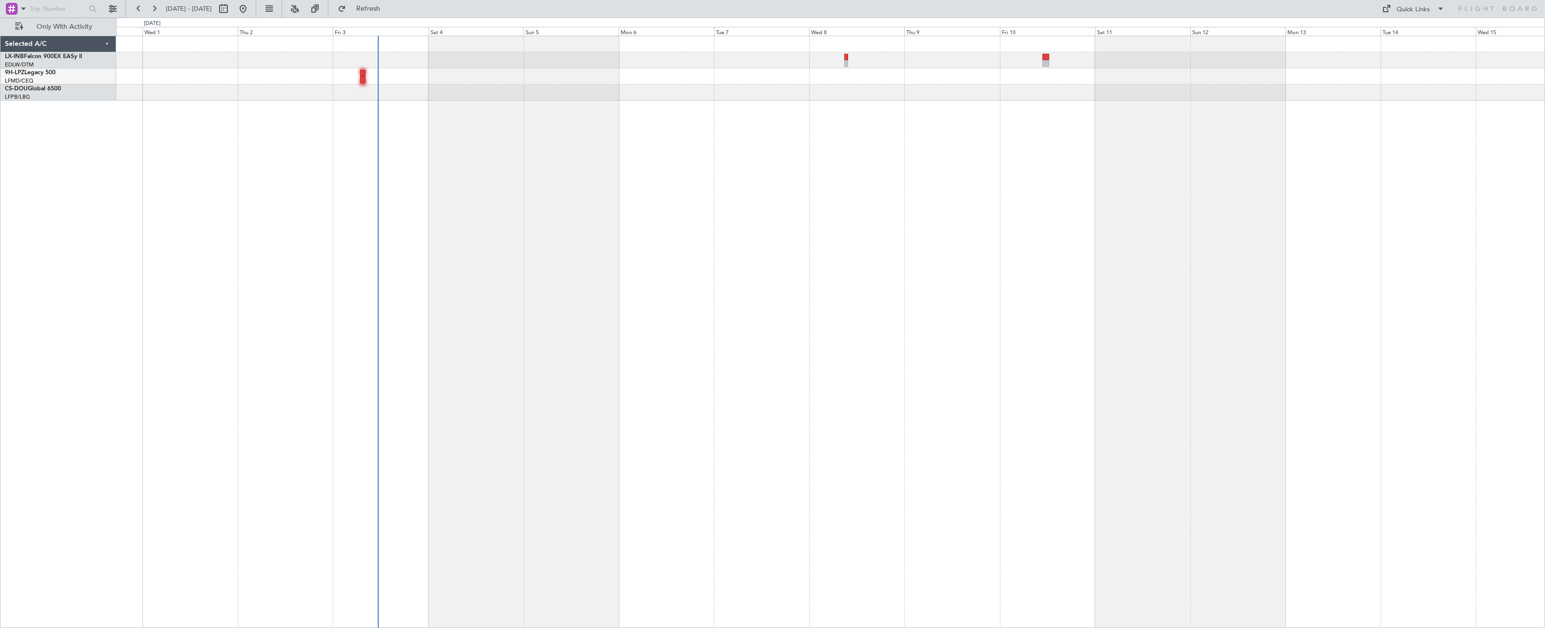
click at [393, 227] on div at bounding box center [830, 332] width 1429 height 592
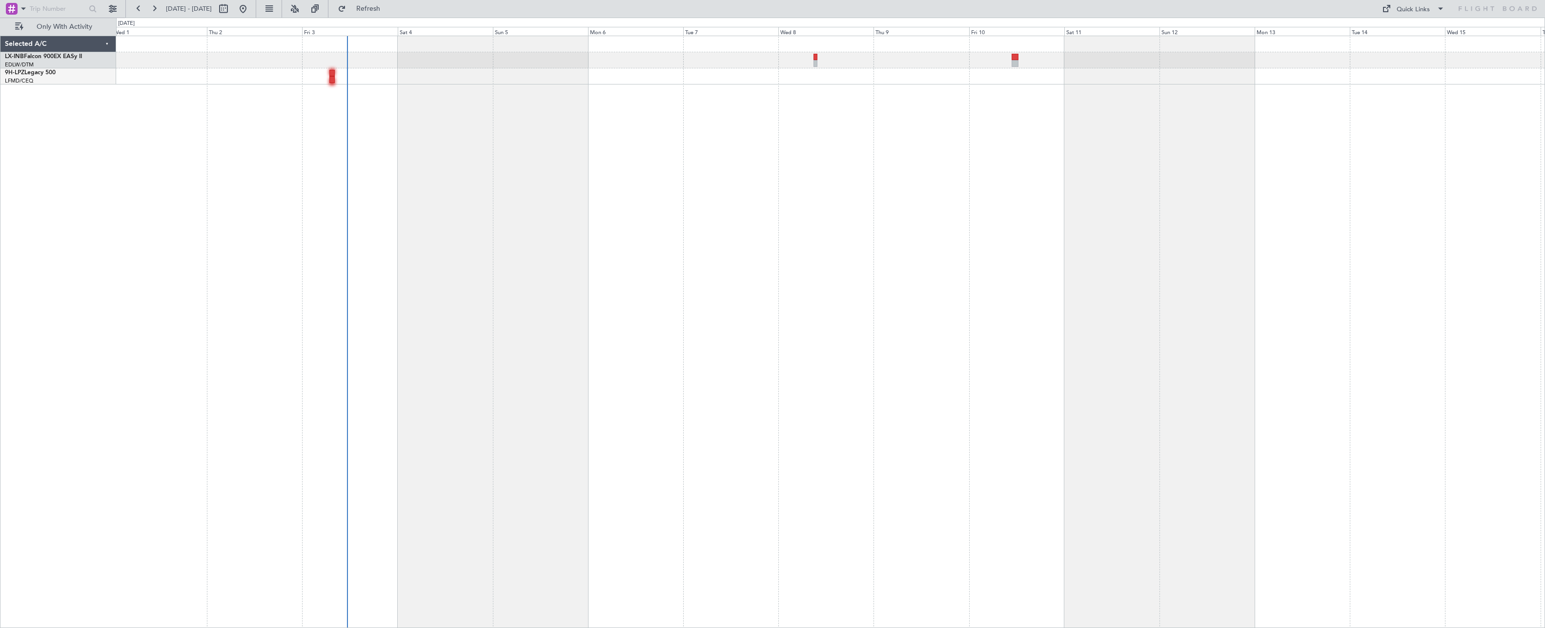
click at [546, 186] on div at bounding box center [830, 332] width 1429 height 592
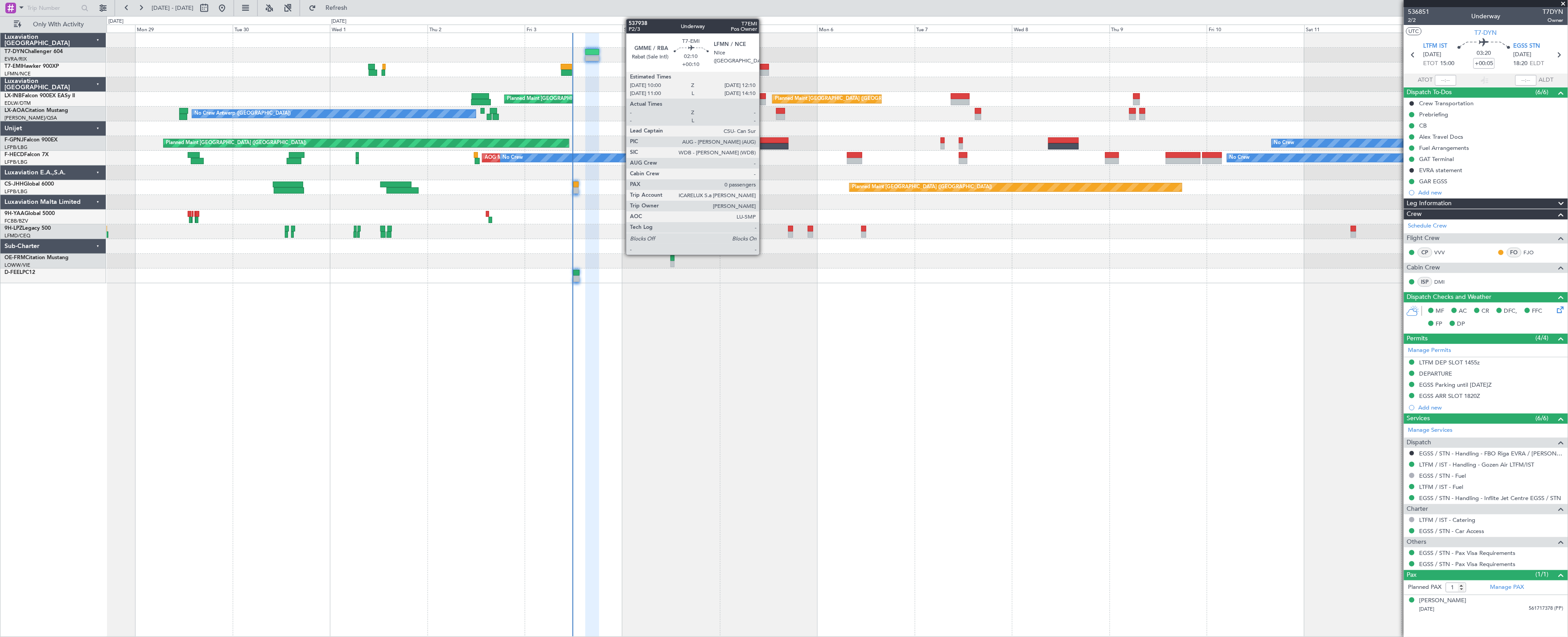
click at [763, 69] on div at bounding box center [764, 72] width 9 height 6
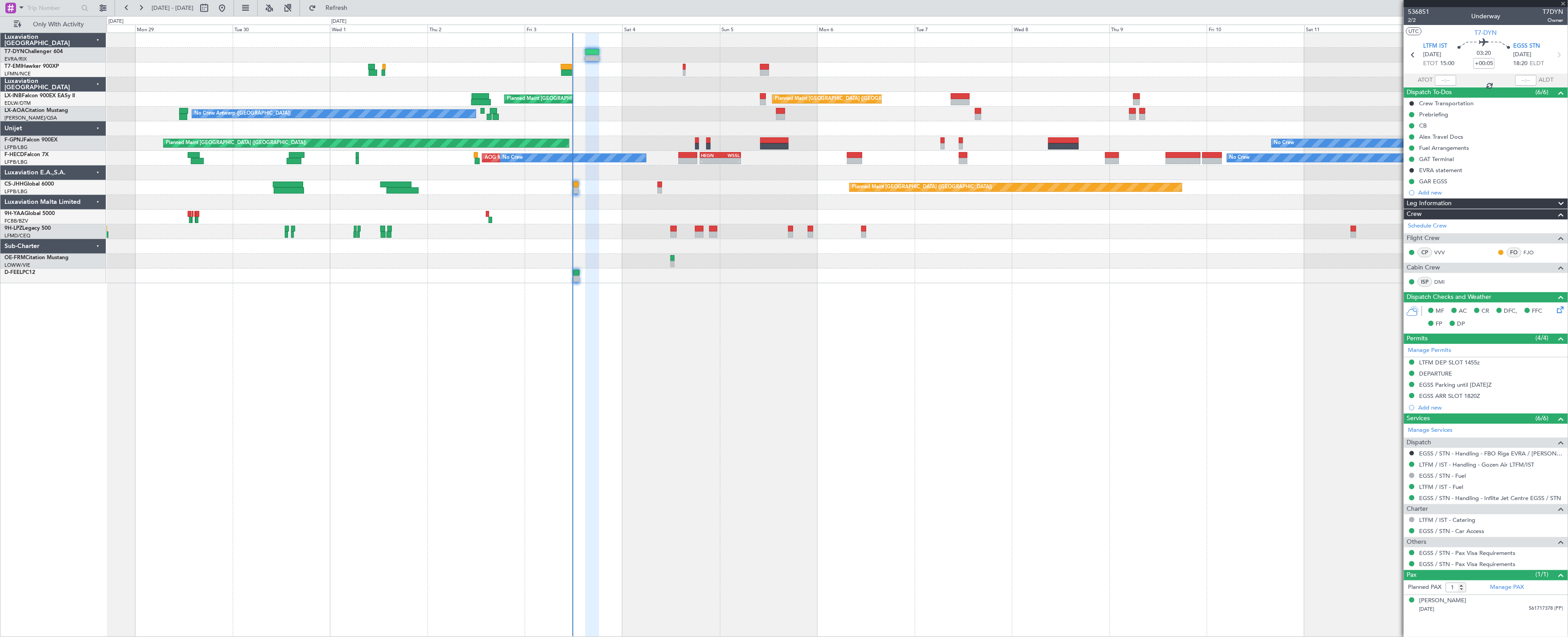
type input "+00:10"
type input "0"
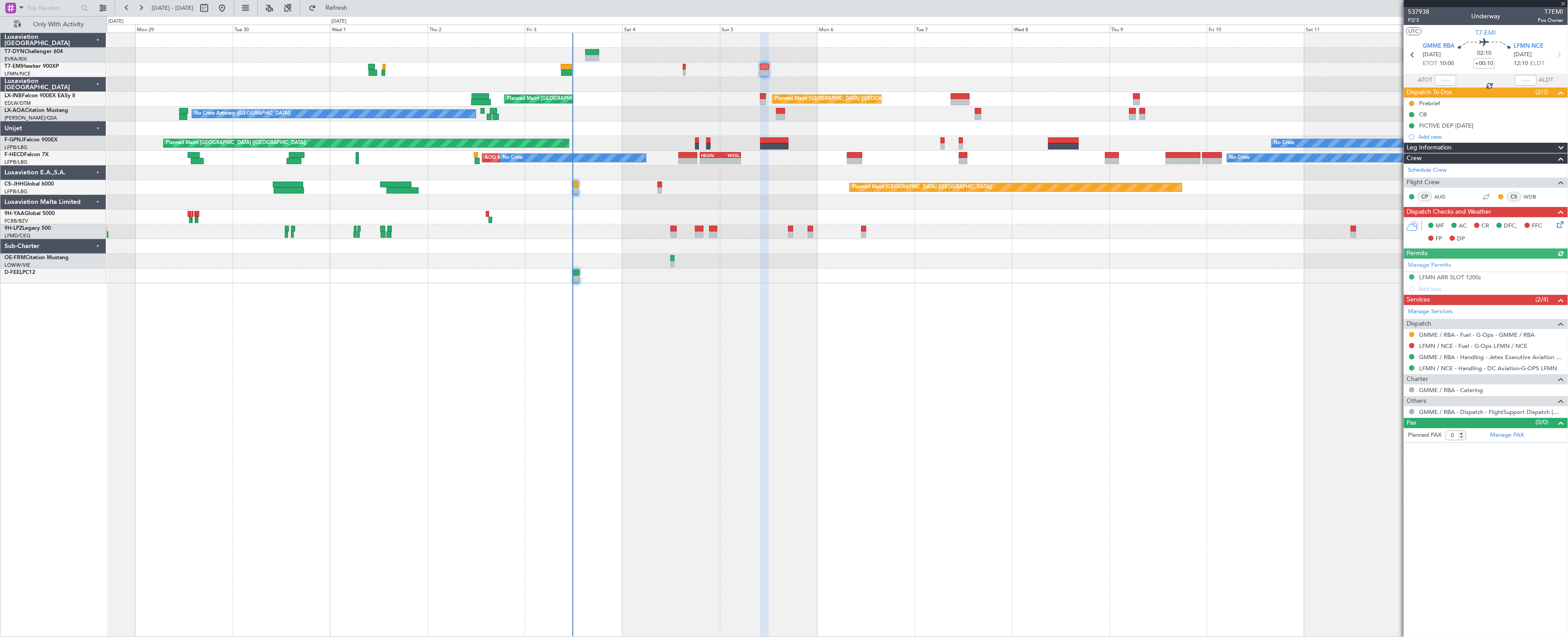
click at [759, 99] on div "Planned Maint [GEOGRAPHIC_DATA] ([GEOGRAPHIC_DATA]) Planned Maint [GEOGRAPHIC_D…" at bounding box center [837, 100] width 1461 height 15
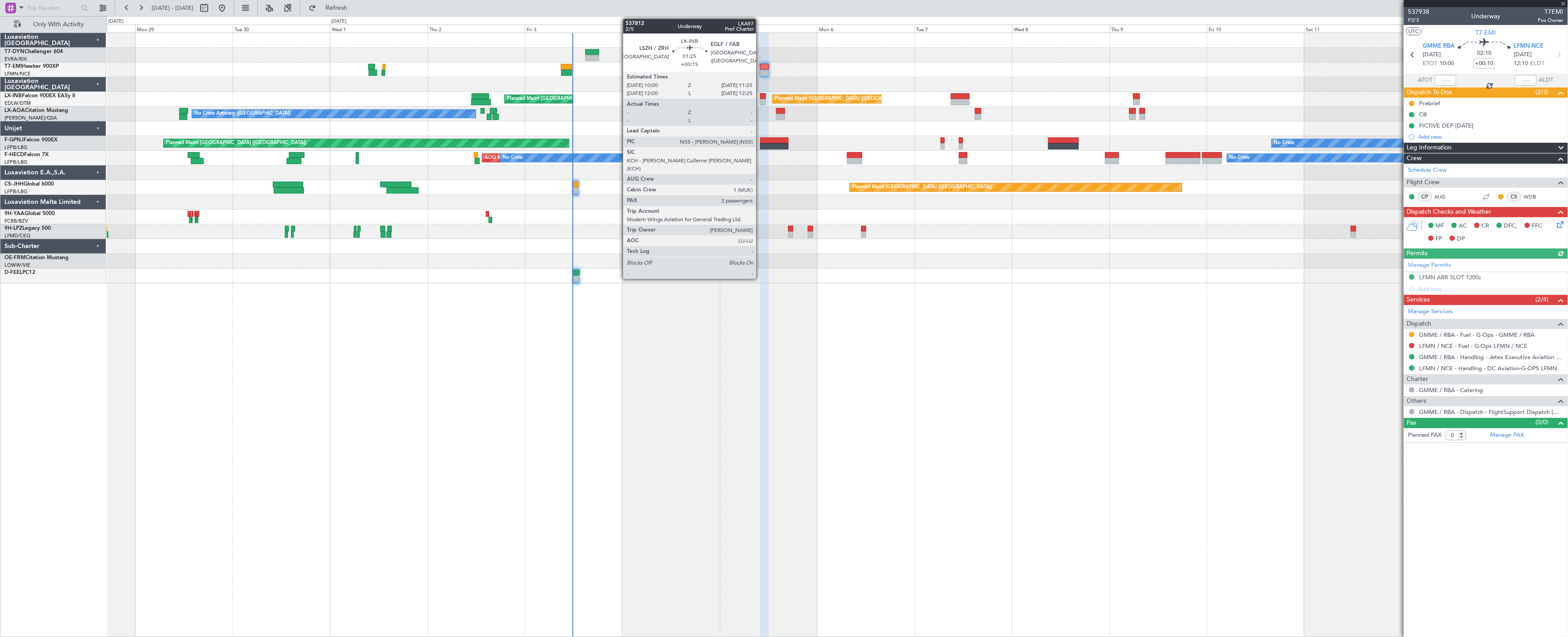
click at [761, 99] on div at bounding box center [763, 101] width 5 height 6
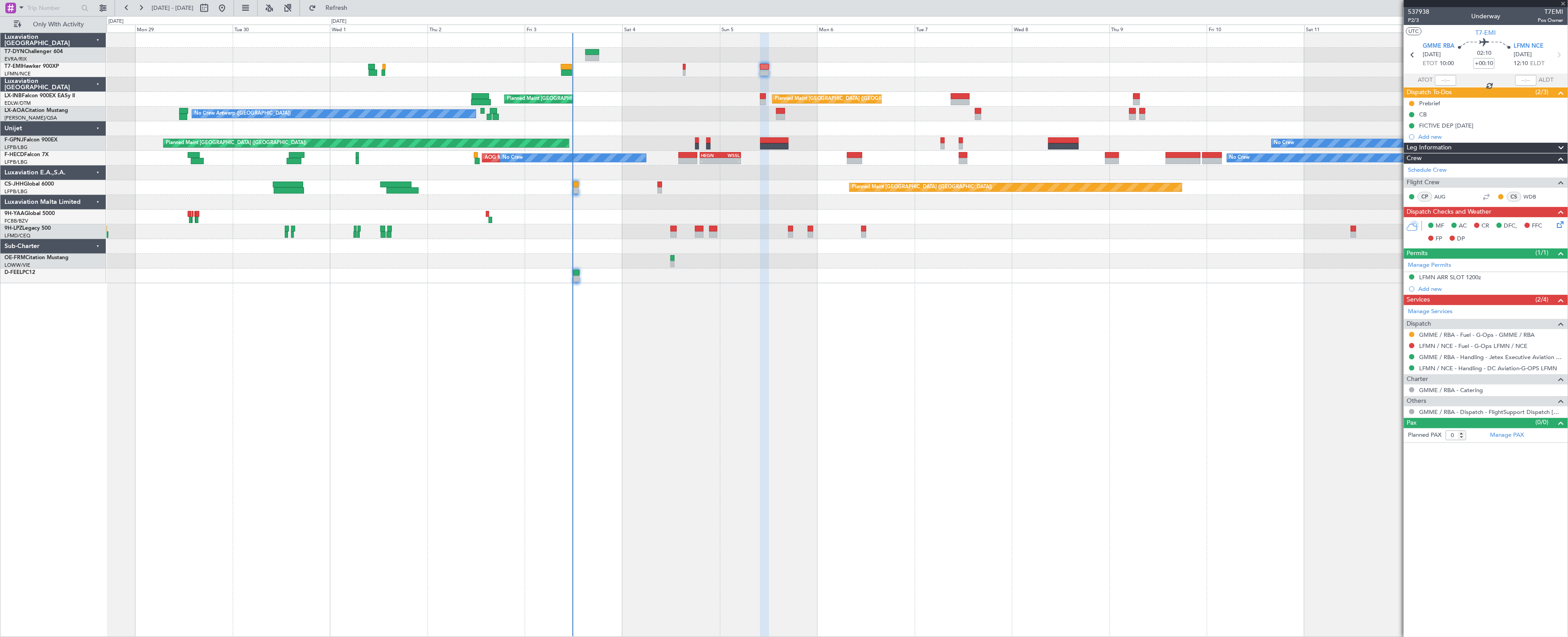
type input "+00:15"
type input "2"
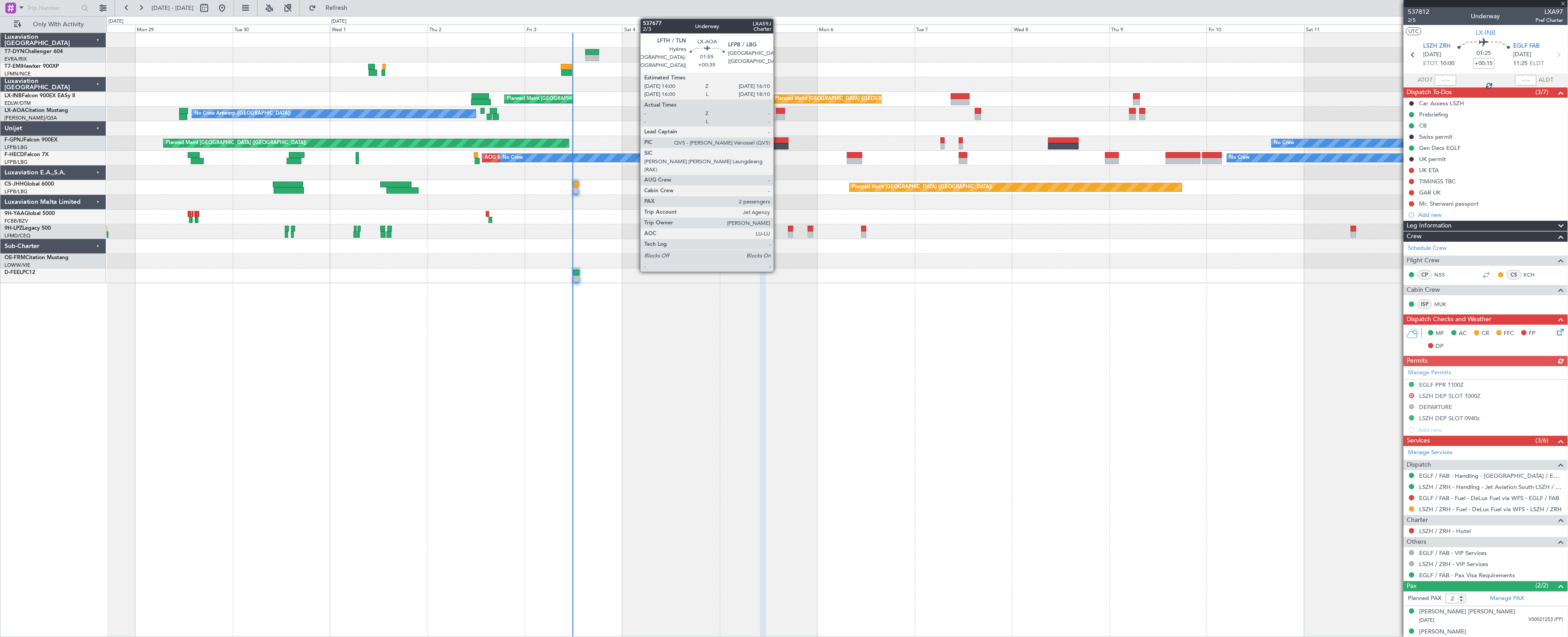
click at [778, 114] on div at bounding box center [781, 116] width 9 height 6
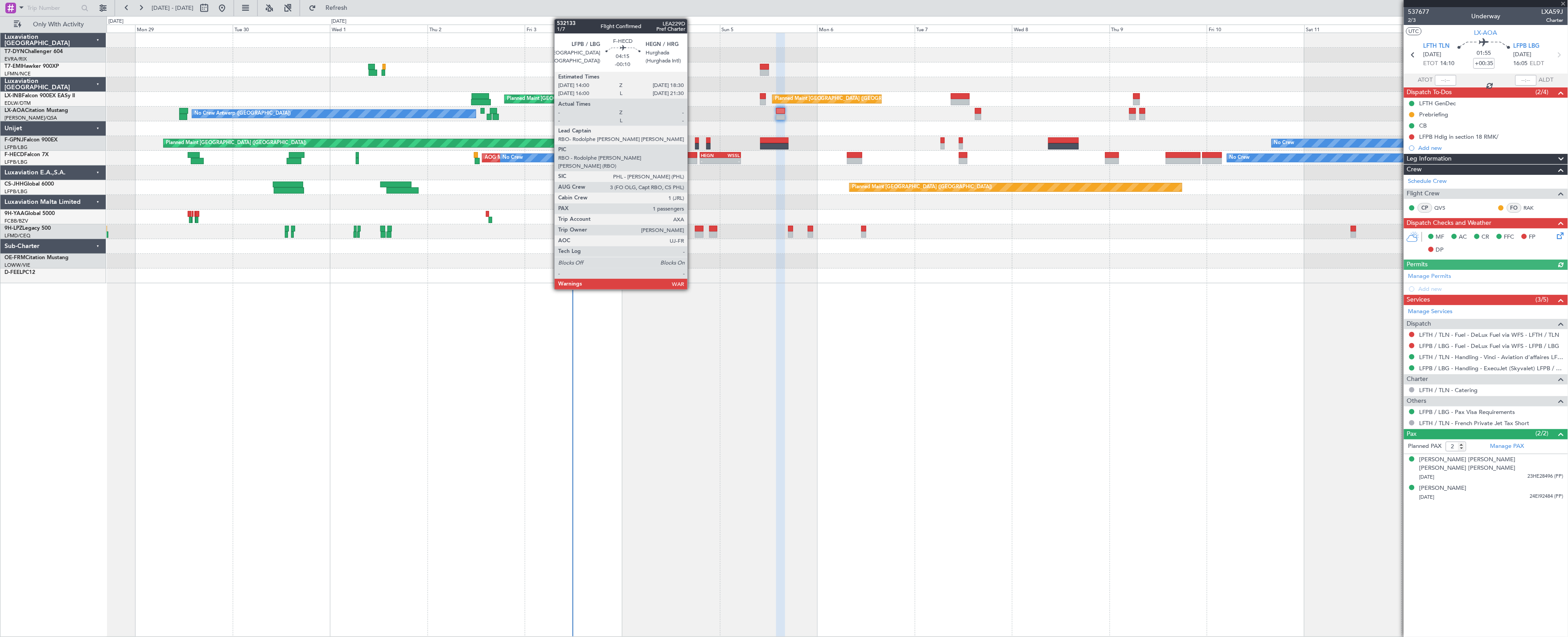
click at [692, 156] on div at bounding box center [688, 154] width 18 height 6
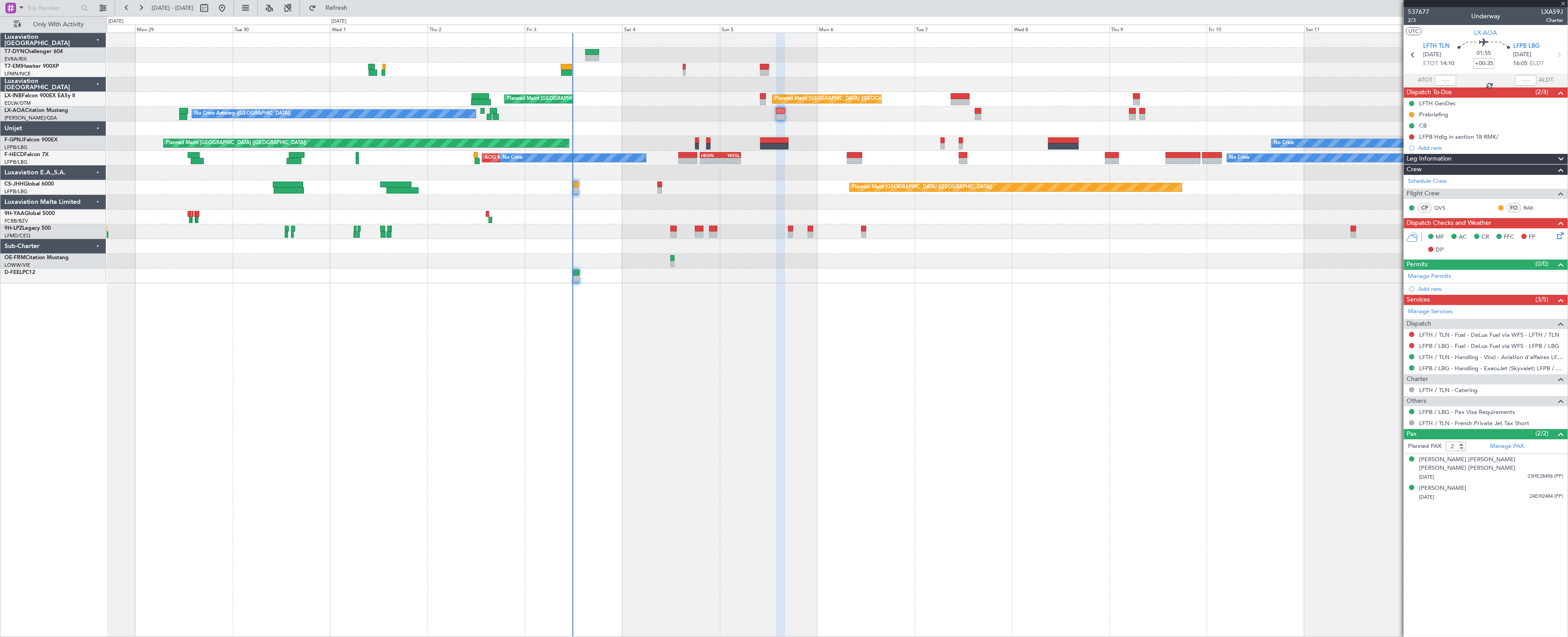
type input "-00:10"
type input "1"
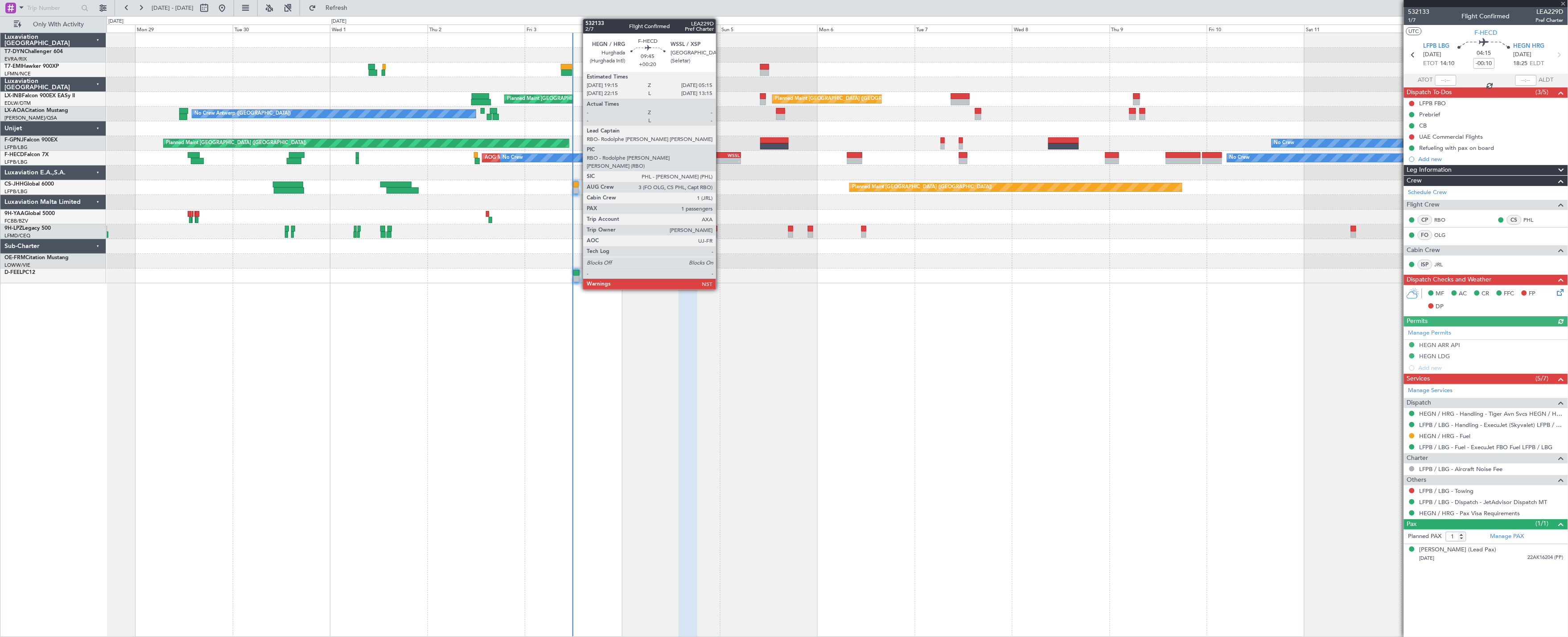
click at [720, 162] on div "- -" at bounding box center [721, 161] width 40 height 5
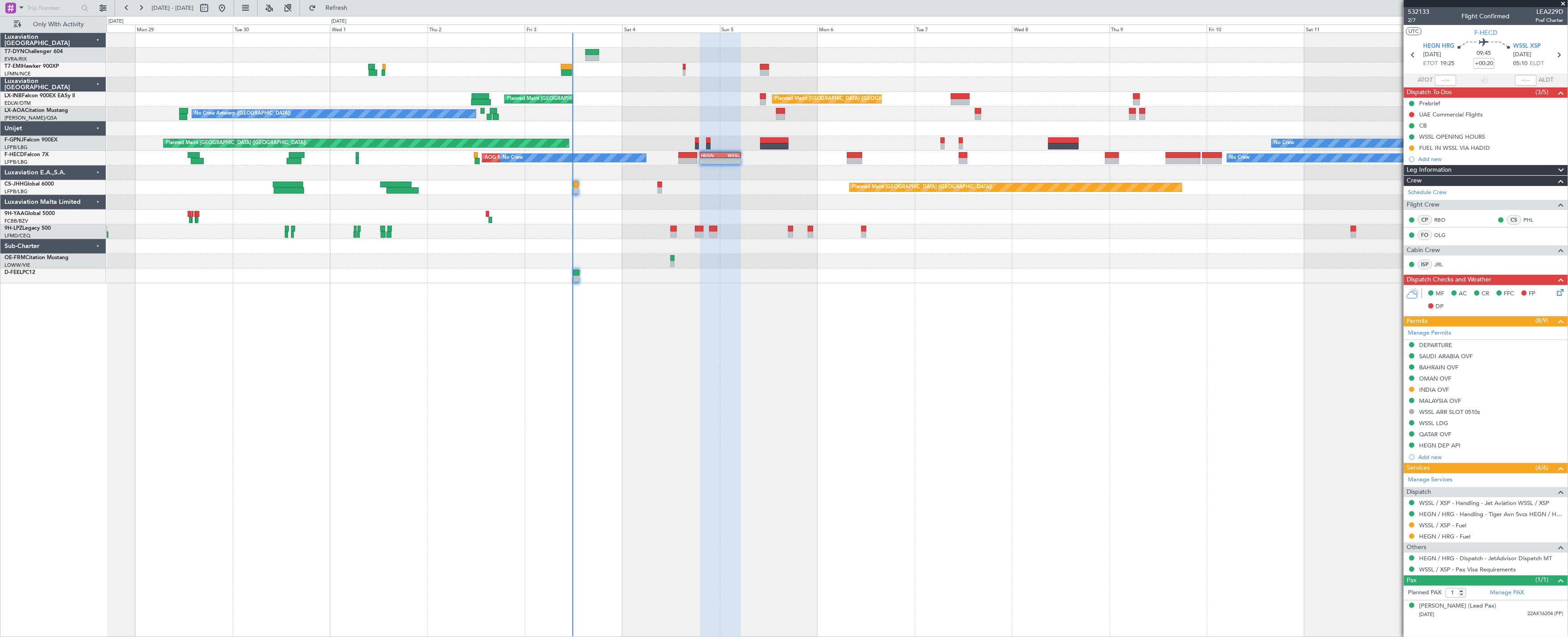
click at [1559, 292] on icon at bounding box center [1559, 291] width 7 height 7
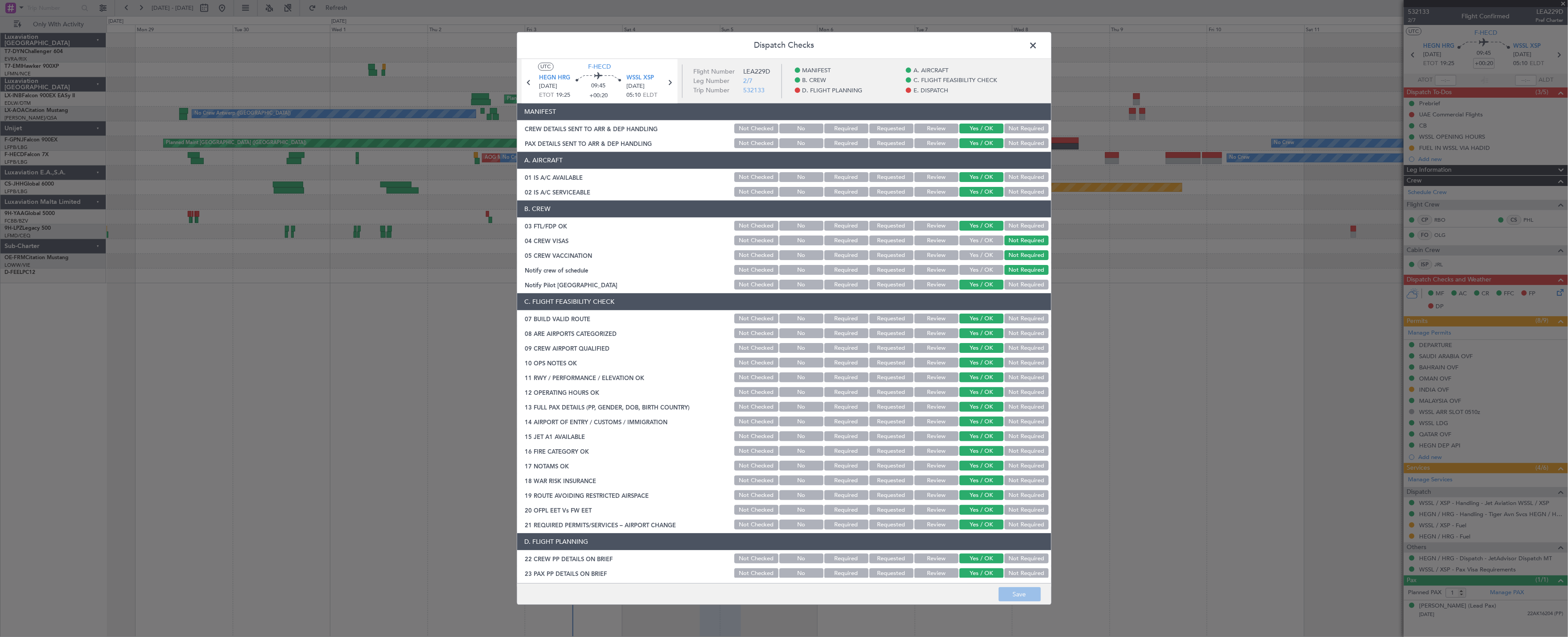
click at [1037, 50] on span at bounding box center [1037, 48] width 0 height 18
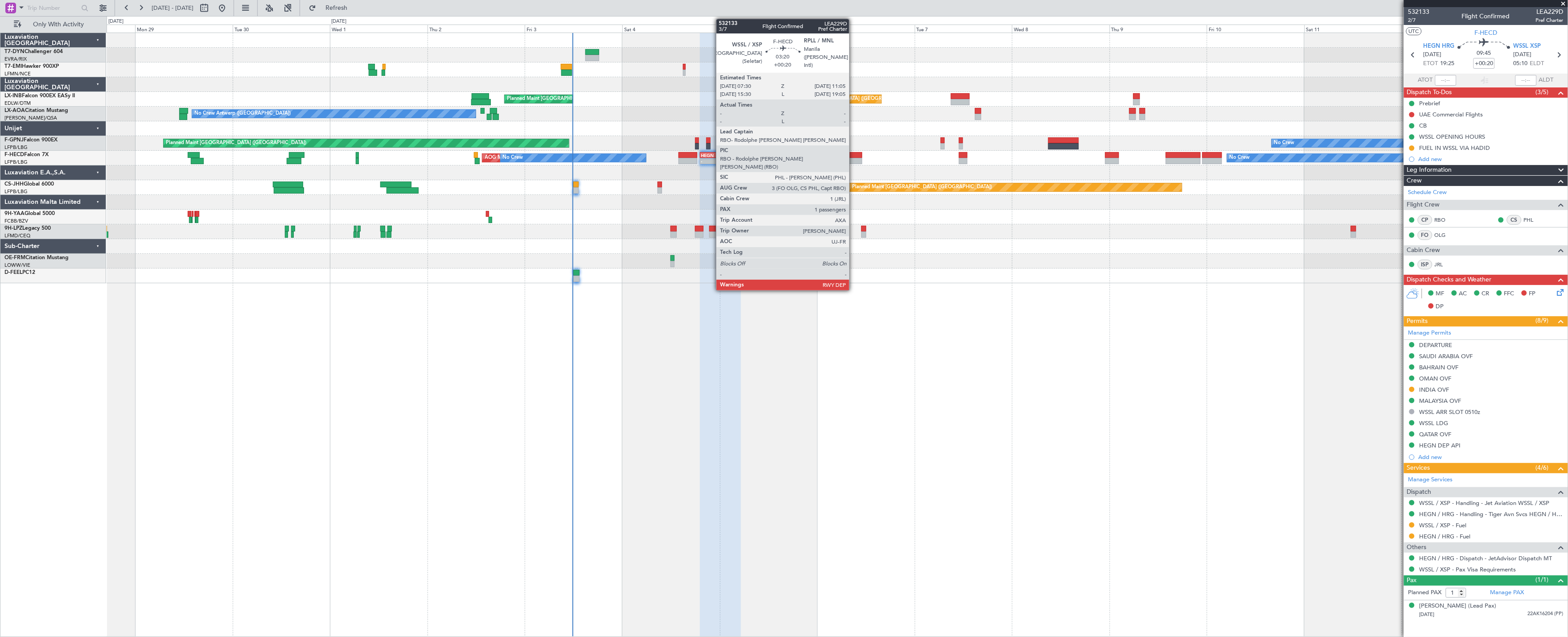
click at [854, 156] on div at bounding box center [854, 154] width 15 height 6
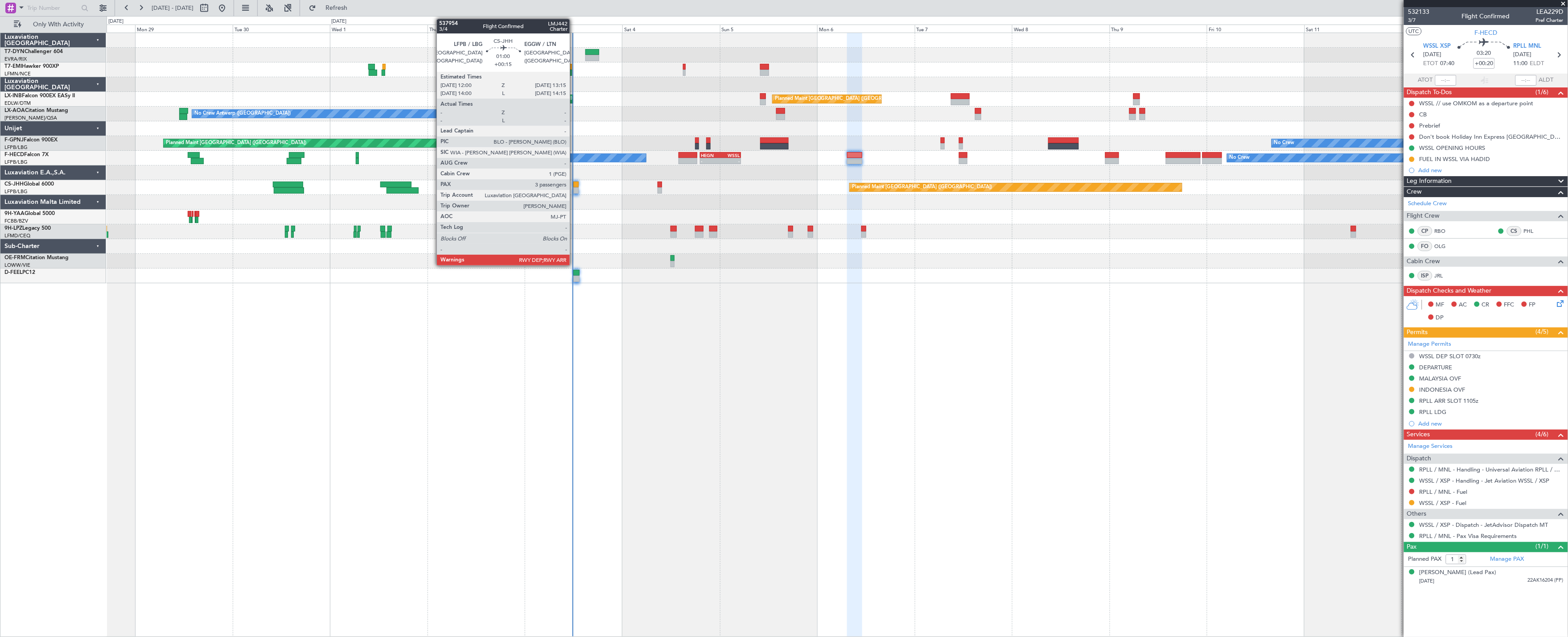
click at [574, 189] on div at bounding box center [576, 190] width 5 height 6
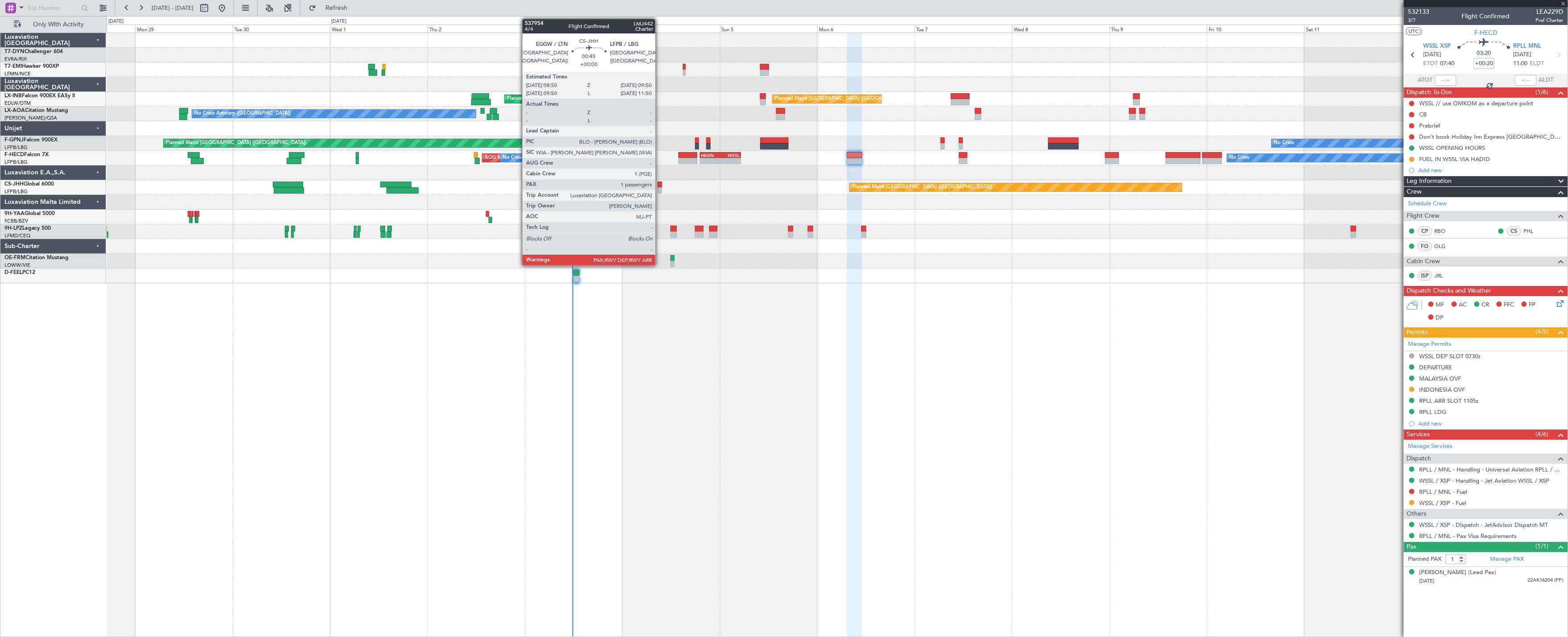
type input "+00:15"
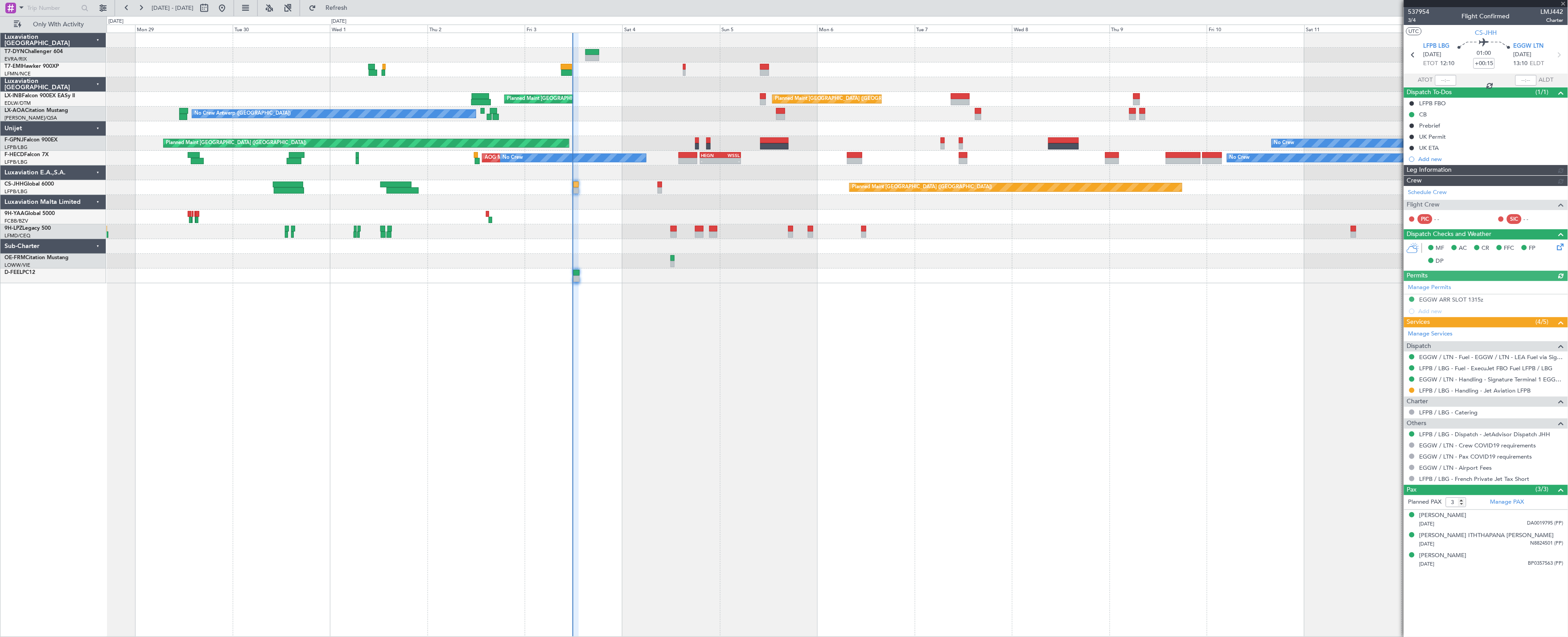
click at [675, 237] on div at bounding box center [673, 234] width 6 height 6
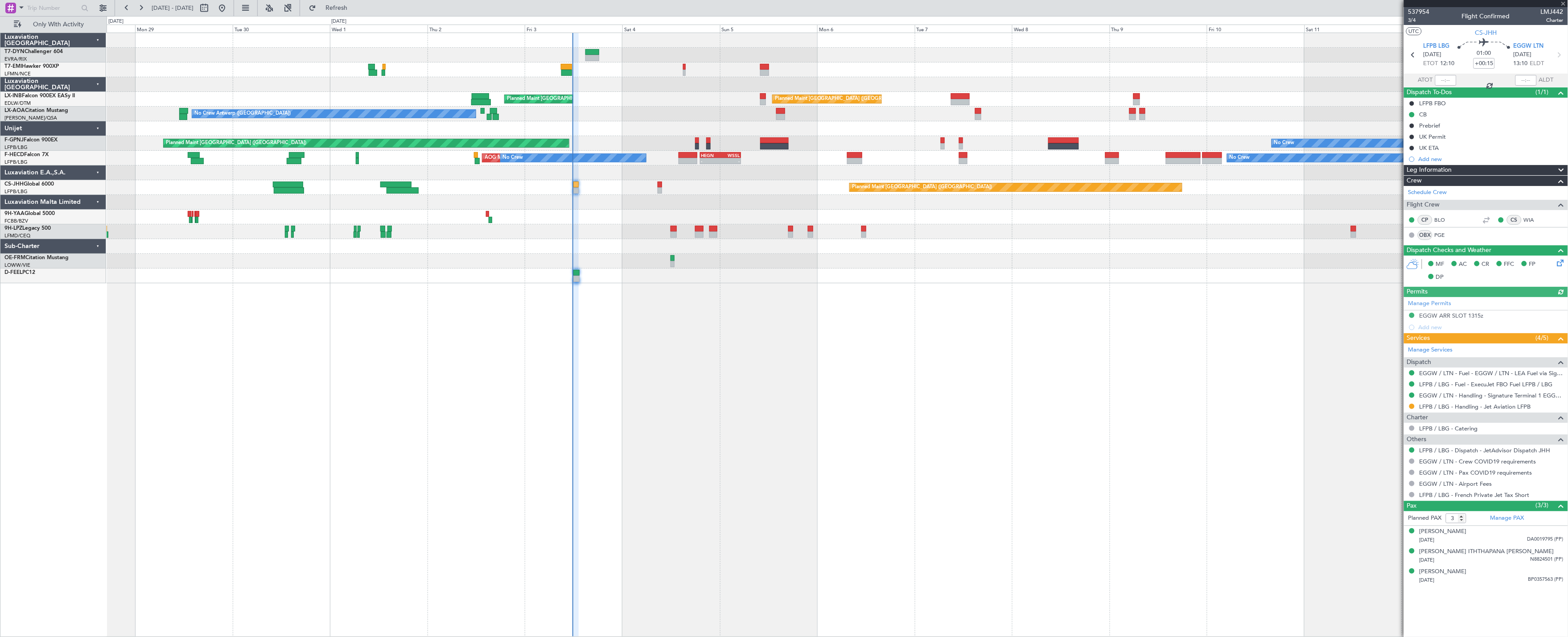
type input "5"
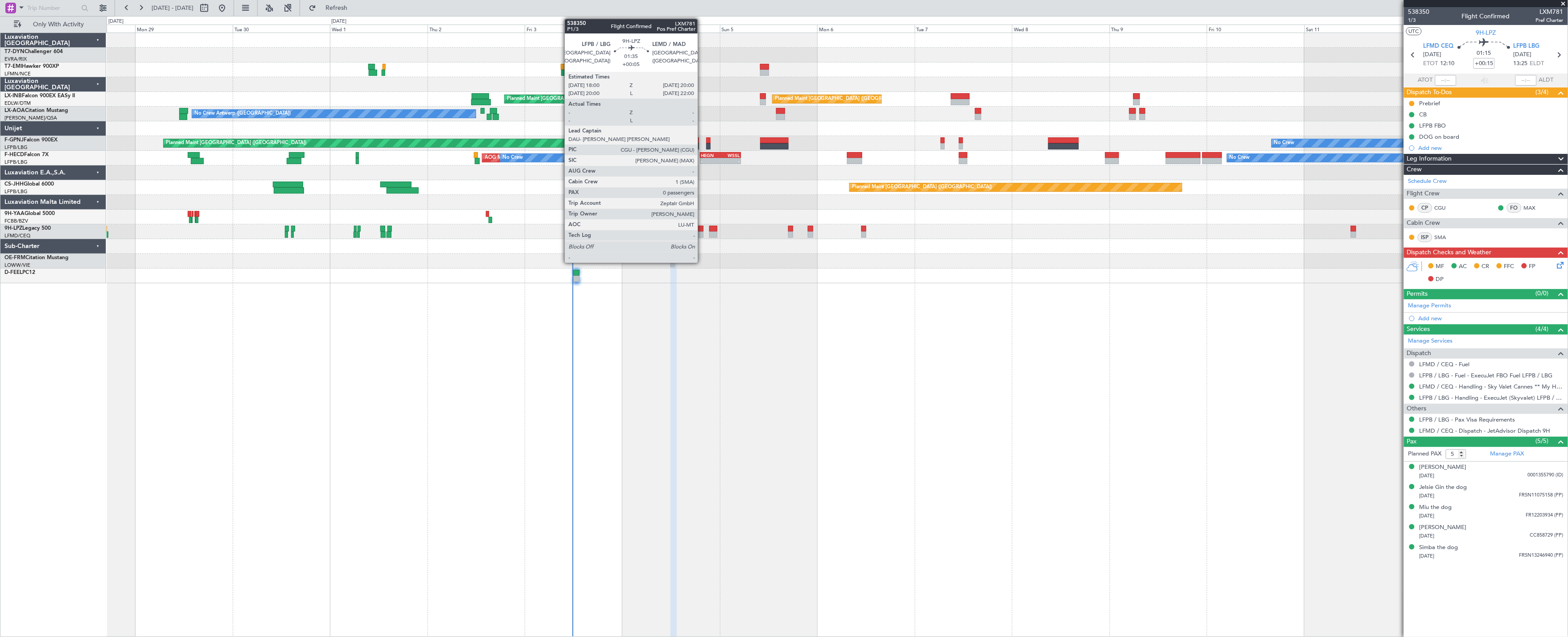
click at [702, 230] on div at bounding box center [699, 228] width 8 height 6
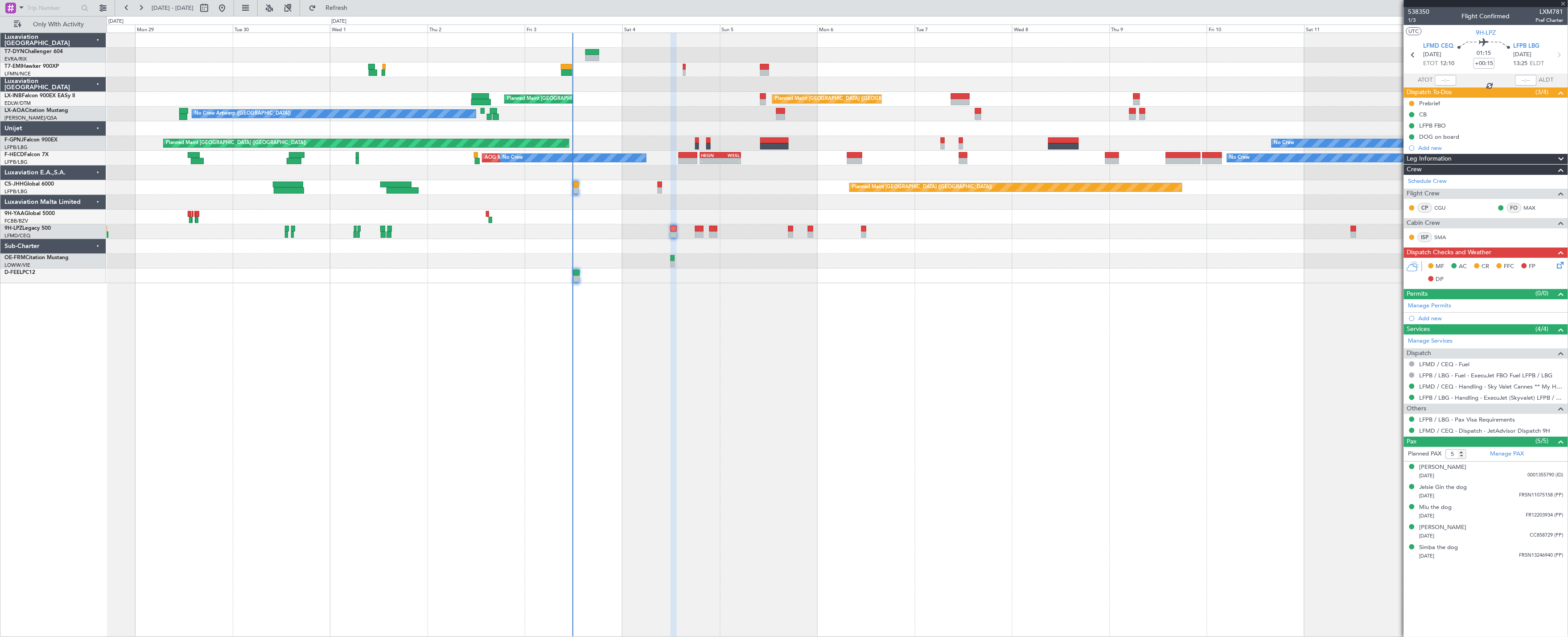
type input "+00:05"
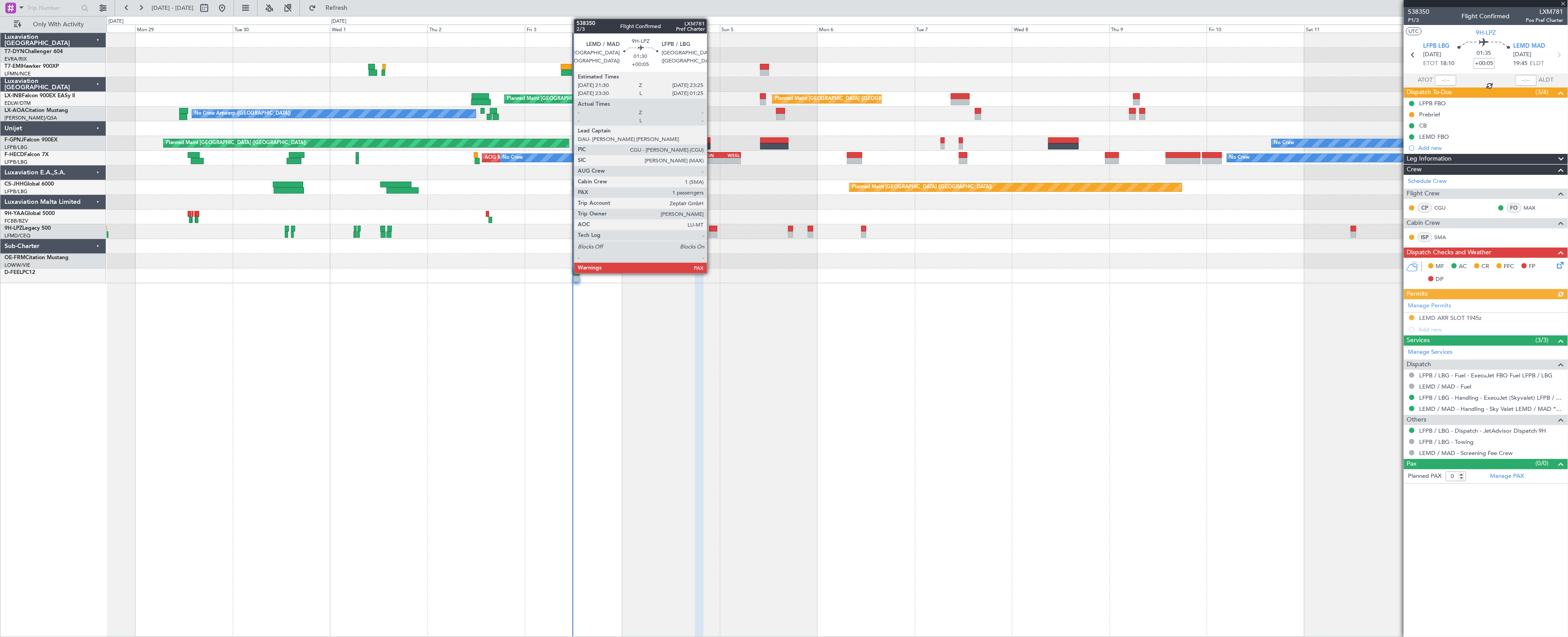
click at [711, 237] on div at bounding box center [713, 234] width 8 height 6
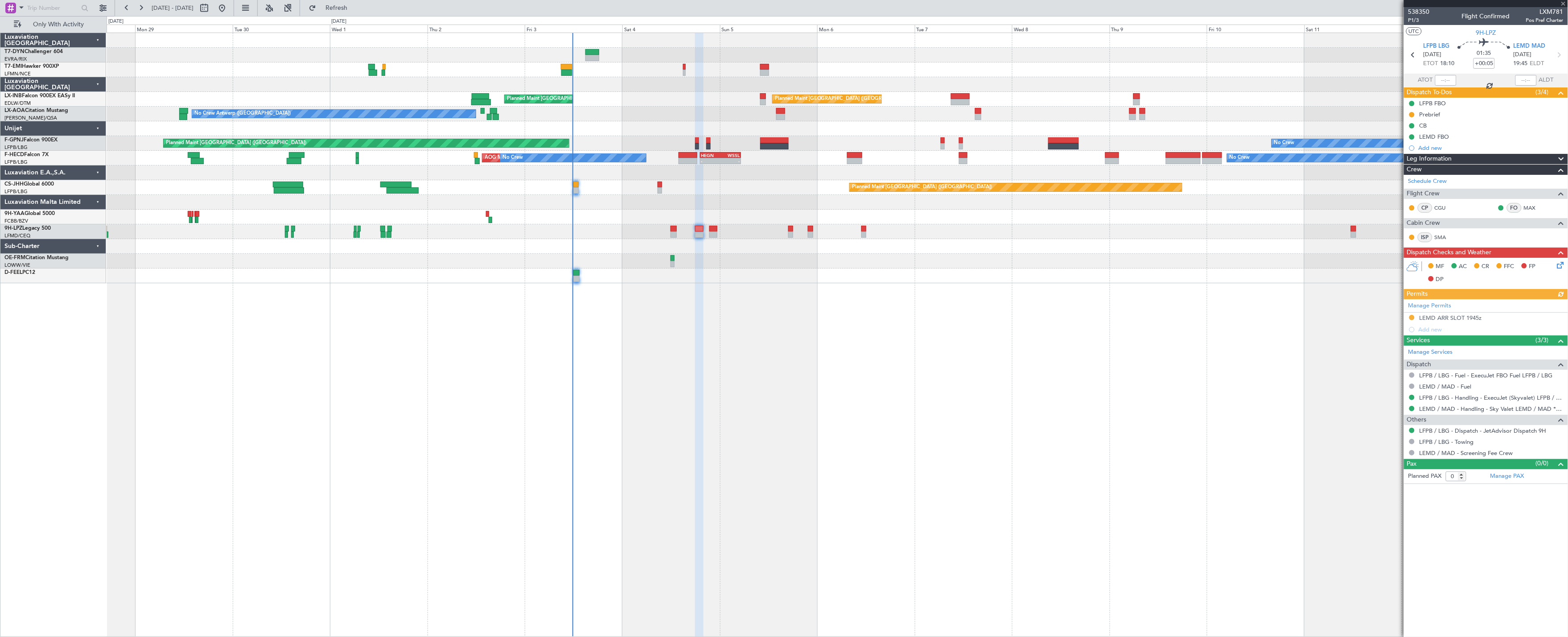
type input "1"
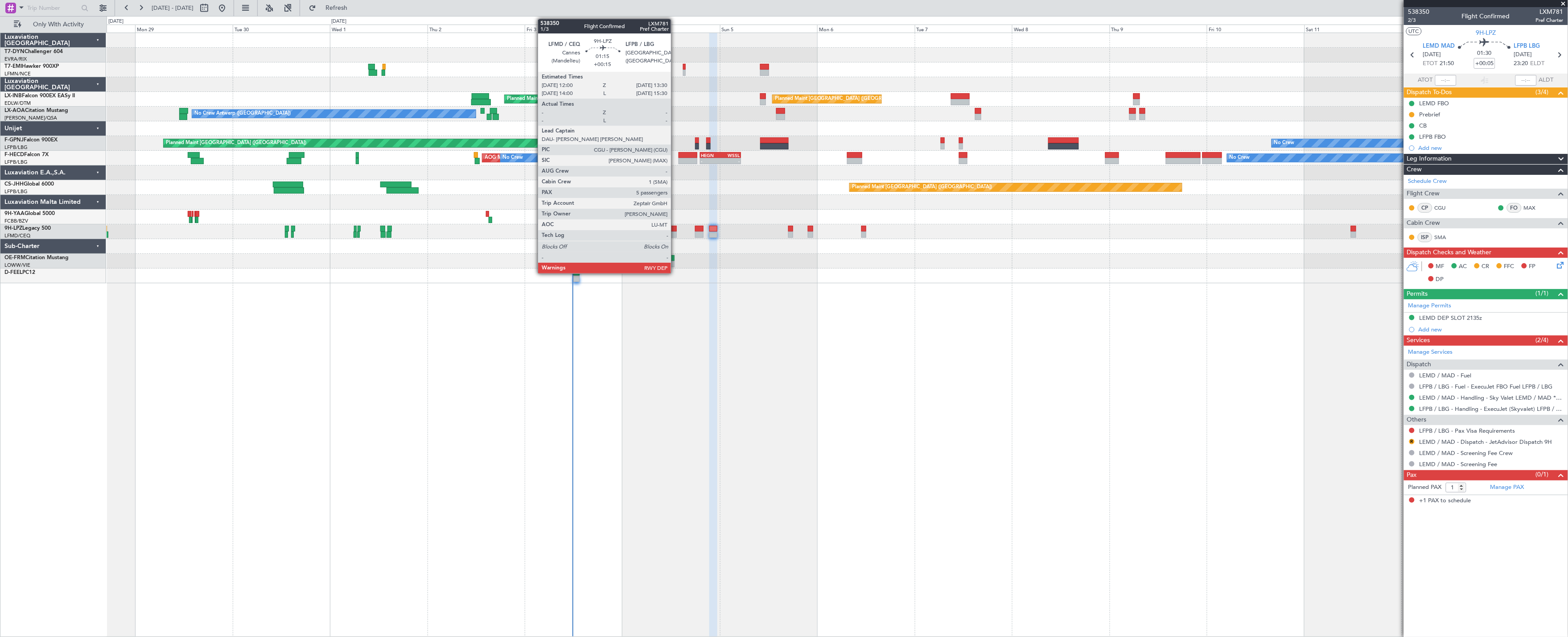
click at [676, 235] on div at bounding box center [673, 234] width 6 height 6
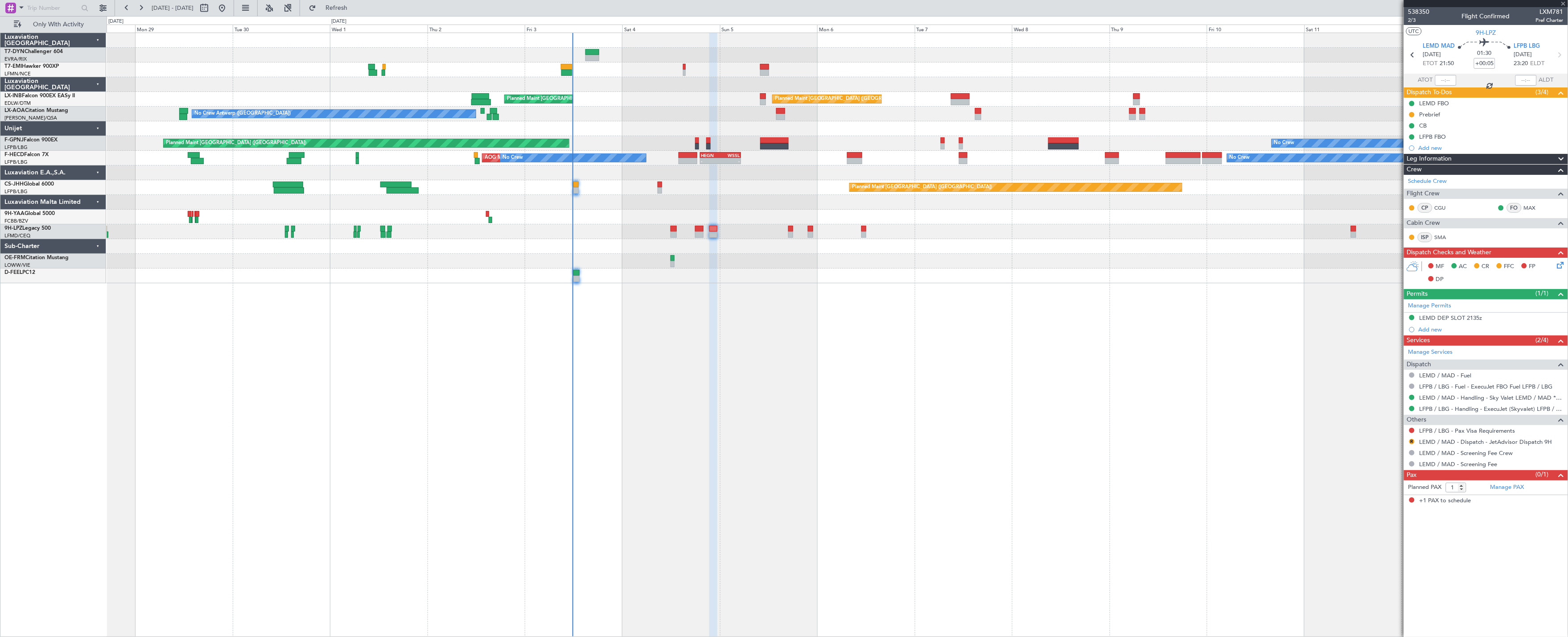
type input "+00:15"
type input "5"
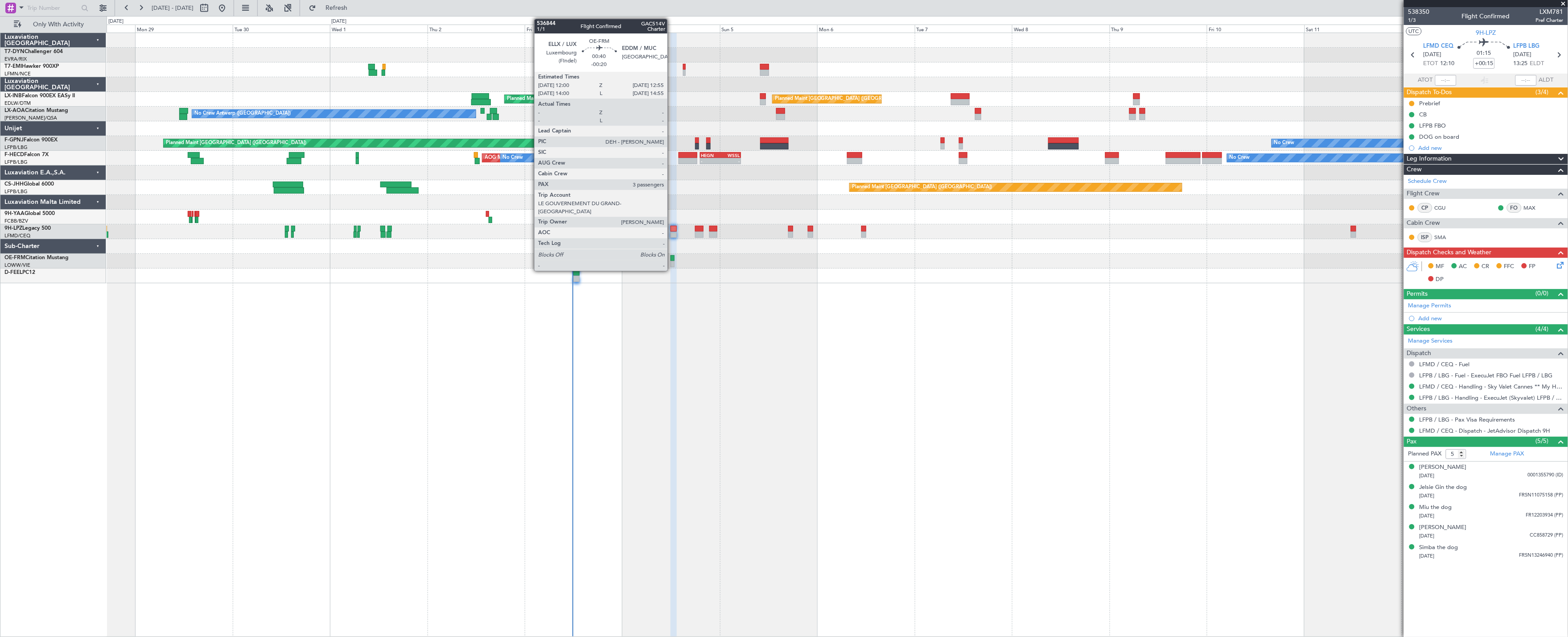
click at [672, 262] on div at bounding box center [672, 264] width 4 height 6
type input "-00:20"
type input "3"
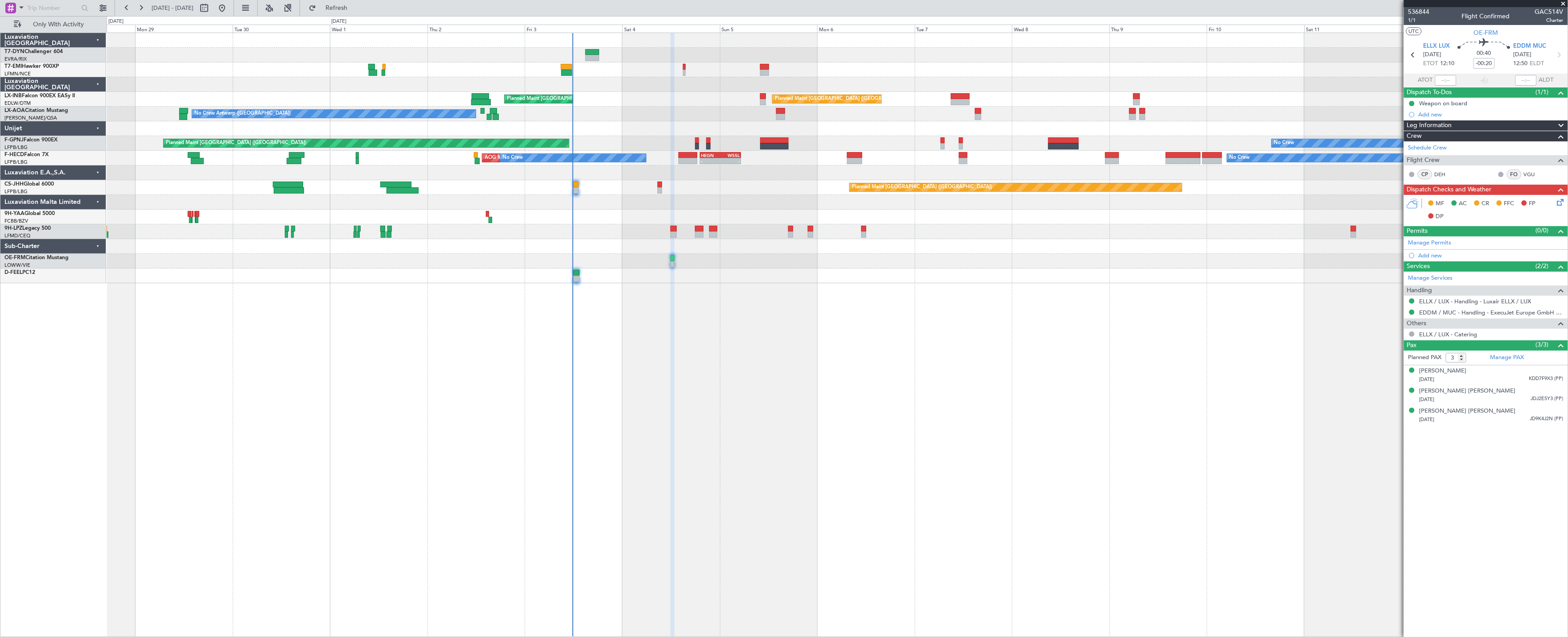
click at [677, 235] on div "No Crew" at bounding box center [837, 232] width 1461 height 15
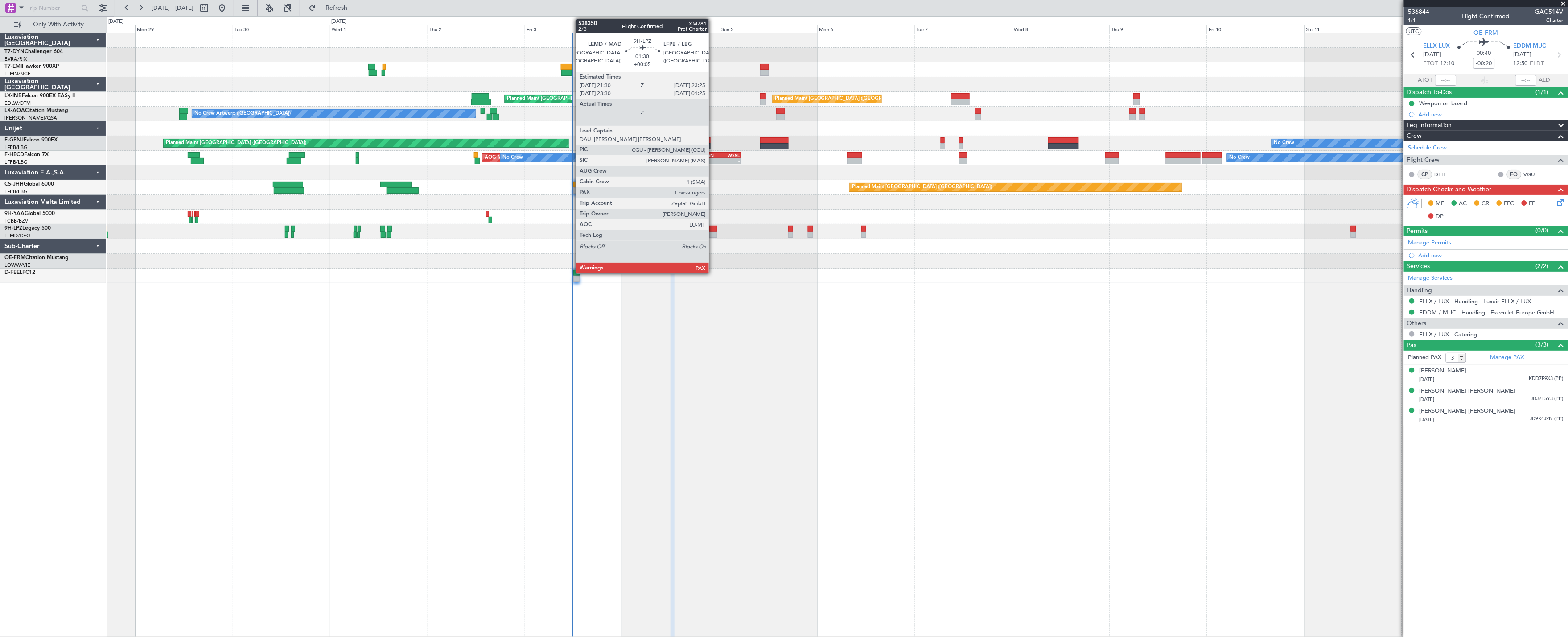
click at [713, 230] on div at bounding box center [713, 228] width 8 height 6
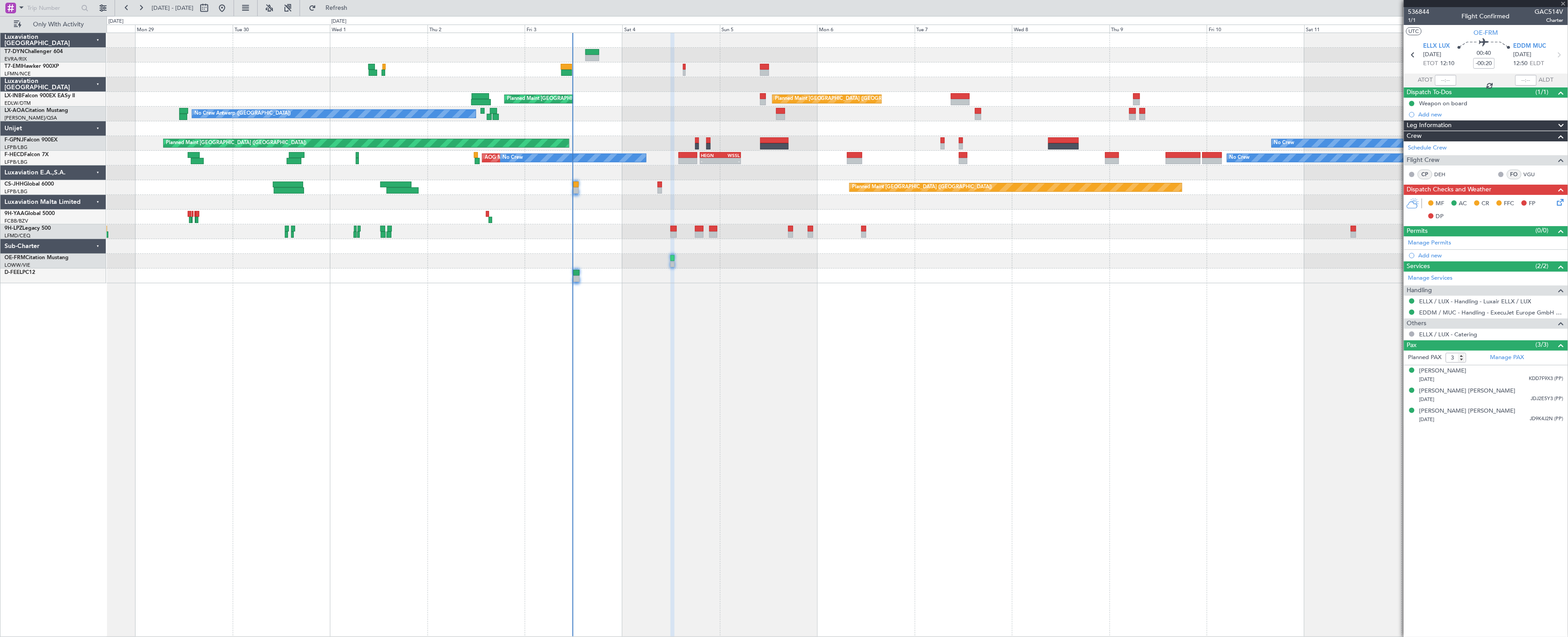
type input "+00:05"
type input "1"
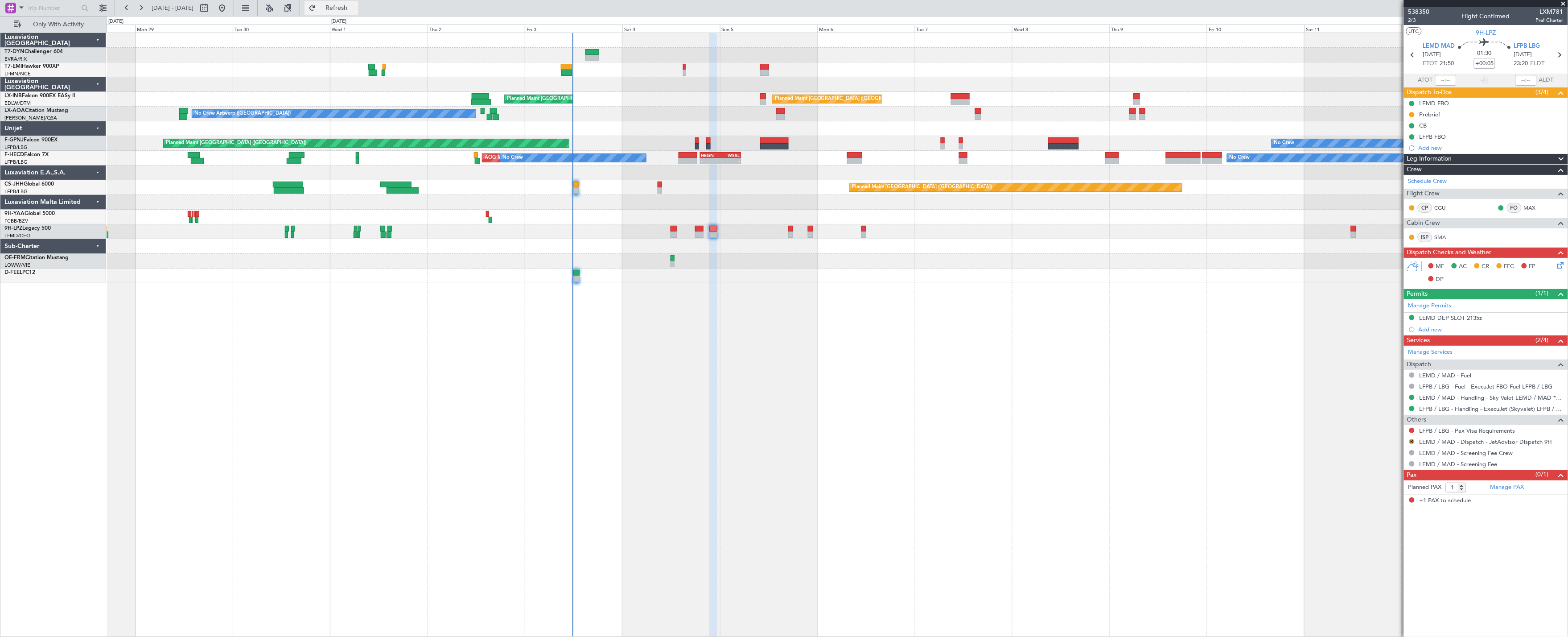
click at [357, 13] on button "Refresh" at bounding box center [331, 8] width 54 height 15
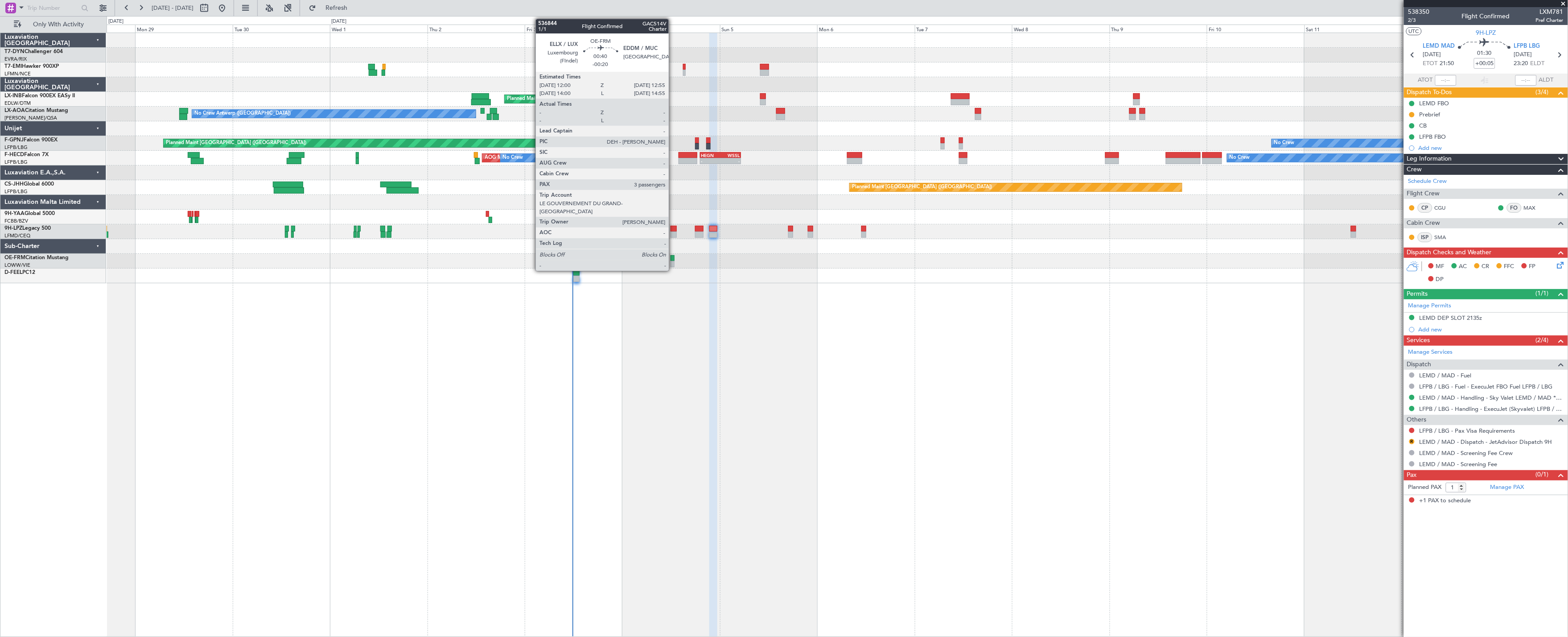
click at [673, 260] on div at bounding box center [672, 258] width 4 height 6
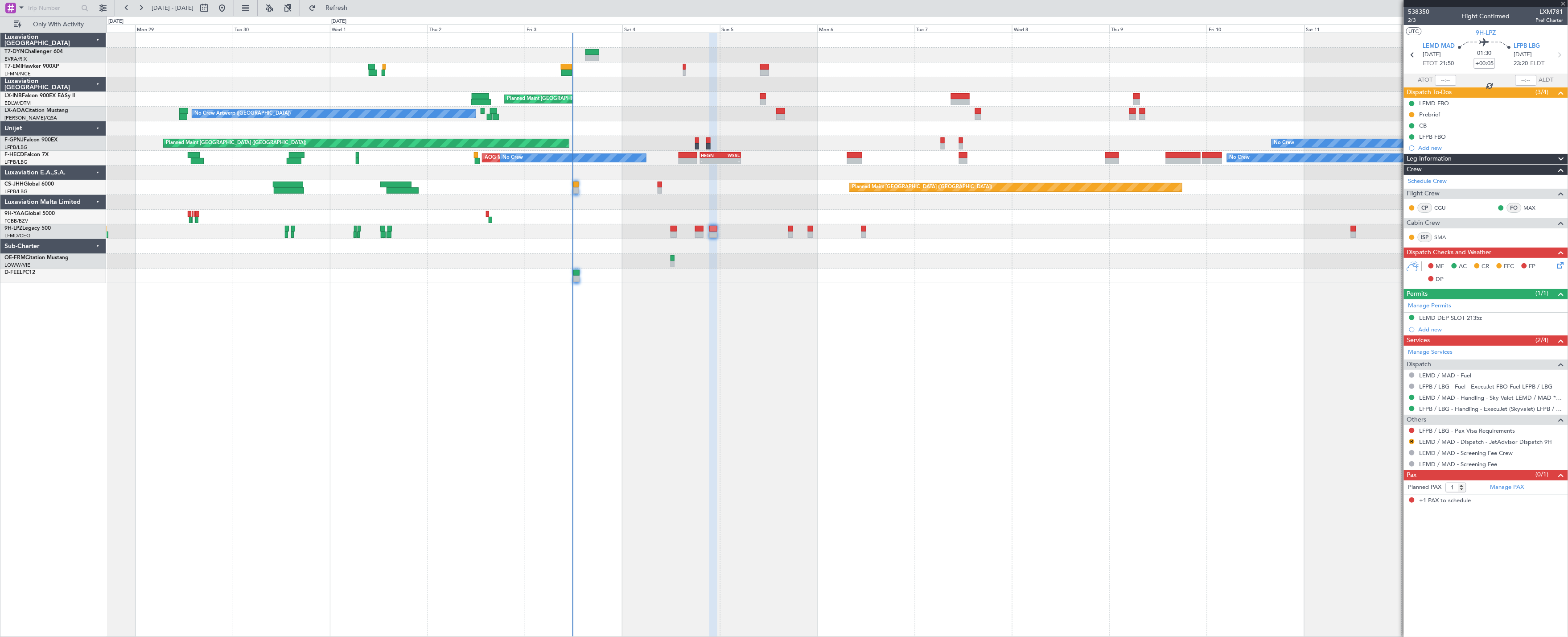
type input "-00:20"
type input "3"
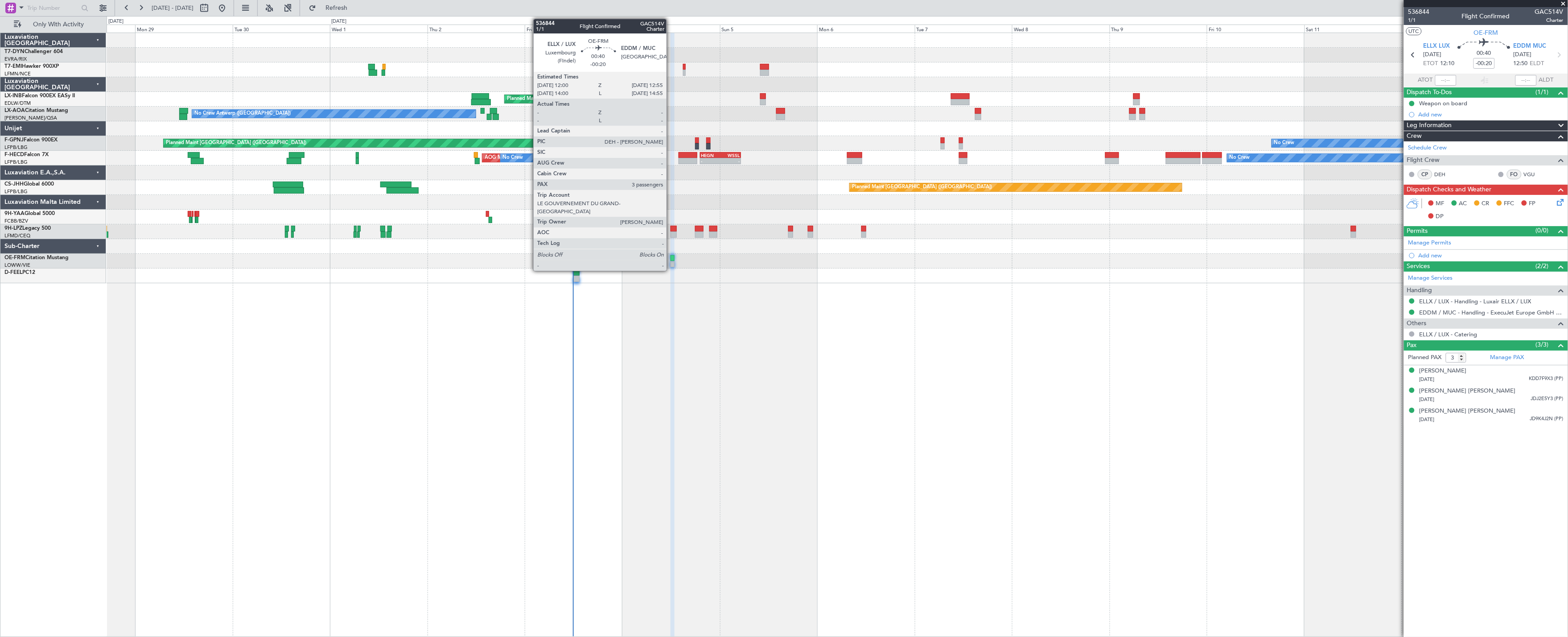
click at [671, 261] on div at bounding box center [672, 264] width 4 height 6
click at [673, 256] on div at bounding box center [672, 258] width 4 height 6
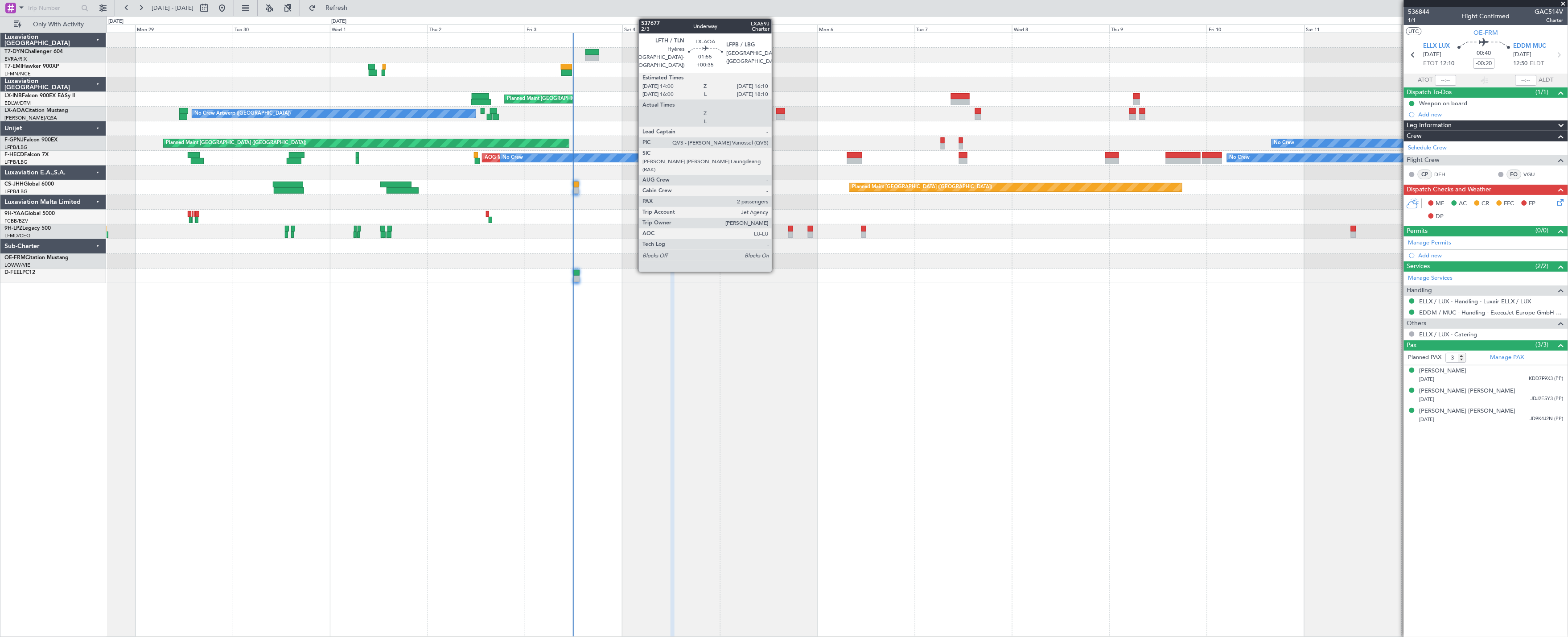
click at [776, 112] on div at bounding box center [781, 111] width 9 height 6
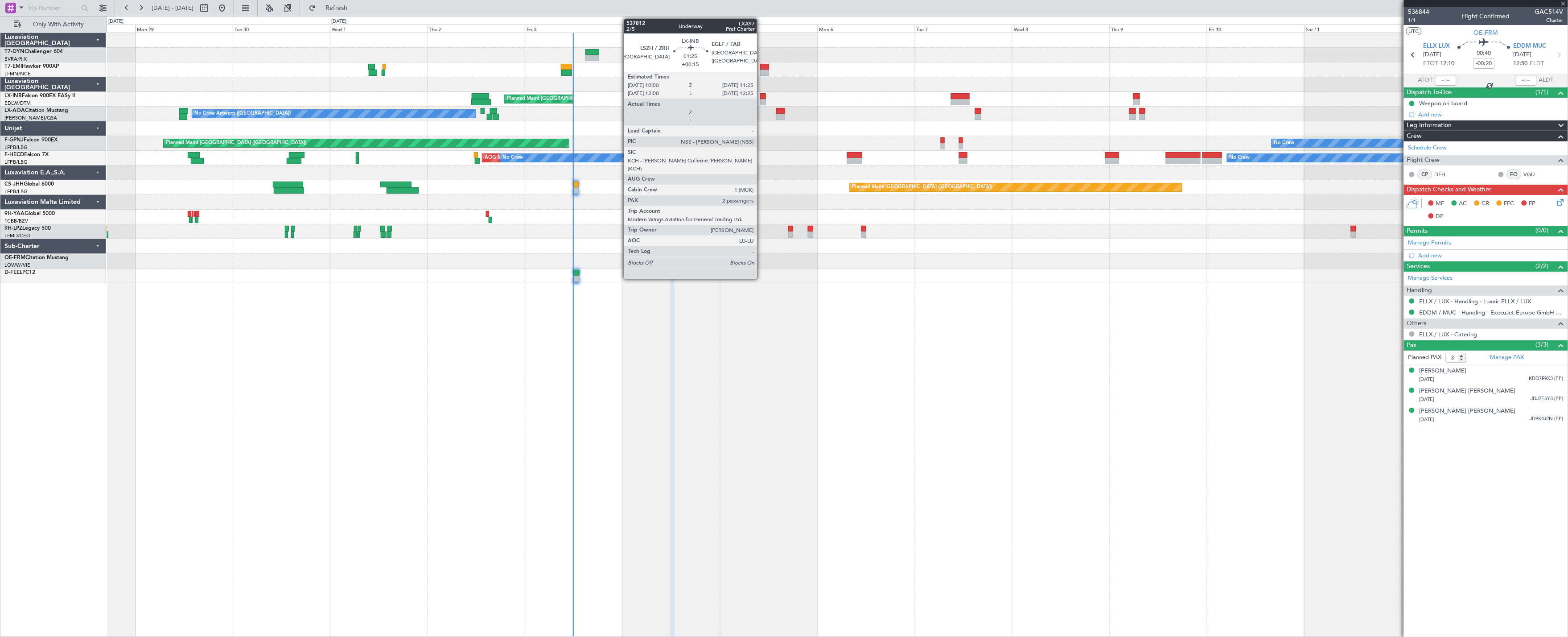
type input "+00:35"
type input "2"
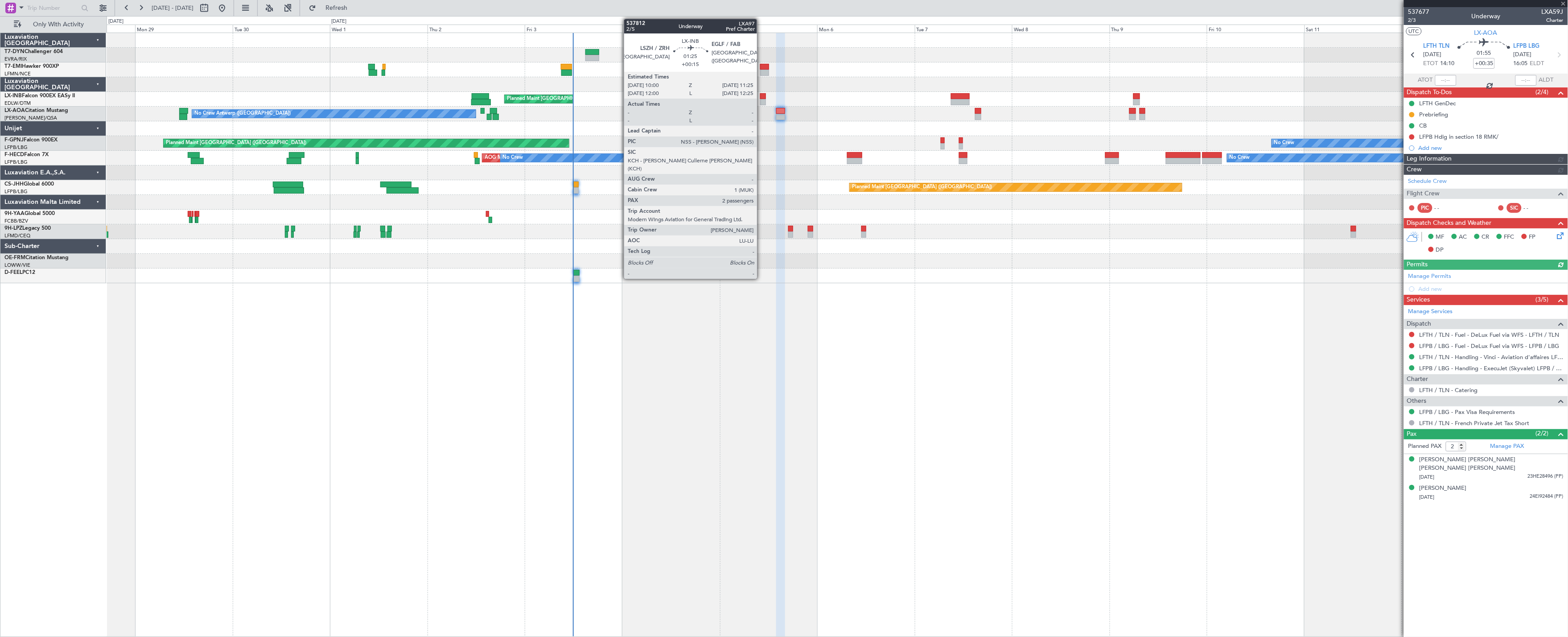
click at [762, 99] on div at bounding box center [763, 101] width 5 height 6
type input "+00:15"
